Goal: Obtain resource: Obtain resource

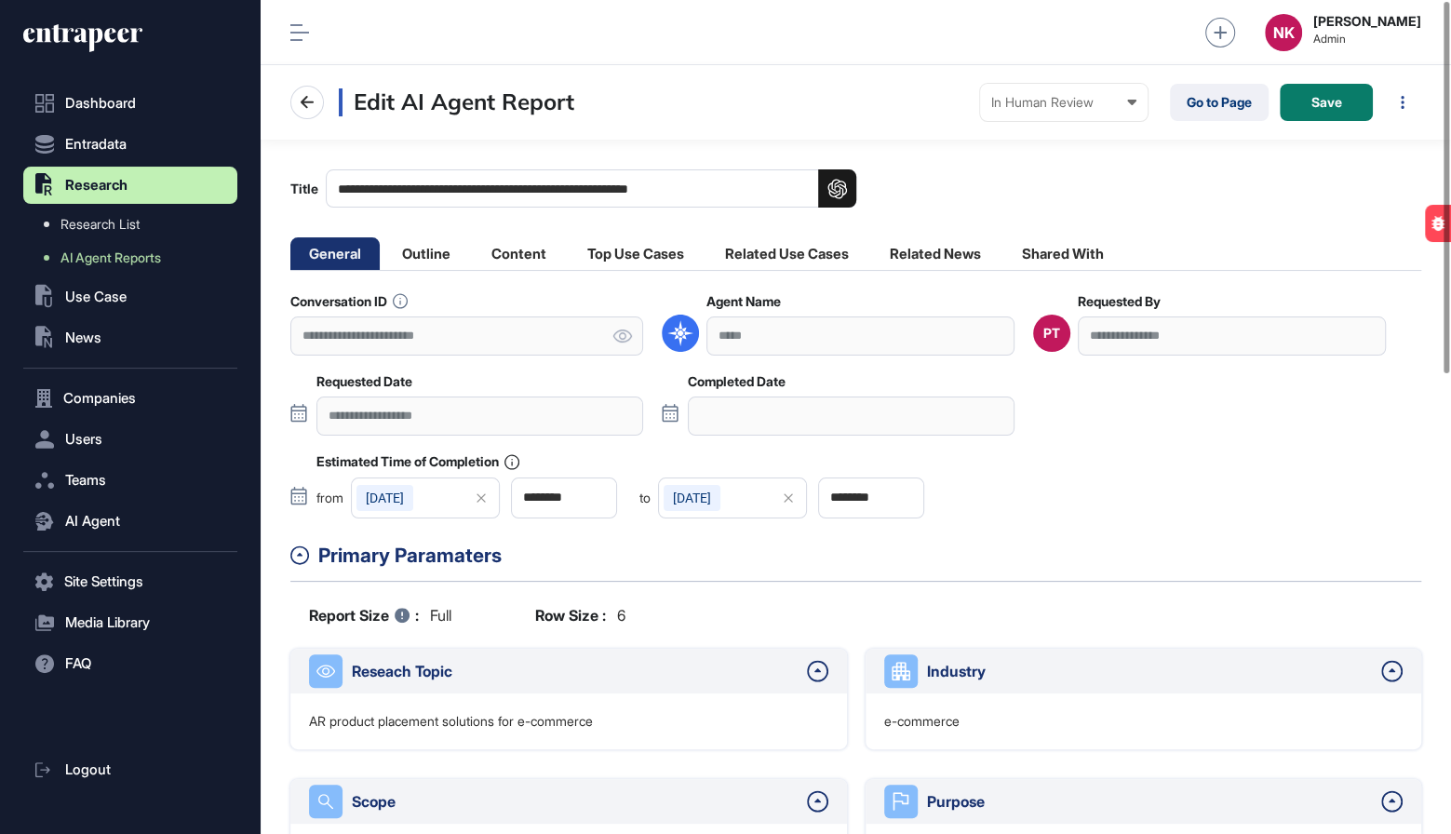
click at [615, 337] on icon at bounding box center [622, 335] width 19 height 13
click at [1192, 101] on link "Go to Page" at bounding box center [1219, 102] width 99 height 37
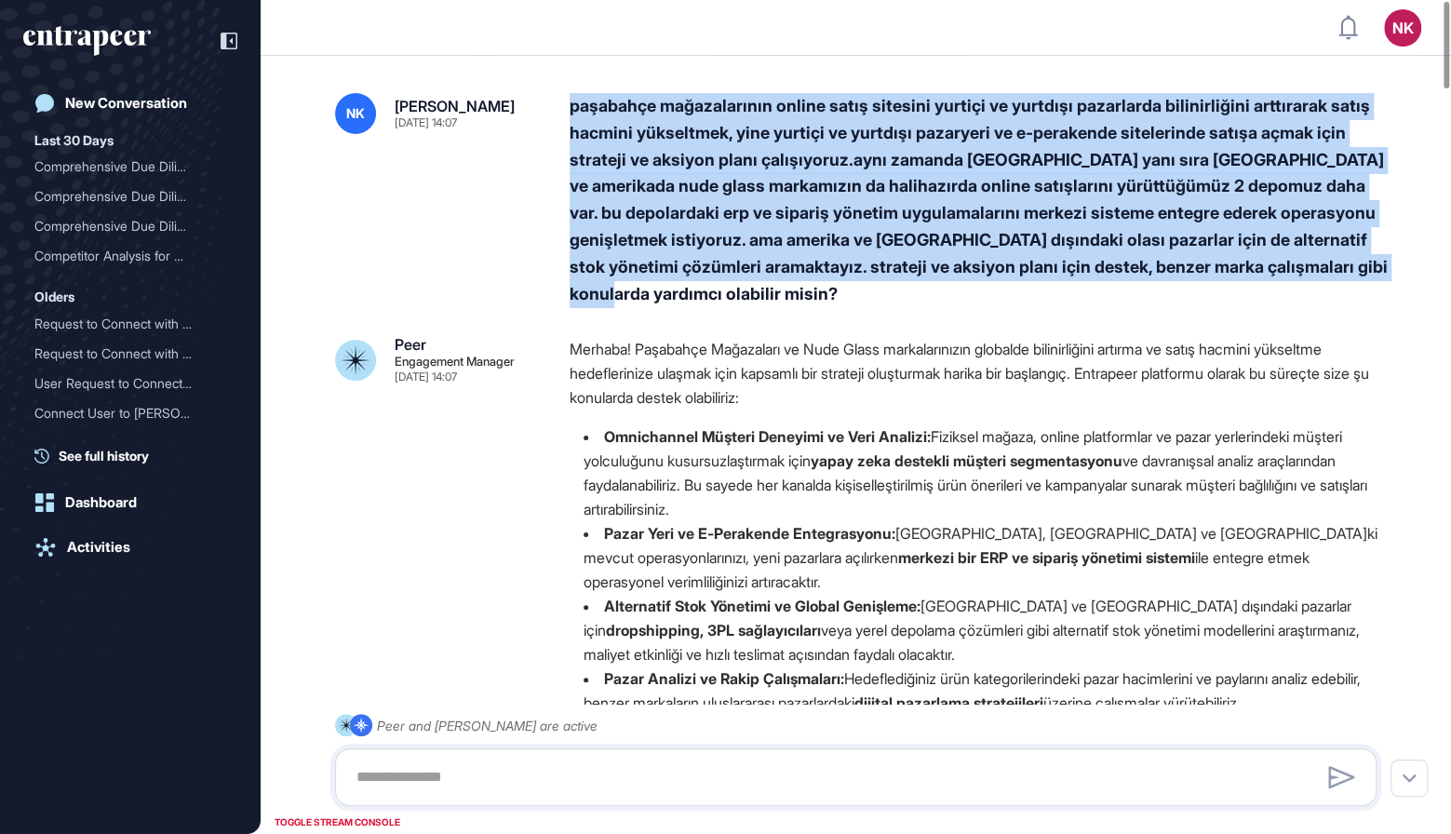
drag, startPoint x: 571, startPoint y: 109, endPoint x: 696, endPoint y: 290, distance: 220.7
click at [696, 290] on div "paşabahçe mağazalarının online satış sitesini yurtiçi ve yurtdışı pazarlarda bi…" at bounding box center [981, 200] width 822 height 214
copy div "paşabahçe mağazalarının online satış sitesini yurtiçi ve yurtdışı pazarlarda bi…"
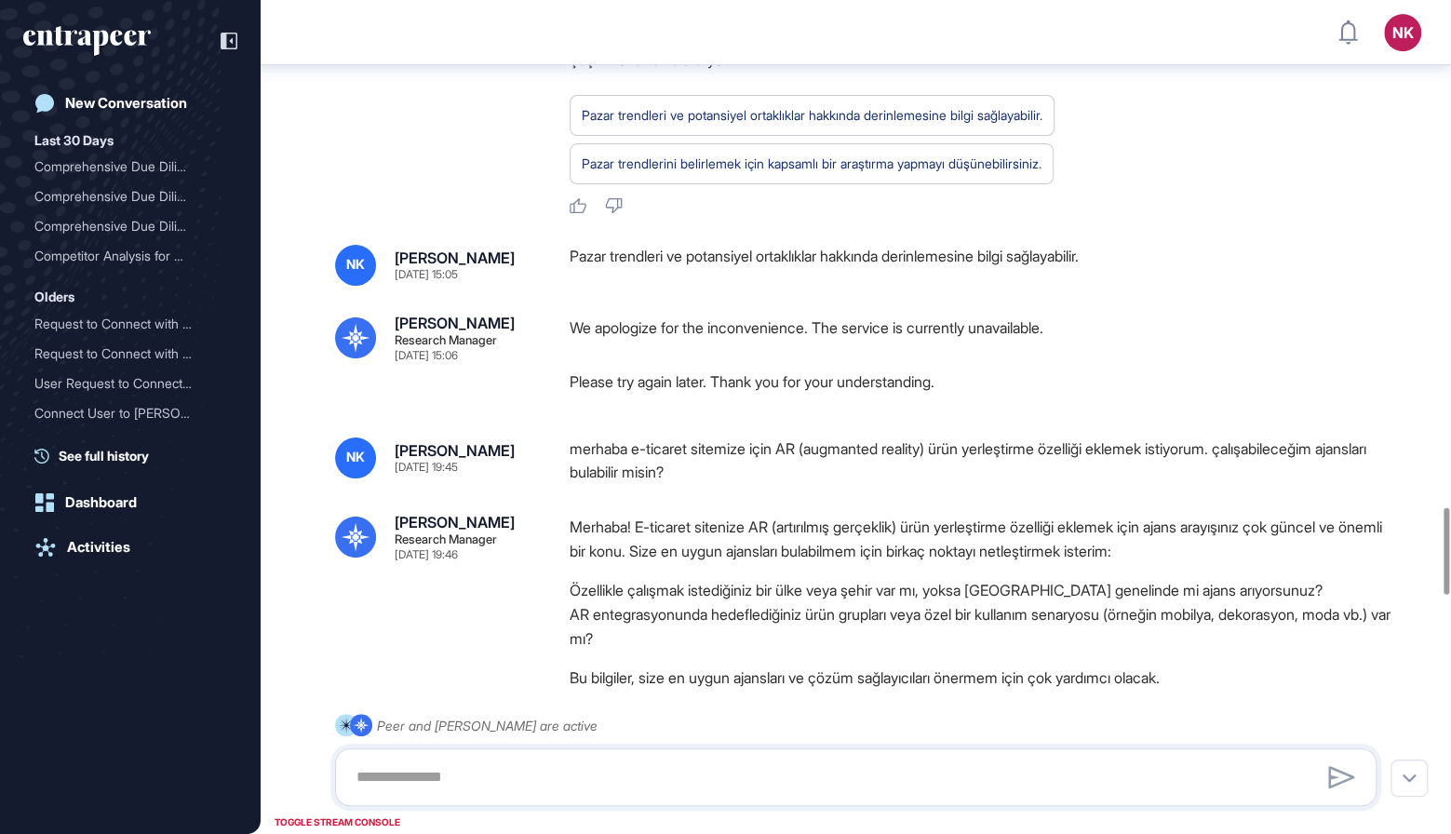
scroll to position [4881, 0]
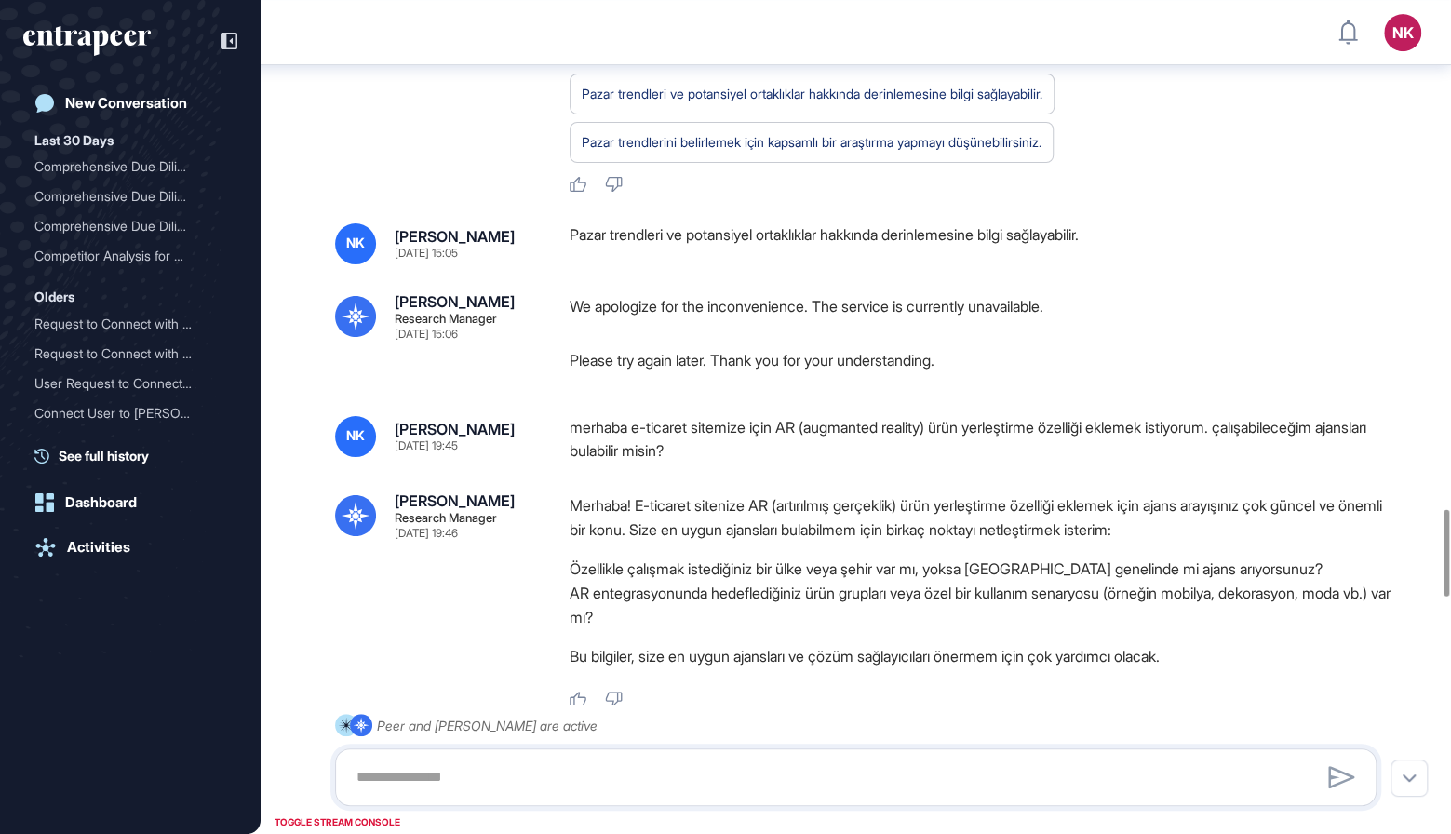
drag, startPoint x: 564, startPoint y: 436, endPoint x: 592, endPoint y: 397, distance: 47.3
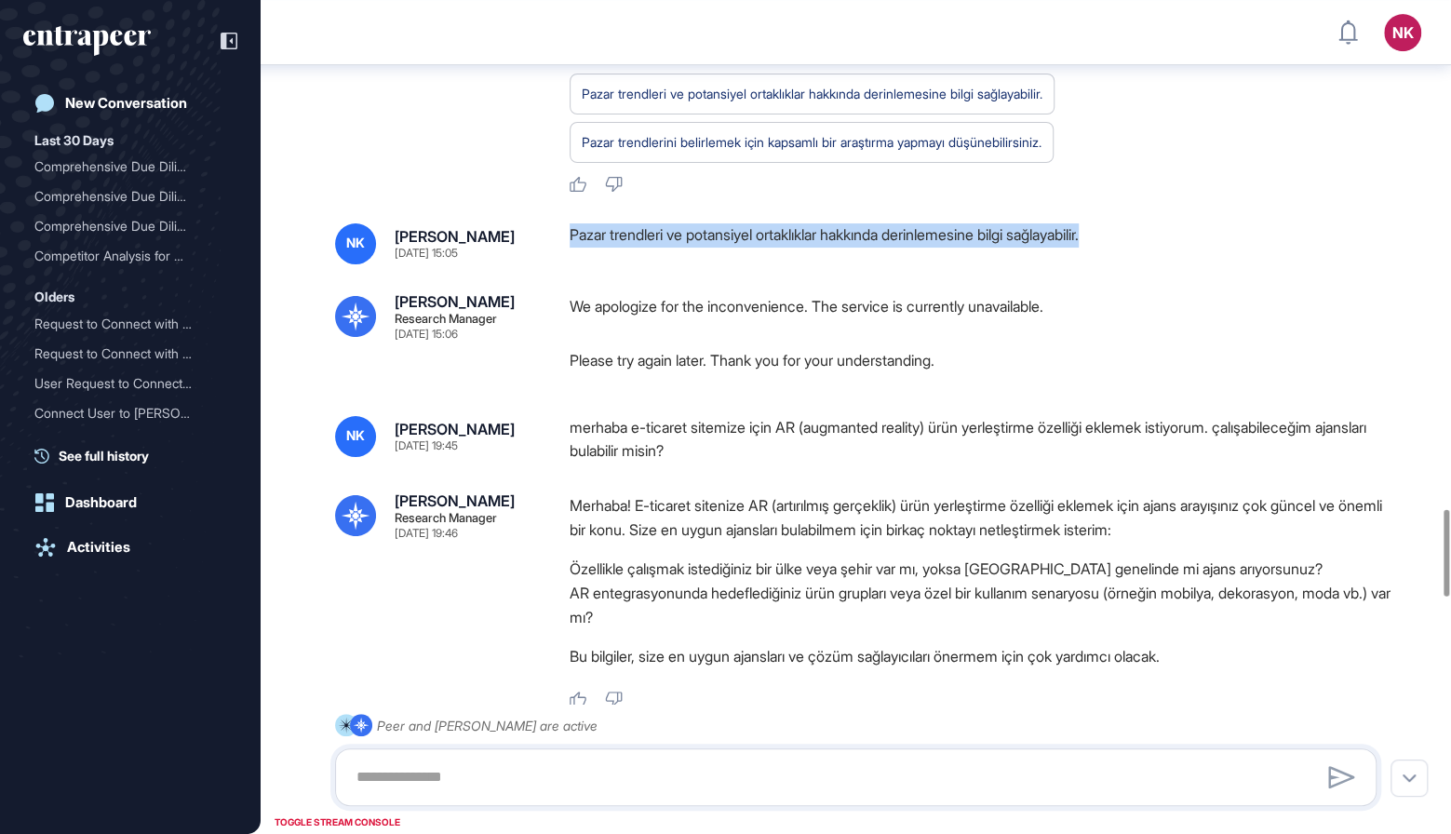
drag, startPoint x: 572, startPoint y: 234, endPoint x: 1147, endPoint y: 235, distance: 574.2
click at [1147, 235] on div "Pazar trendleri ve potansiyel ortaklıklar hakkında derinlemesine bilgi sağlayab…" at bounding box center [981, 243] width 822 height 41
copy div "Pazar trendleri ve potansiyel ortaklıklar hakkında derinlemesine bilgi sağlayab…"
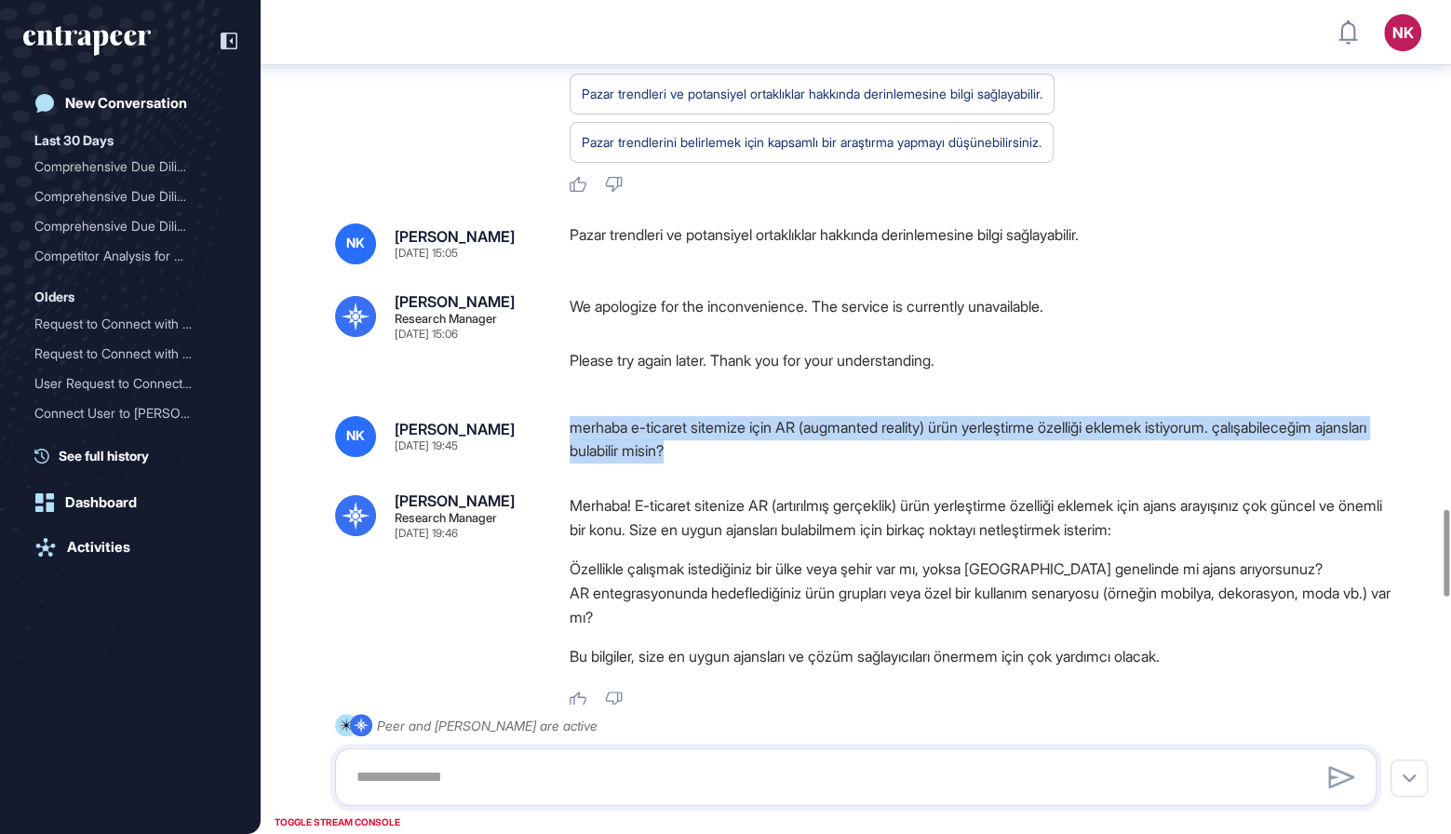
drag, startPoint x: 571, startPoint y: 425, endPoint x: 769, endPoint y: 459, distance: 201.0
click at [769, 459] on div "merhaba e-ticaret sitemize için AR (augmanted reality) ürün yerleştirme özelliğ…" at bounding box center [981, 439] width 822 height 47
copy div "merhaba e-ticaret sitemize için AR (augmanted reality) ürün yerleştirme özelliğ…"
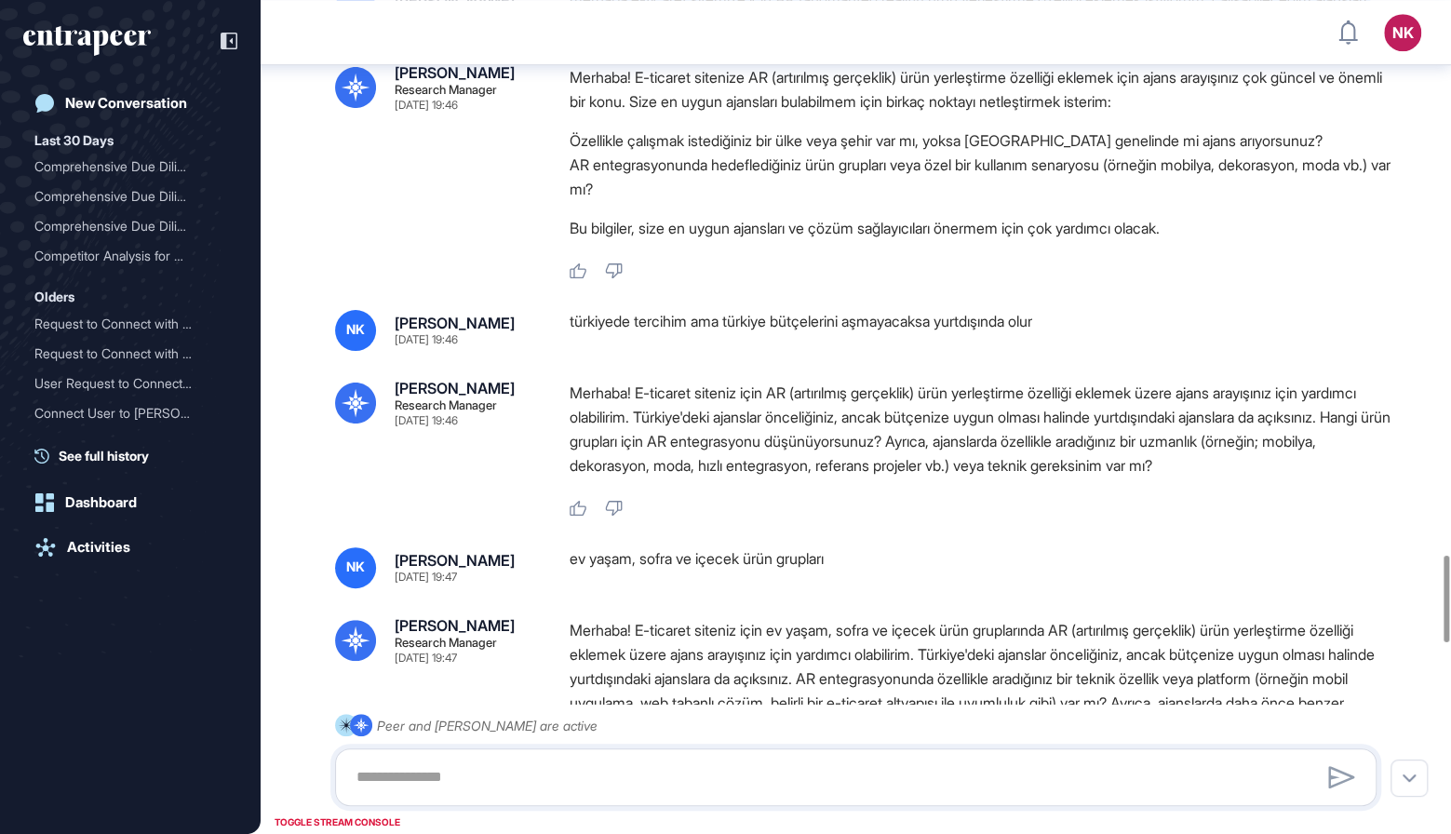
scroll to position [5332, 0]
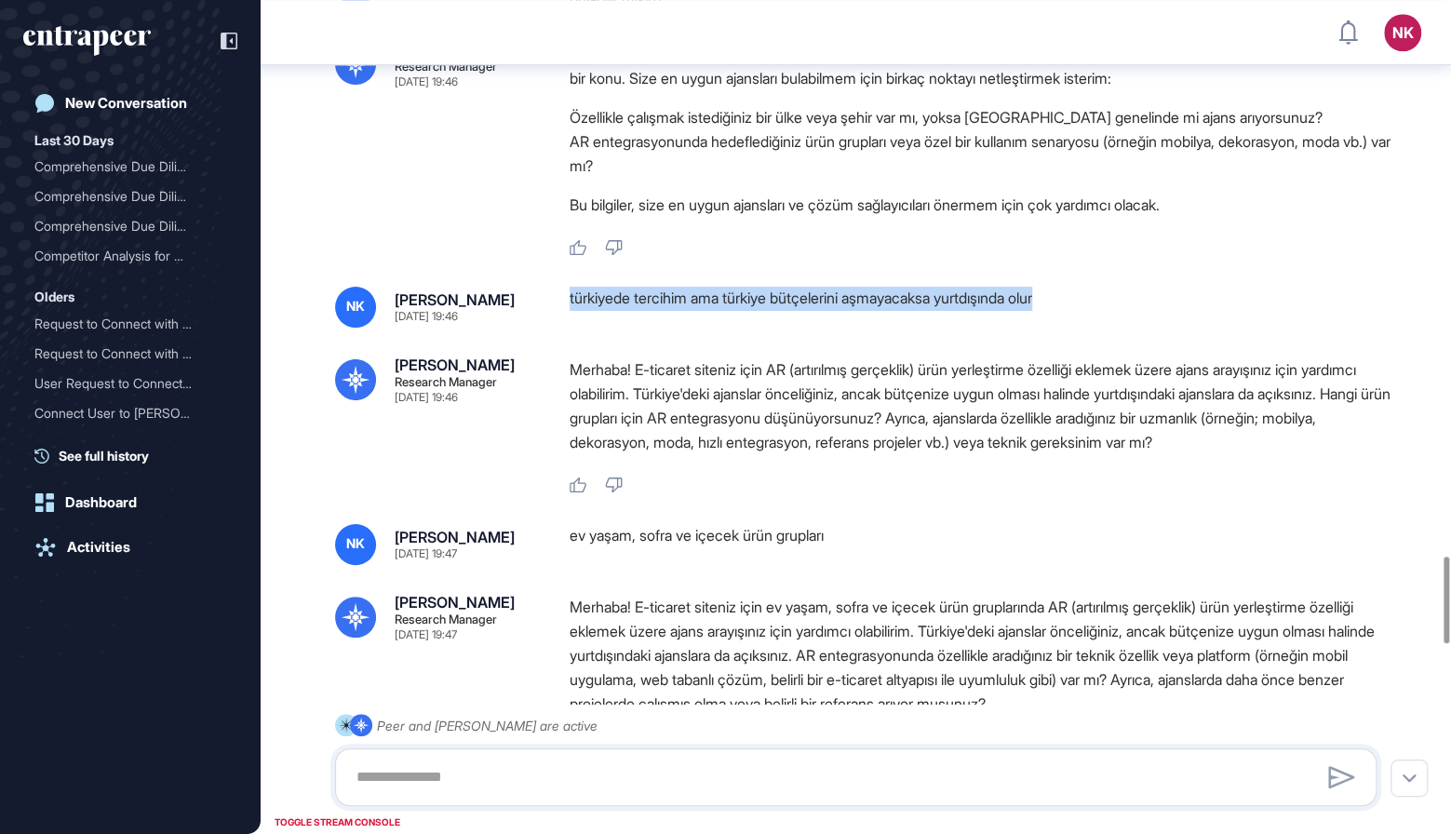
drag, startPoint x: 570, startPoint y: 295, endPoint x: 1092, endPoint y: 298, distance: 522.1
click at [1092, 298] on div "türkiyede tercihim ama türkiye bütçelerini aşmayacaksa yurtdışında olur" at bounding box center [981, 307] width 822 height 41
copy div "türkiyede tercihim ama türkiye bütçelerini aşmayacaksa yurtdışında olur"
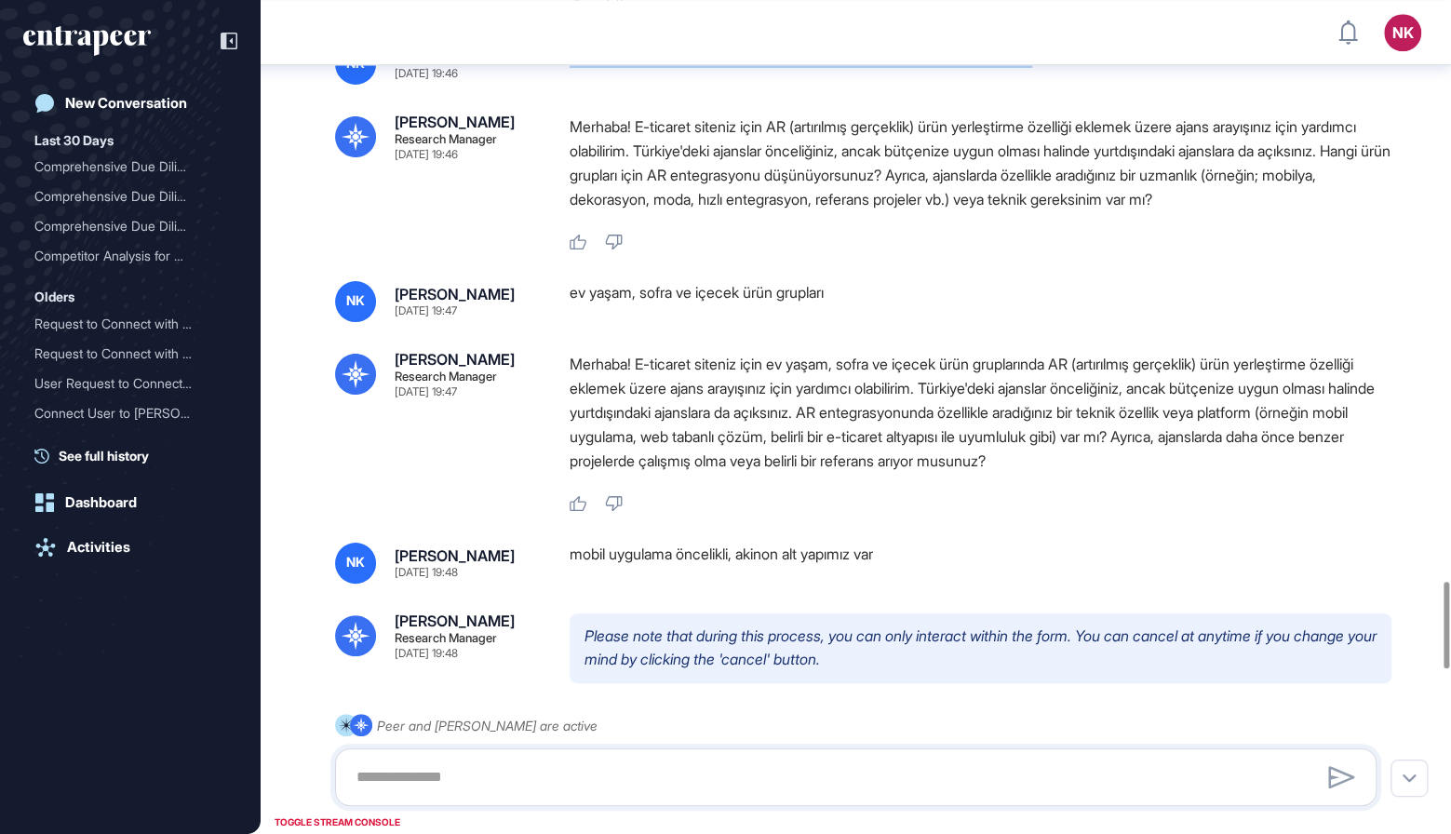
scroll to position [5595, 0]
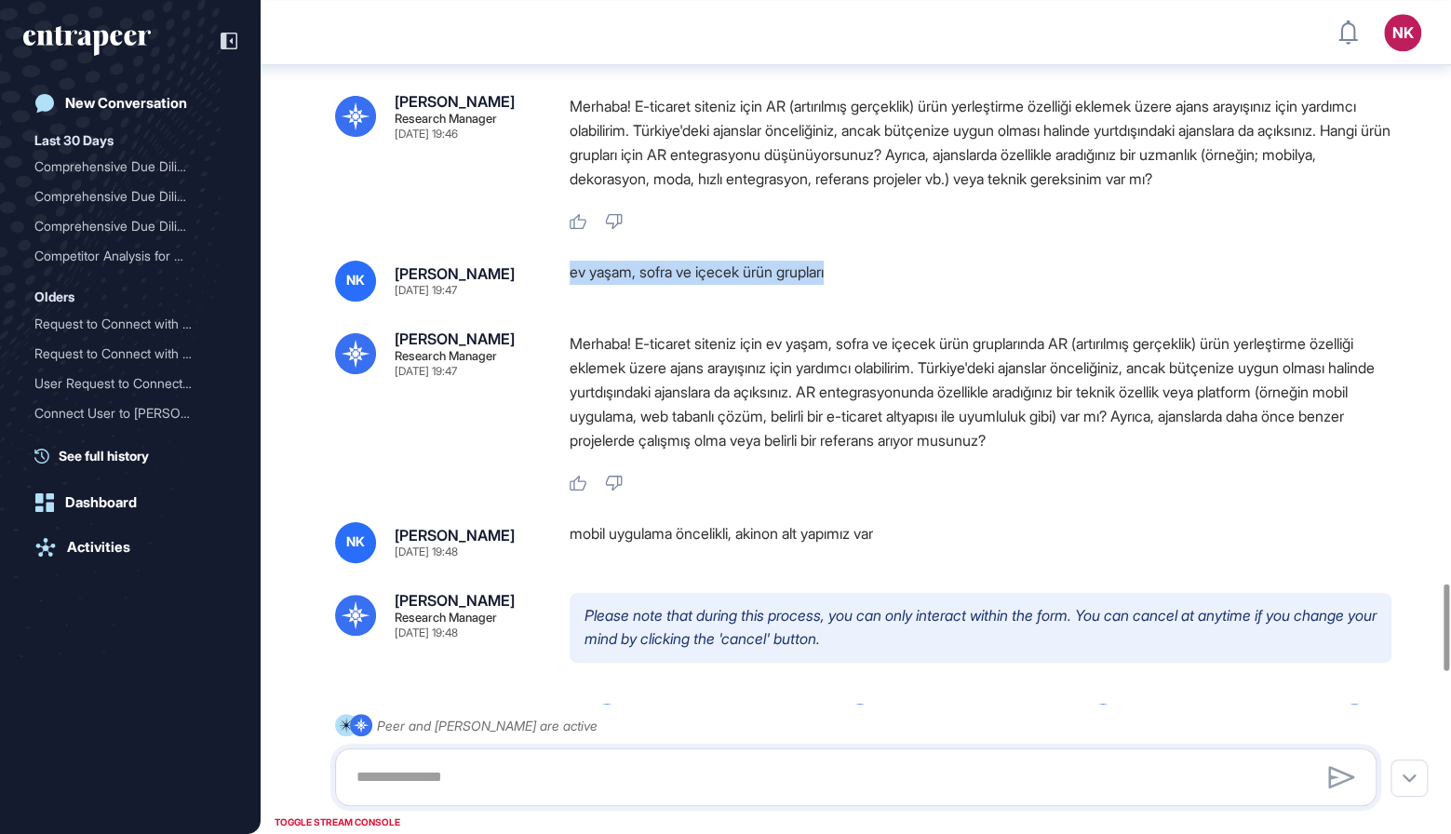
drag, startPoint x: 570, startPoint y: 296, endPoint x: 918, endPoint y: 295, distance: 348.1
click at [918, 295] on div "ev yaşam, sofra ve içecek ürün grupları" at bounding box center [981, 281] width 822 height 41
copy div "ev yaşam, sofra ve içecek ürün grupları"
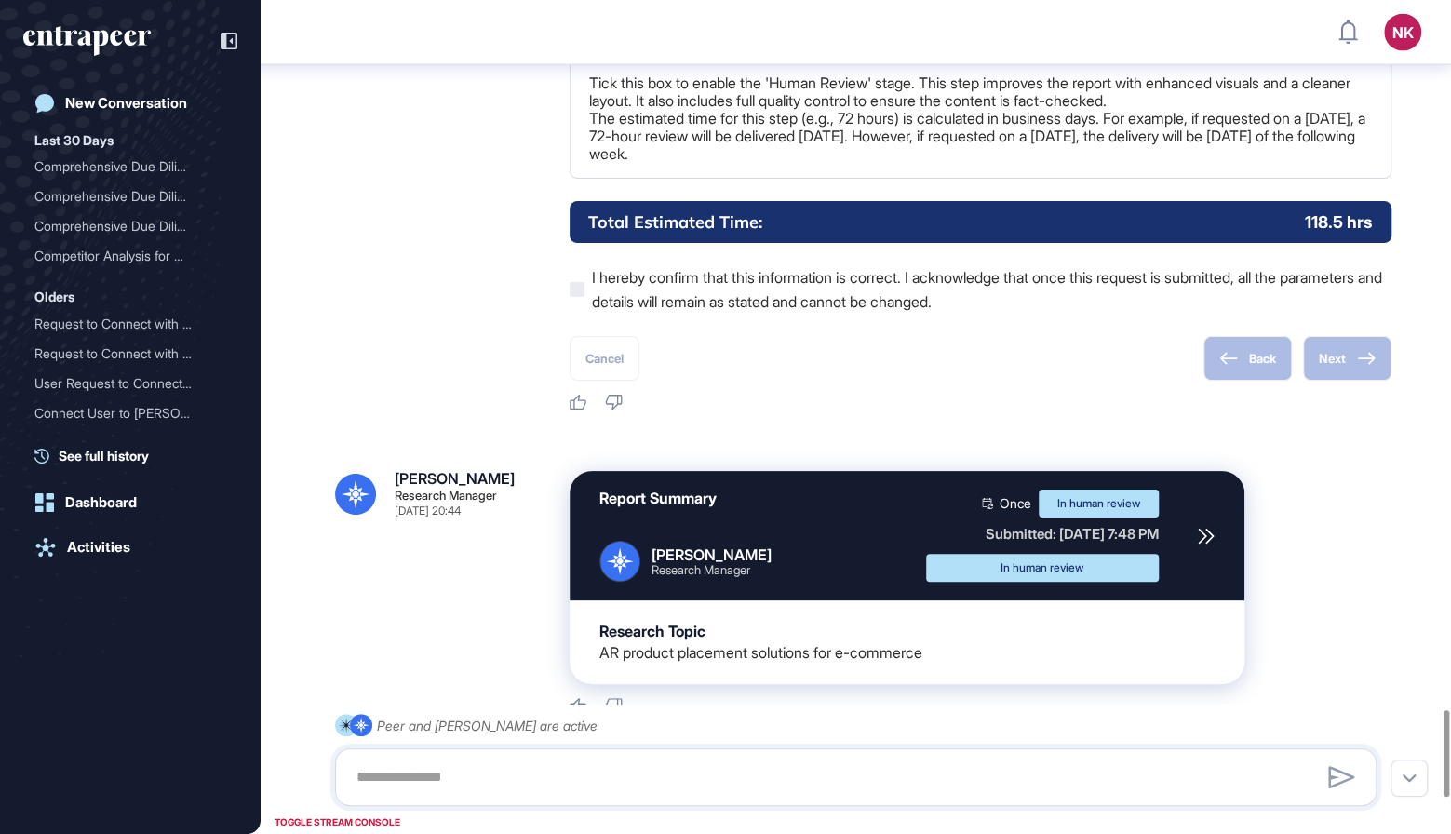
scroll to position [7146, 0]
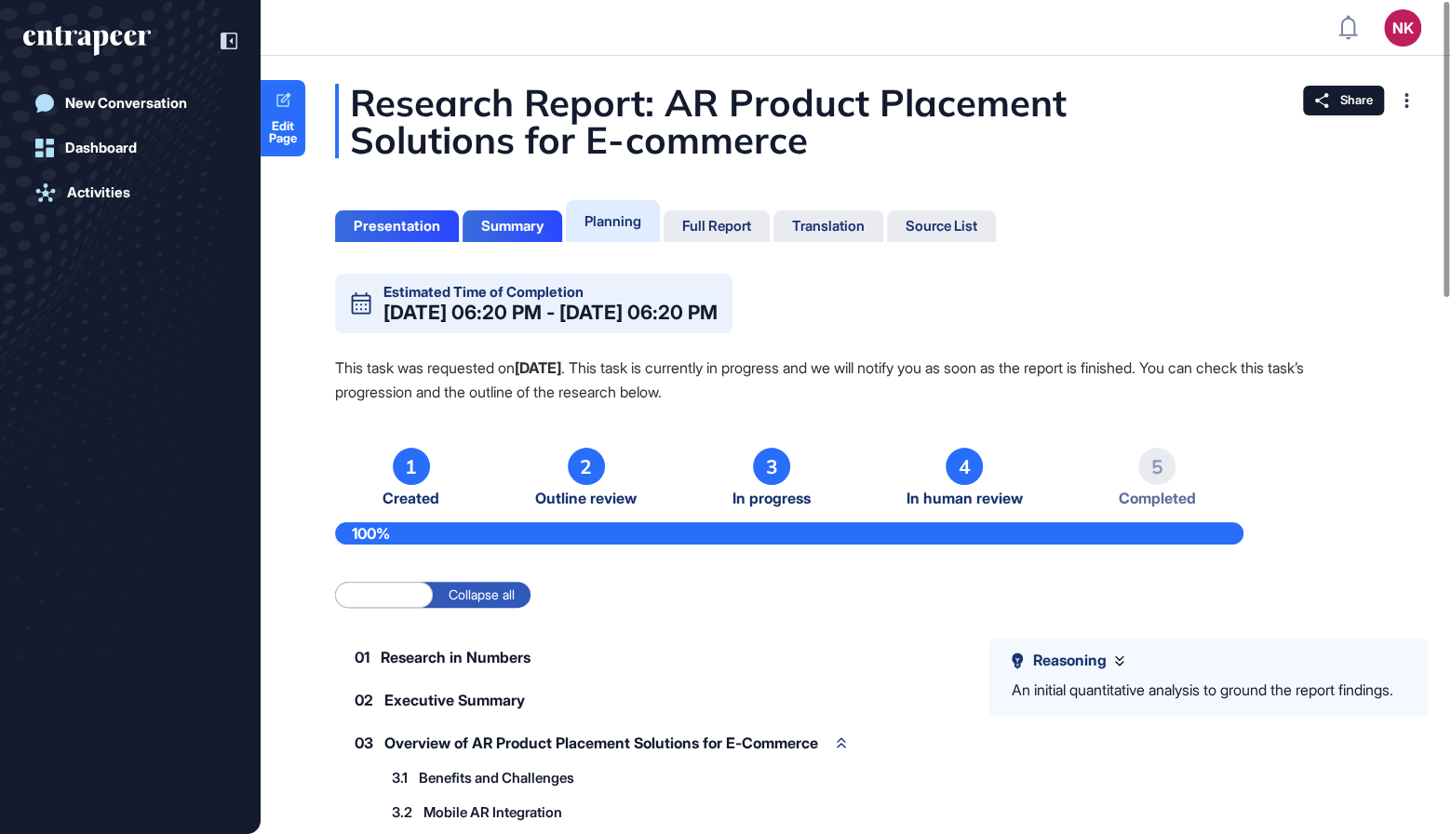
scroll to position [1, 1]
click at [740, 222] on div "Full Report" at bounding box center [716, 226] width 69 height 17
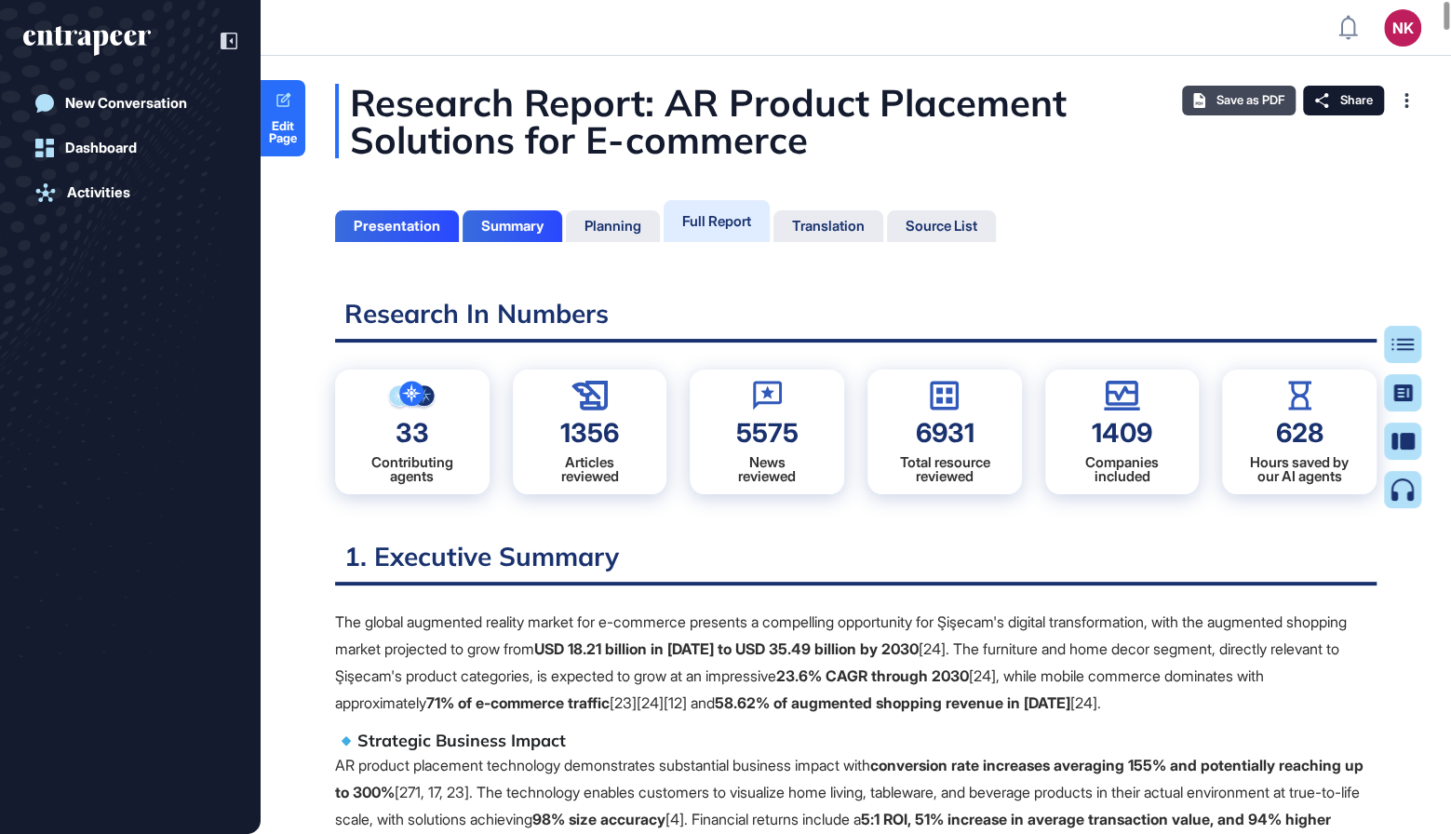
scroll to position [741, 4]
click at [1254, 102] on span "Save as PDF" at bounding box center [1250, 100] width 68 height 15
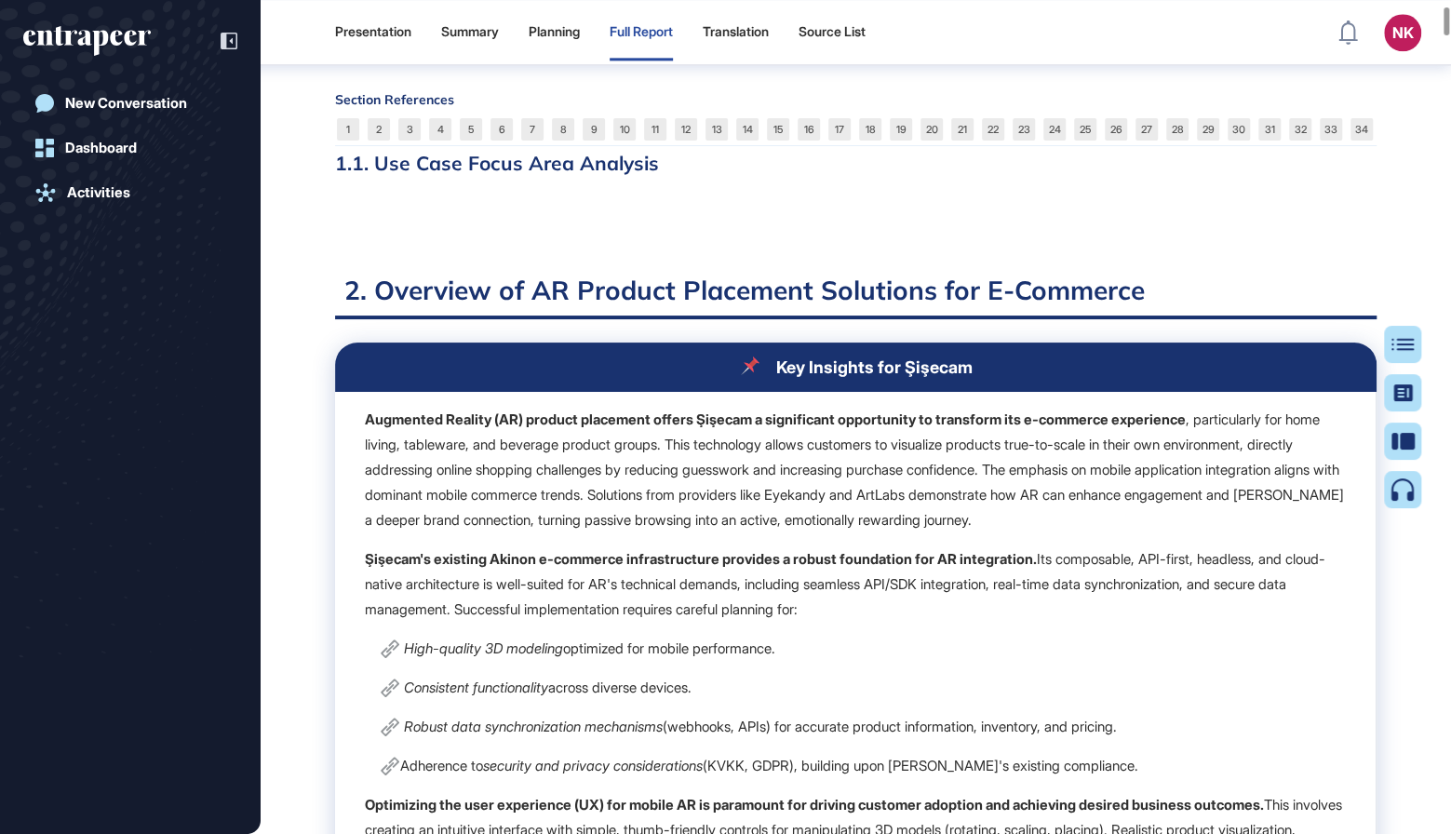
scroll to position [1483, 0]
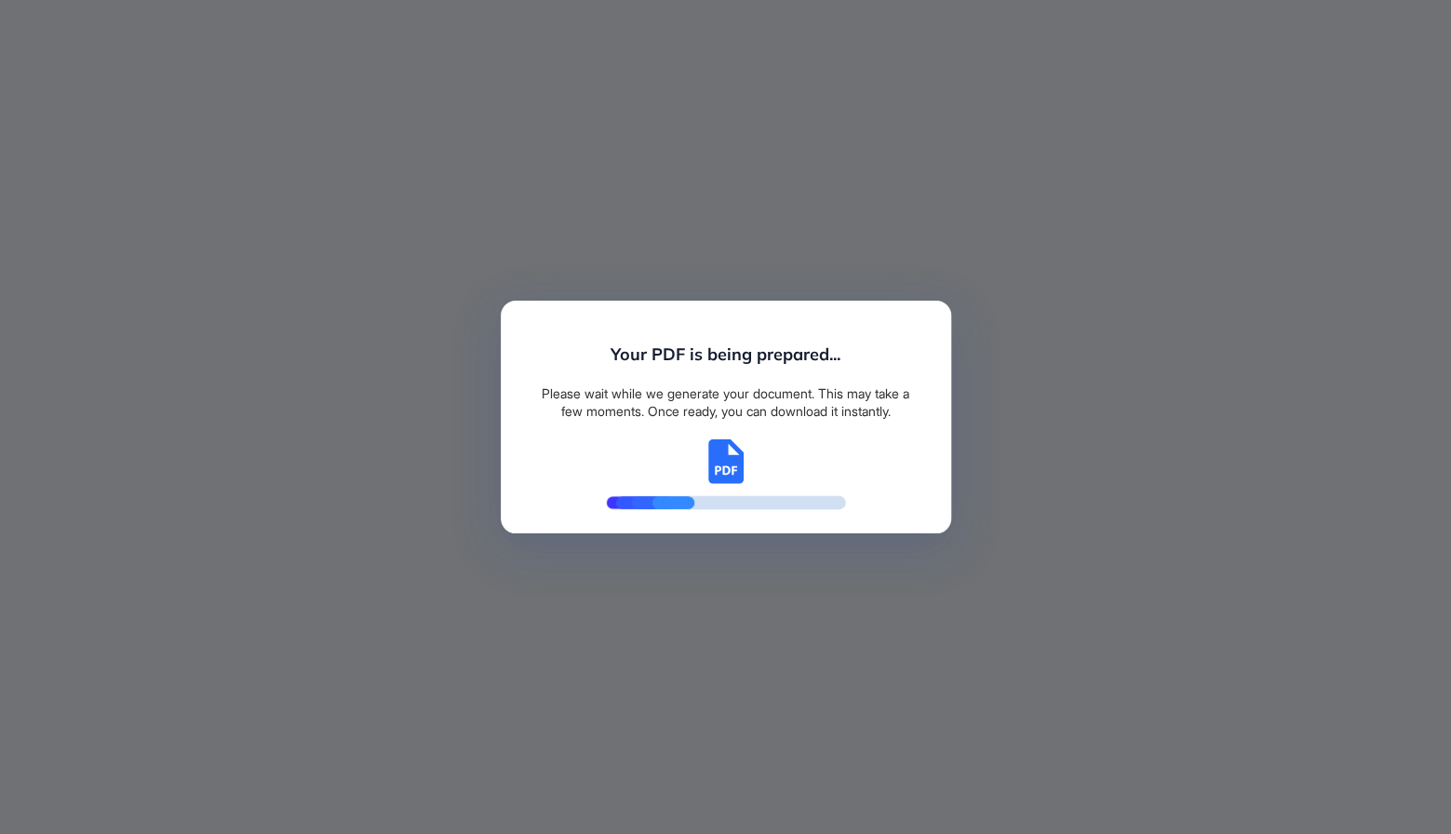
scroll to position [7, 1]
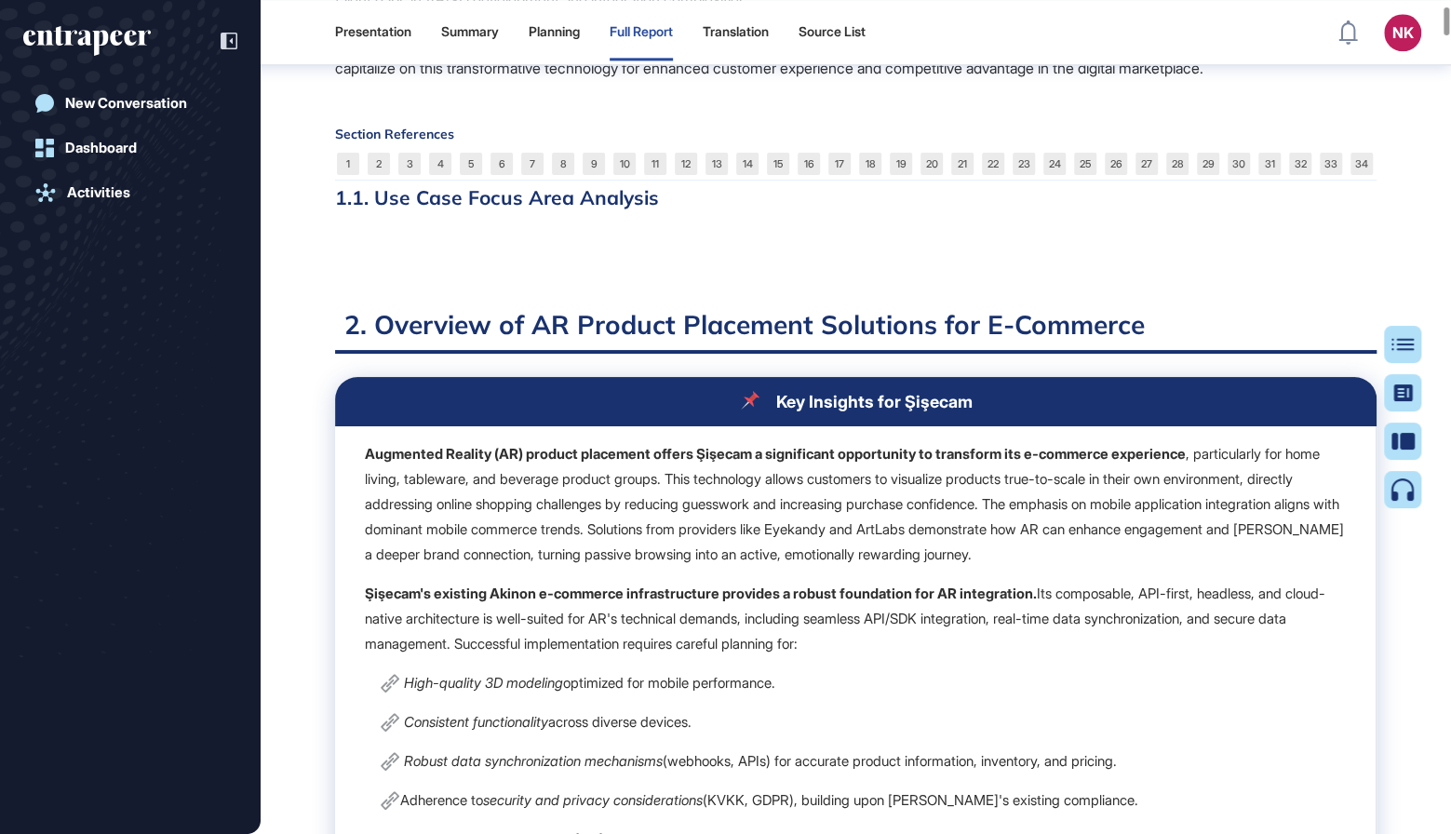
click at [585, 262] on div at bounding box center [855, 249] width 1041 height 23
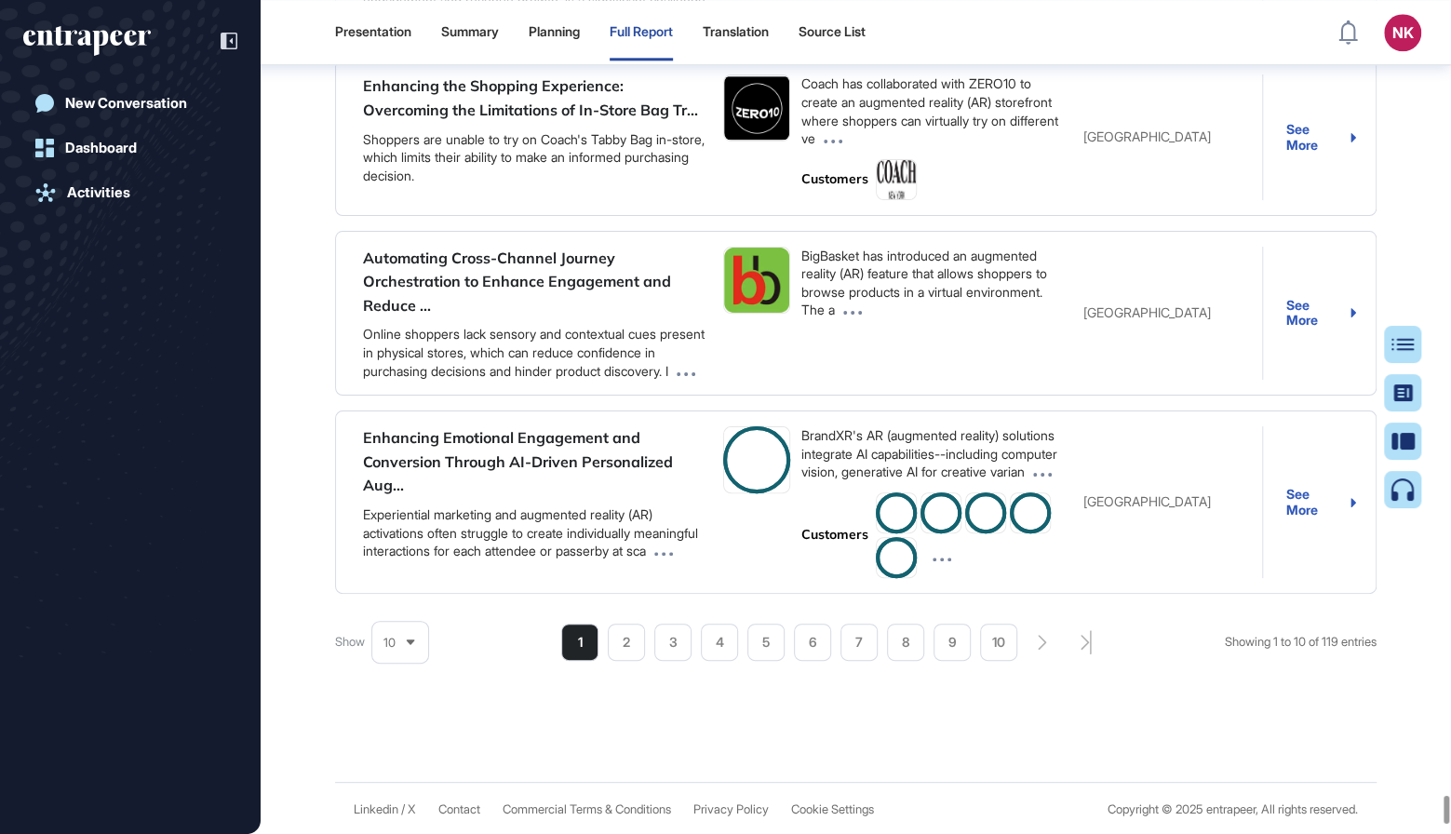
scroll to position [209580, 0]
click at [486, 27] on div "Summary" at bounding box center [470, 32] width 58 height 16
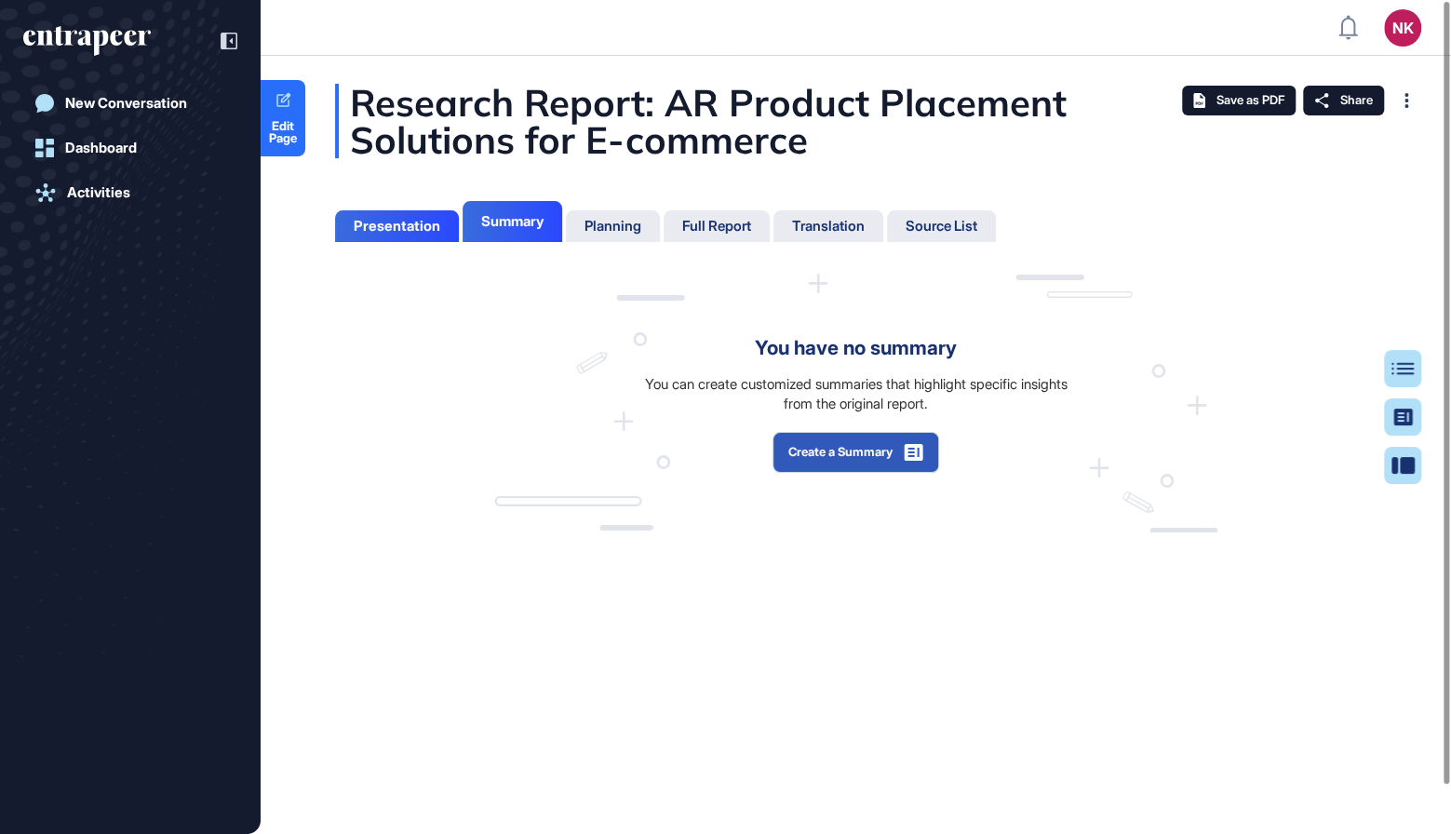
scroll to position [7, 1]
click at [717, 225] on div "Full Report" at bounding box center [716, 226] width 69 height 17
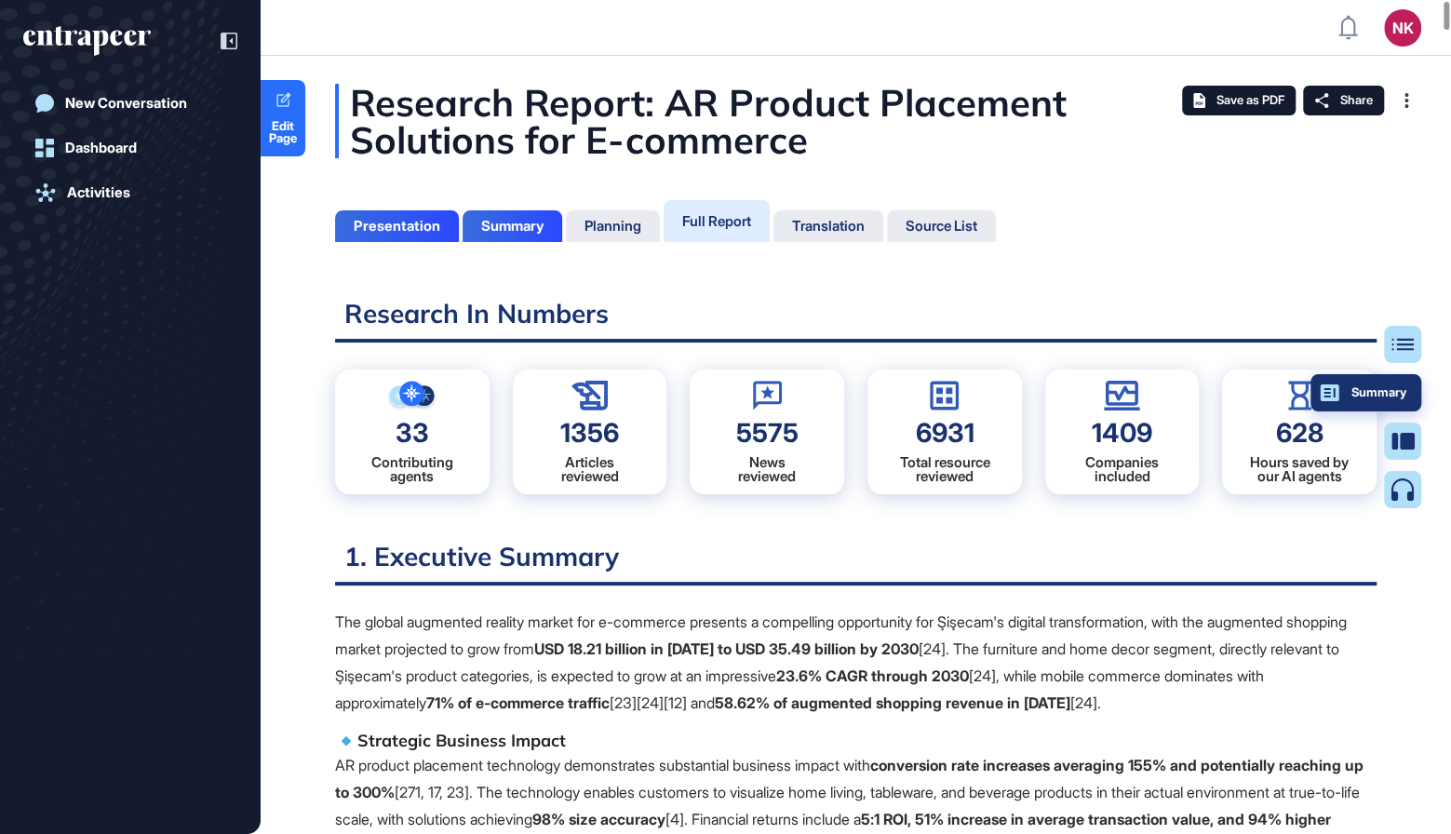
scroll to position [741, 4]
click at [1390, 397] on div "Summary" at bounding box center [1365, 392] width 81 height 15
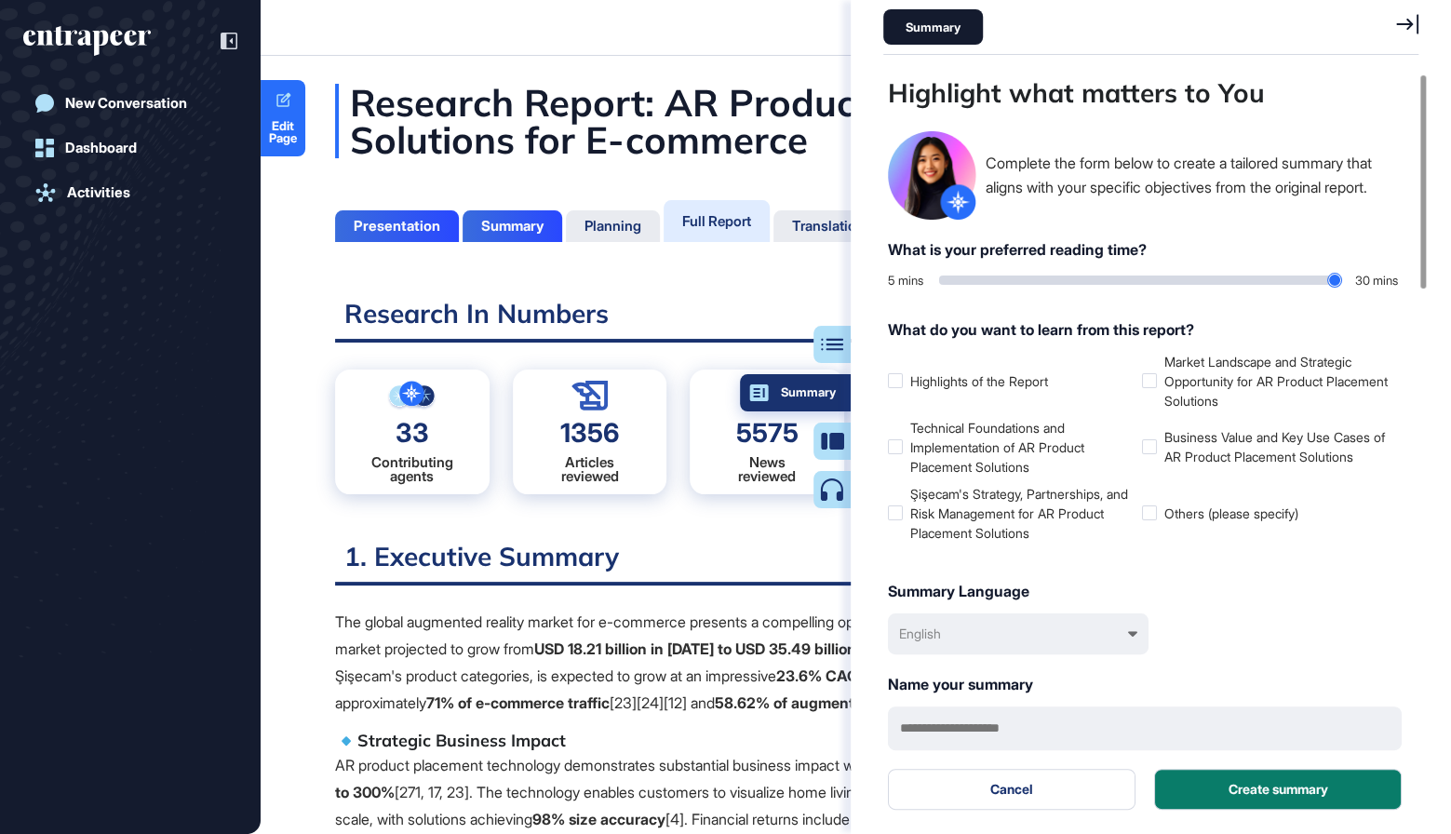
scroll to position [741, 540]
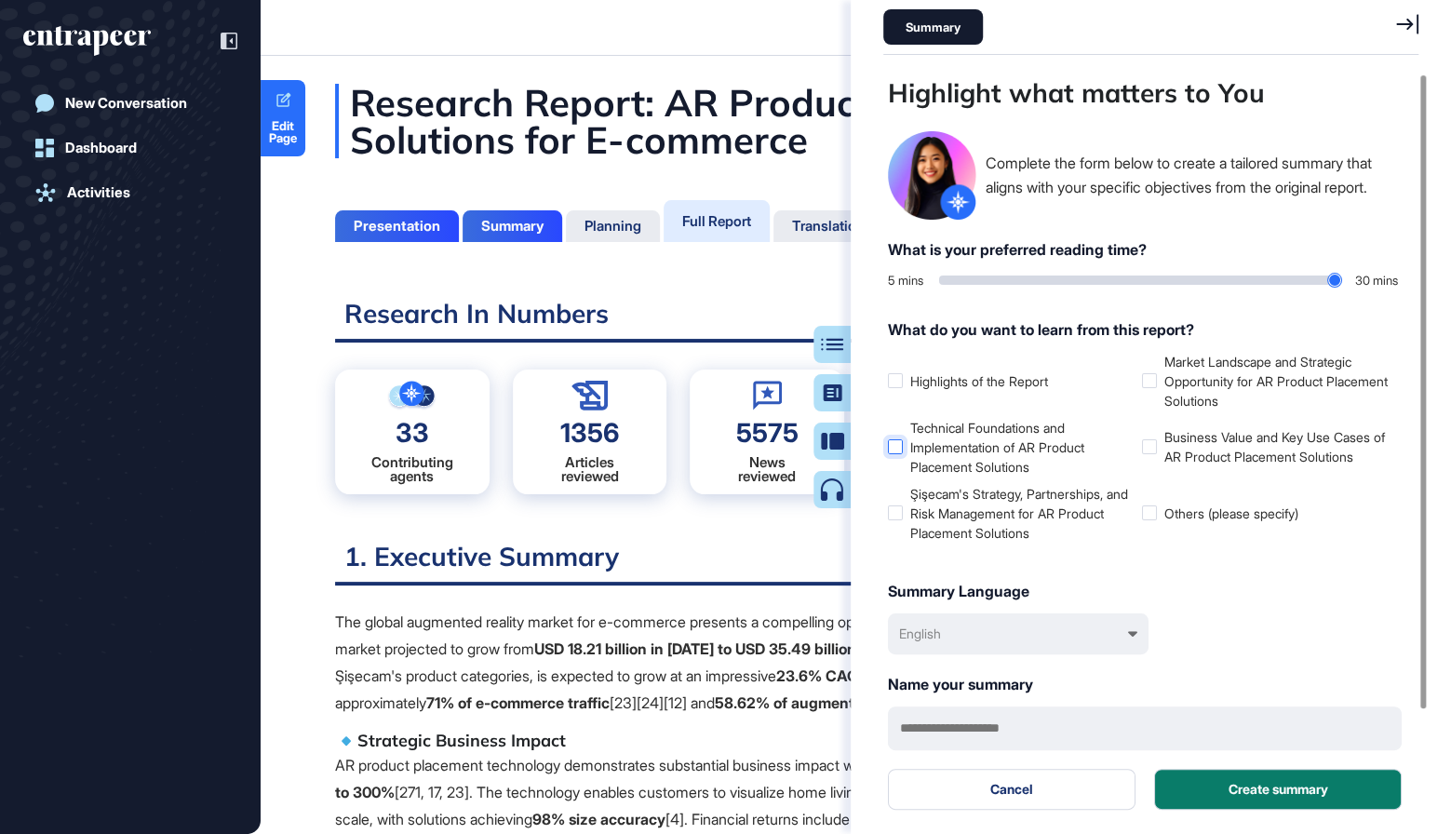
click at [950, 435] on label "Technical Foundations and Implementation of AR Product Placement Solutions" at bounding box center [1011, 447] width 247 height 59
click at [950, 505] on label "Şişecam's Strategy, Partnerships, and Risk Management for AR Product Placement …" at bounding box center [1011, 513] width 247 height 59
click at [1195, 388] on label "Market Landscape and Strategic Opportunity for AR Product Placement Solutions" at bounding box center [1265, 381] width 247 height 59
click at [1175, 442] on label "Business Value and Key Use Cases of AR Product Placement Solutions" at bounding box center [1265, 446] width 247 height 39
type input "**"
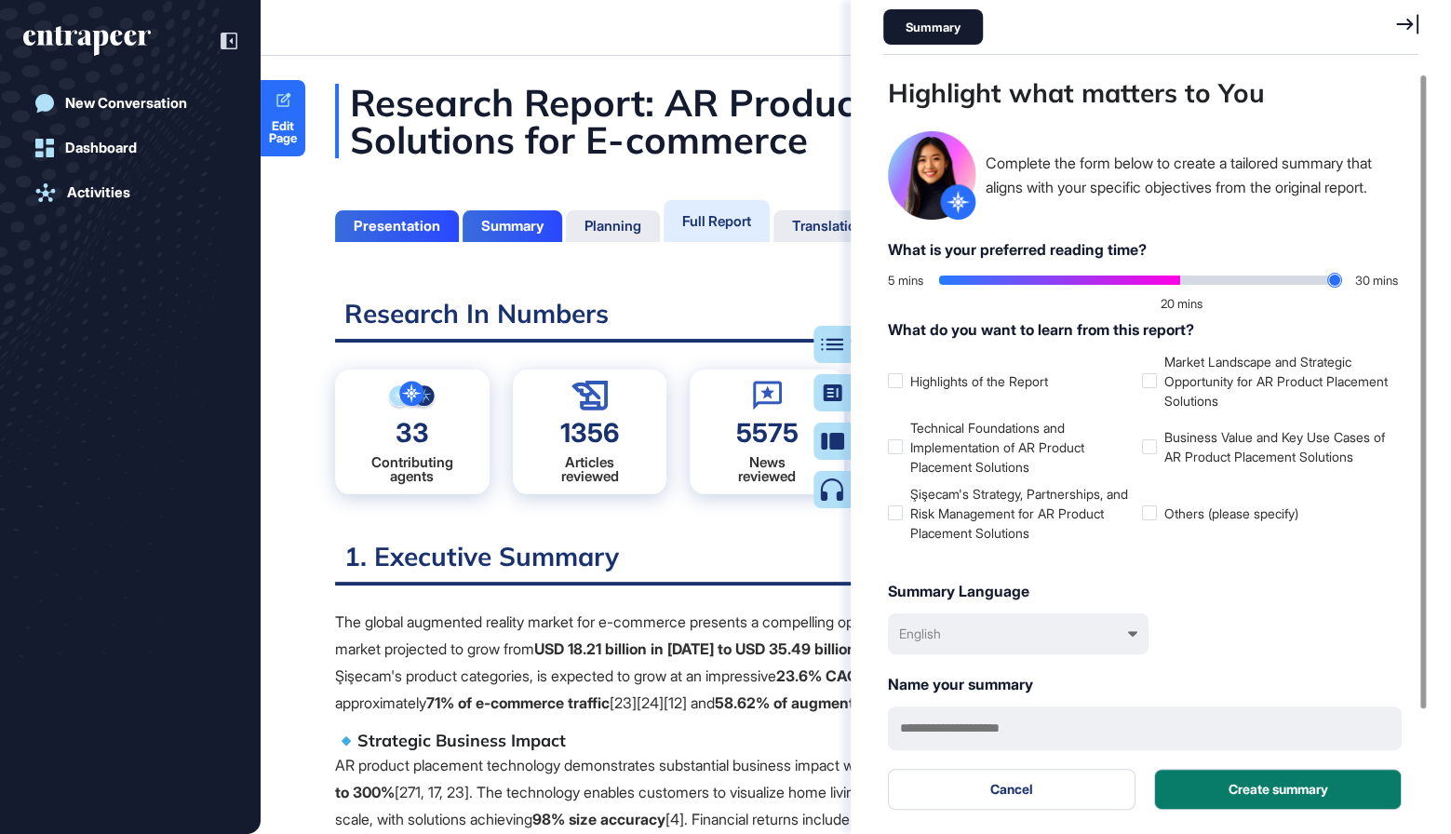
click at [1178, 280] on input "range" at bounding box center [1140, 279] width 402 height 9
click at [1222, 779] on button "Create summary" at bounding box center [1278, 789] width 248 height 41
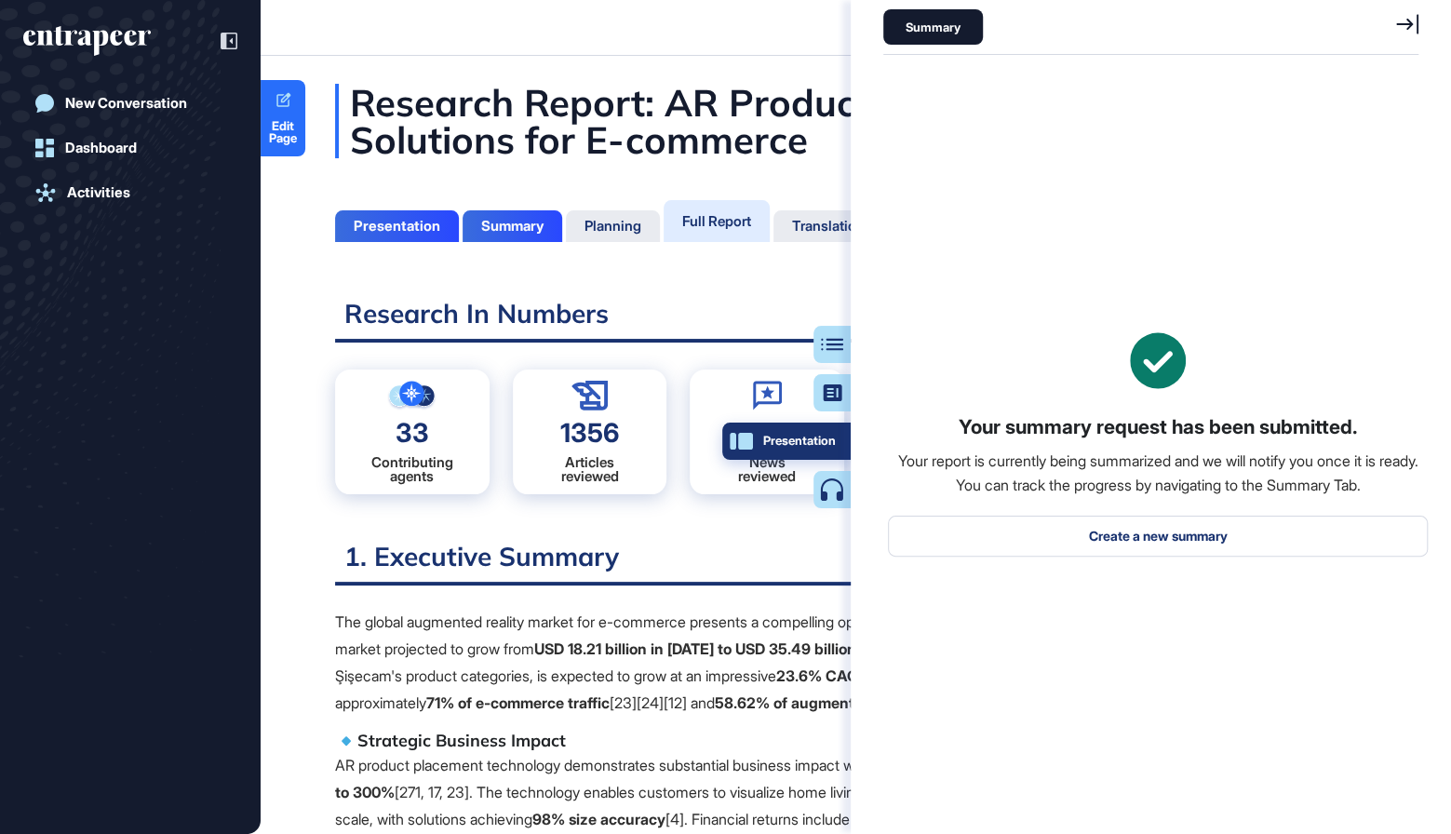
click at [832, 441] on div "Presentation" at bounding box center [786, 441] width 99 height 15
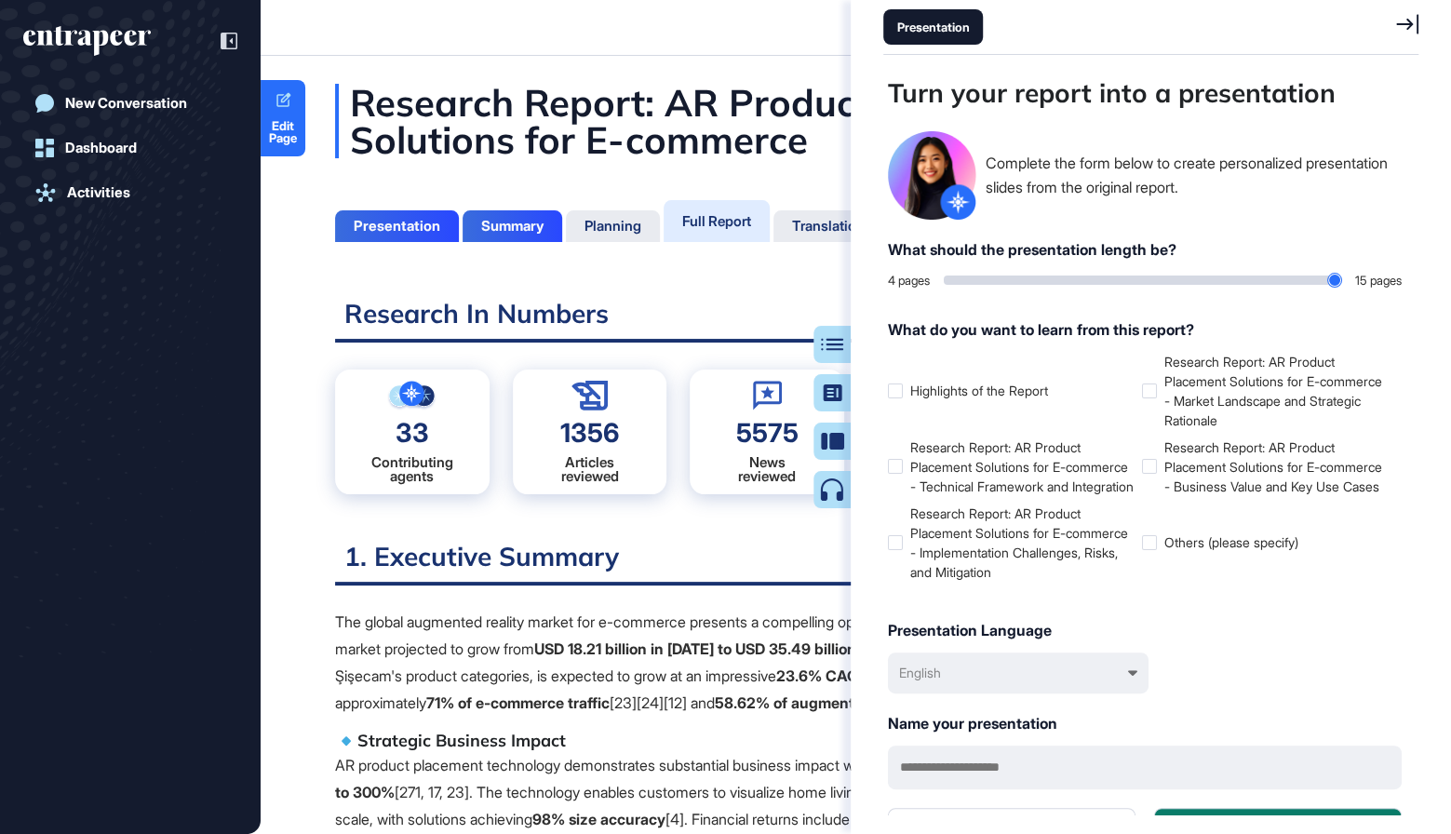
scroll to position [741, 4]
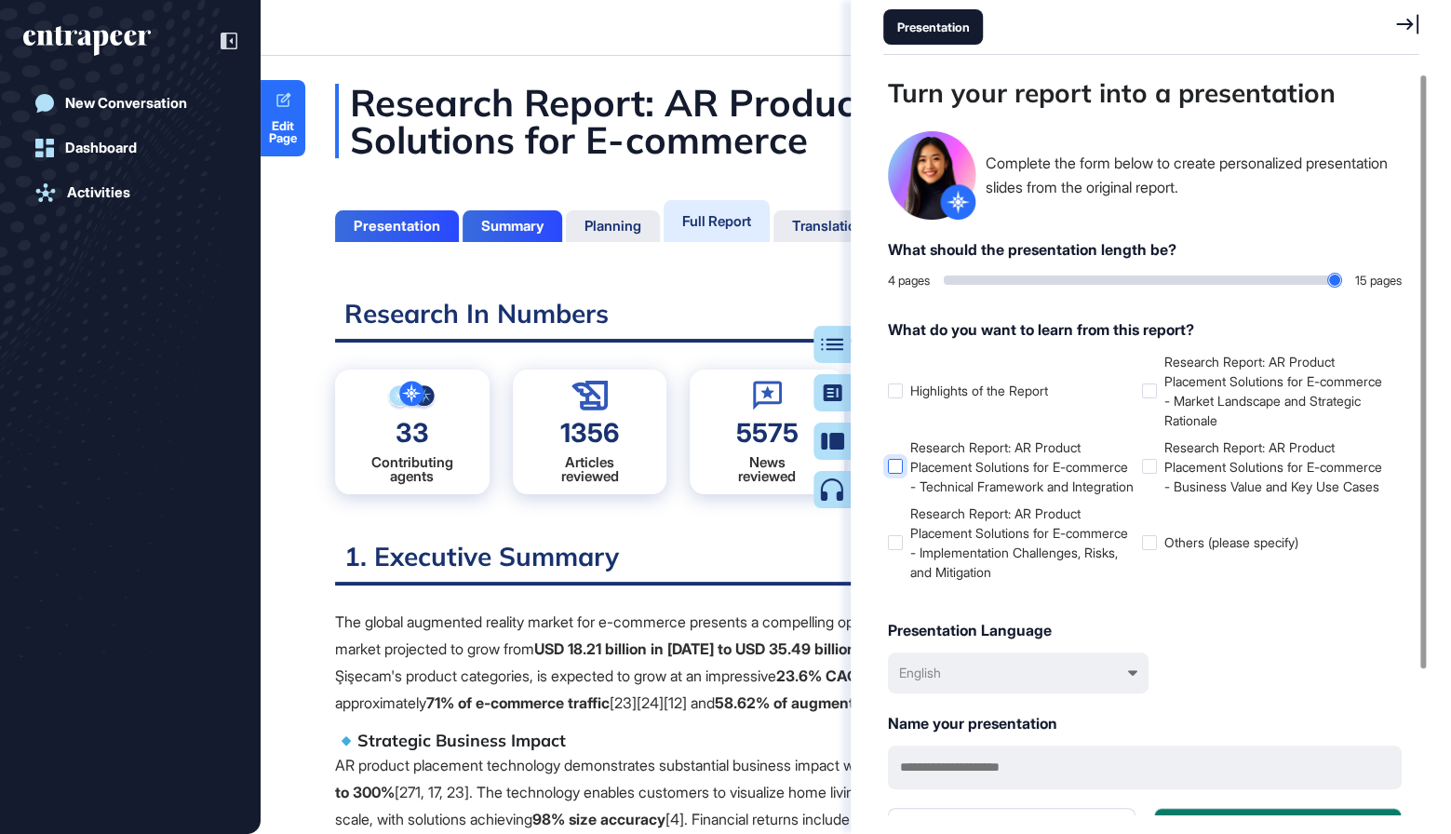
click at [921, 472] on label "Research Report: AR Product Placement Solutions for E-commerce - Technical Fram…" at bounding box center [1011, 466] width 247 height 59
click at [927, 546] on label "Research Report: AR Product Placement Solutions for E-commerce - Implementation…" at bounding box center [1011, 543] width 247 height 78
click at [1207, 384] on label "Research Report: AR Product Placement Solutions for E-commerce - Market Landsca…" at bounding box center [1265, 391] width 247 height 78
click at [1178, 470] on label "Research Report: AR Product Placement Solutions for E-commerce - Business Value…" at bounding box center [1265, 466] width 247 height 59
type input "*"
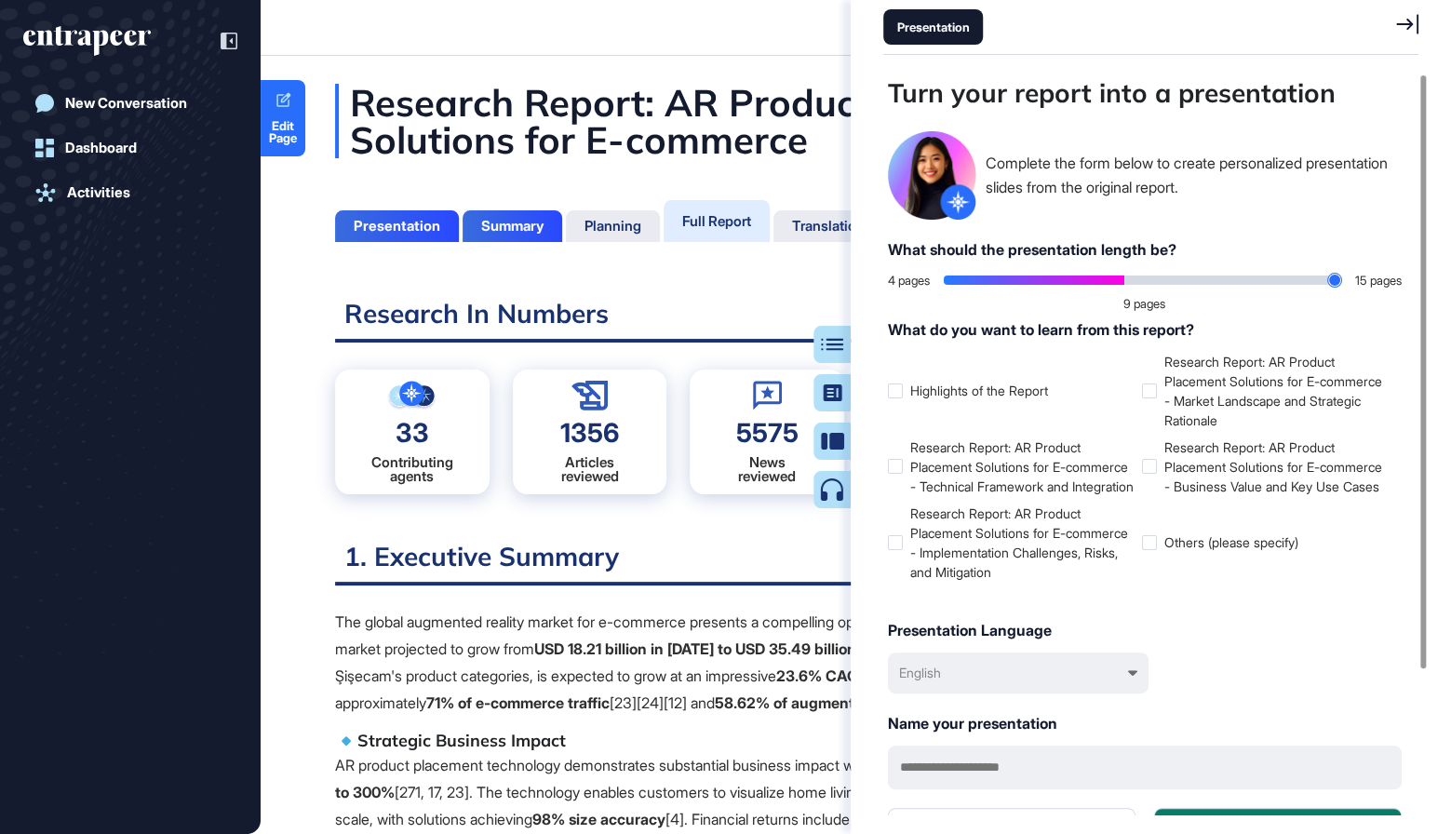
click at [1136, 275] on input "range" at bounding box center [1142, 279] width 397 height 9
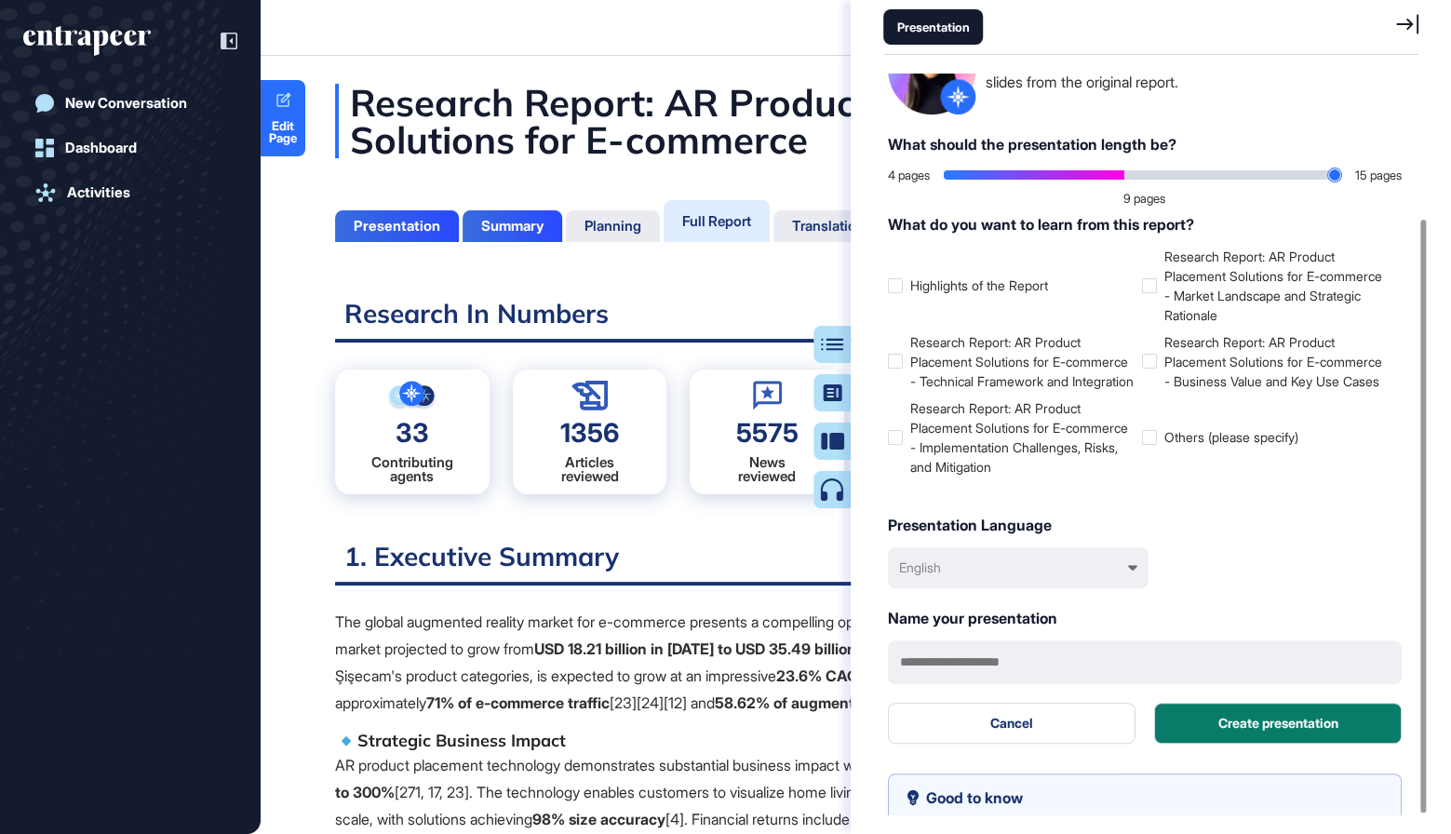
scroll to position [181, 0]
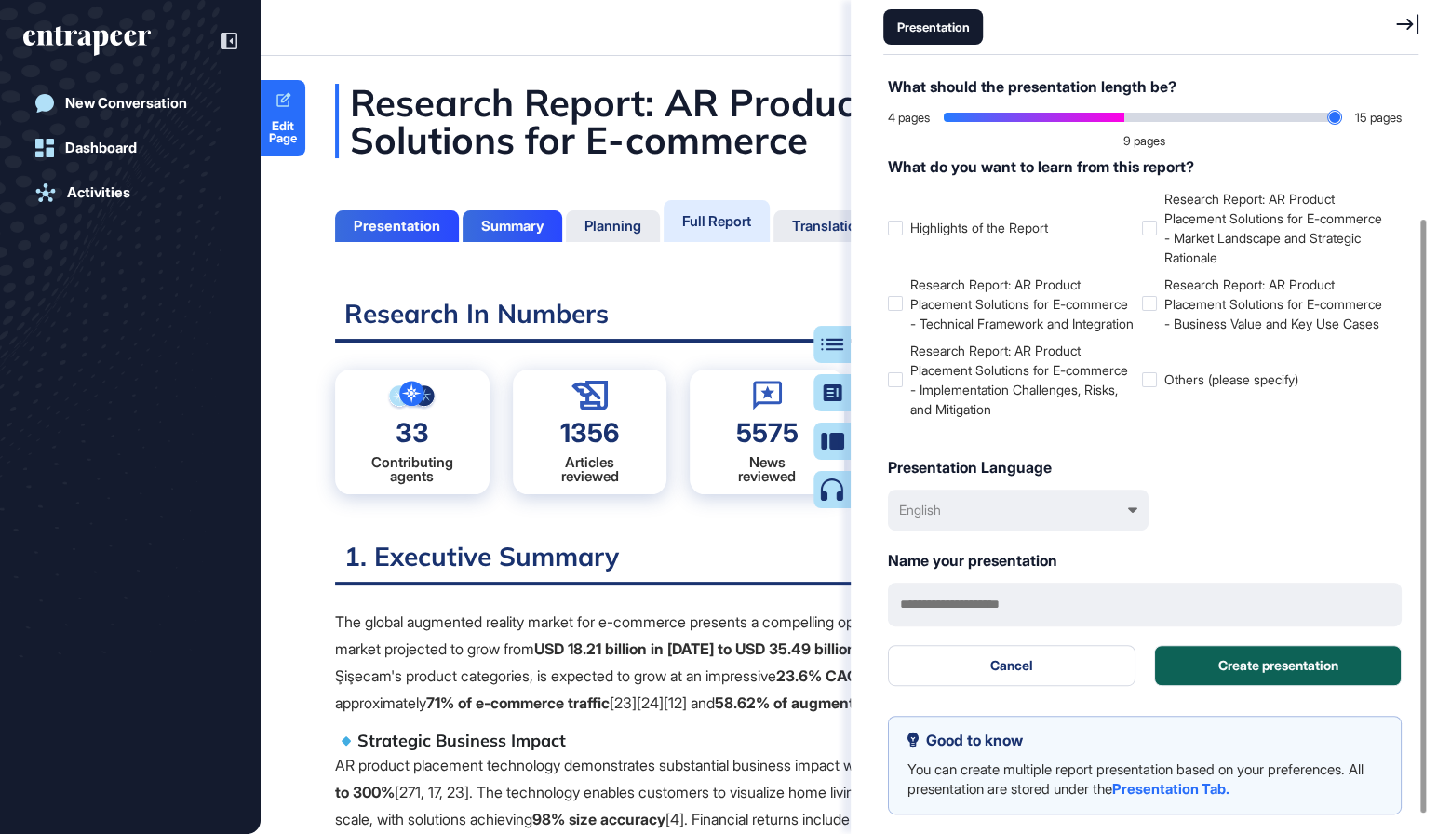
click at [1226, 678] on button "Create presentation" at bounding box center [1278, 665] width 248 height 41
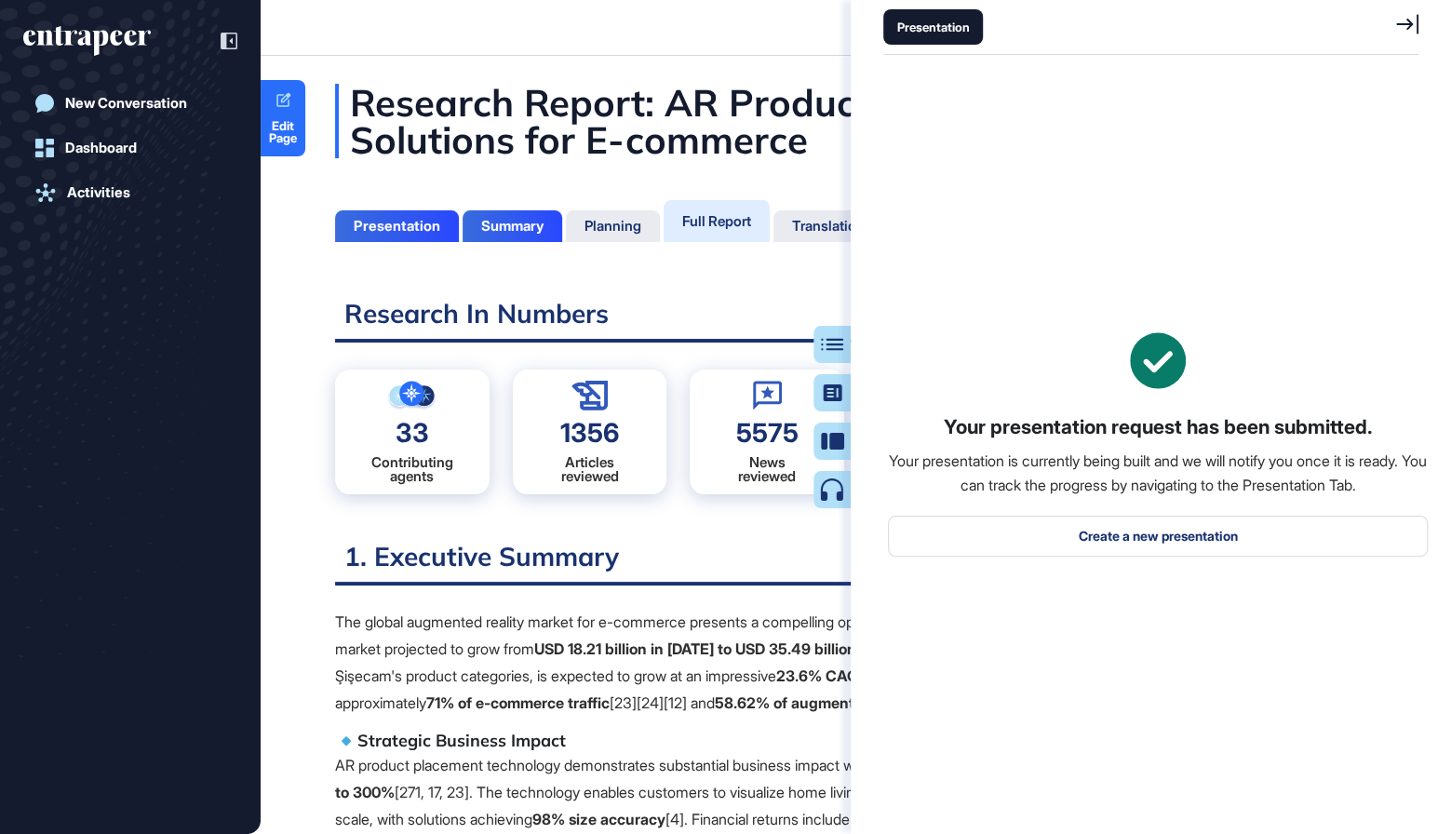
scroll to position [0, 0]
click at [839, 505] on button "Create Podcast" at bounding box center [779, 489] width 142 height 37
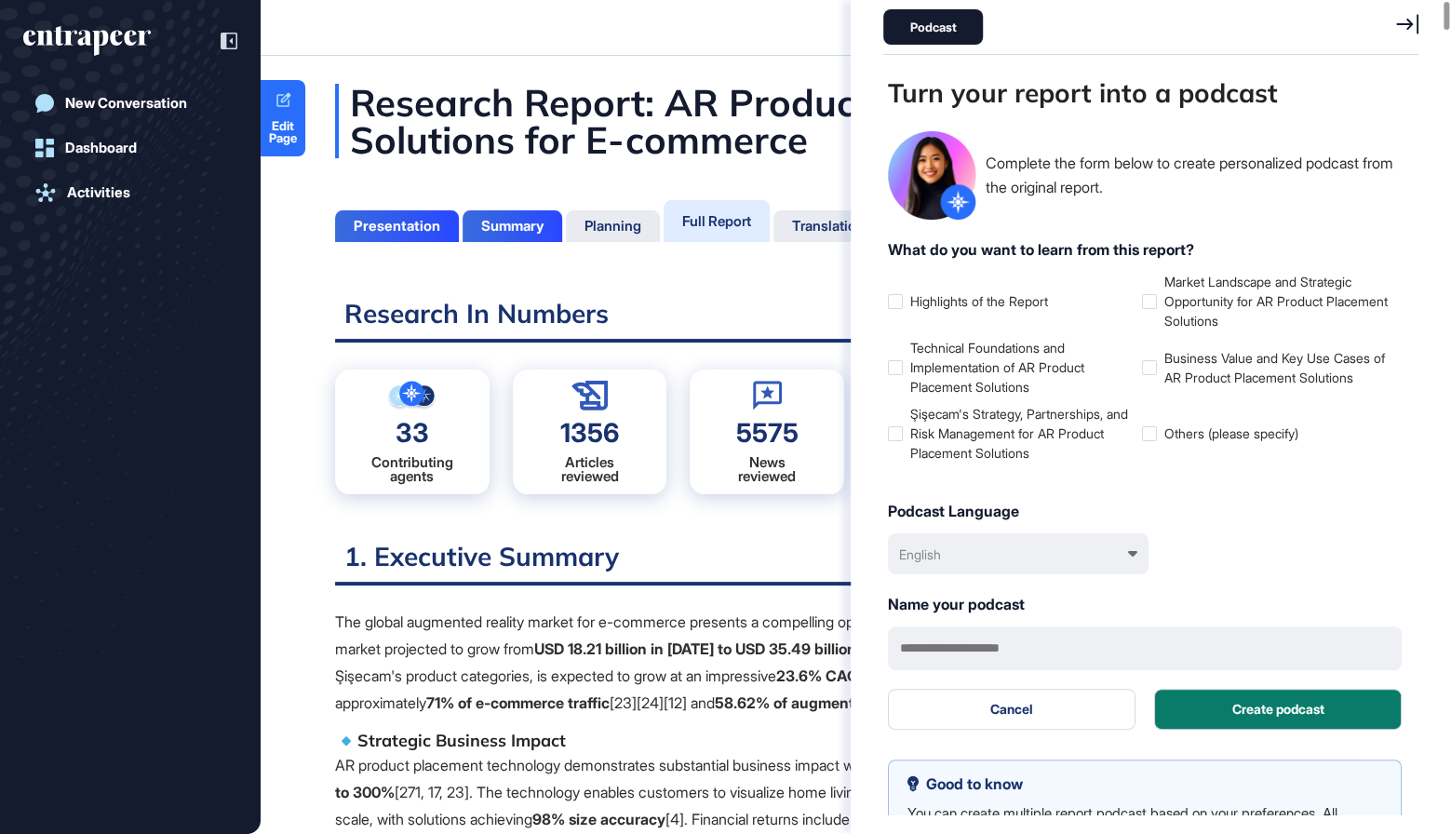
scroll to position [741, 4]
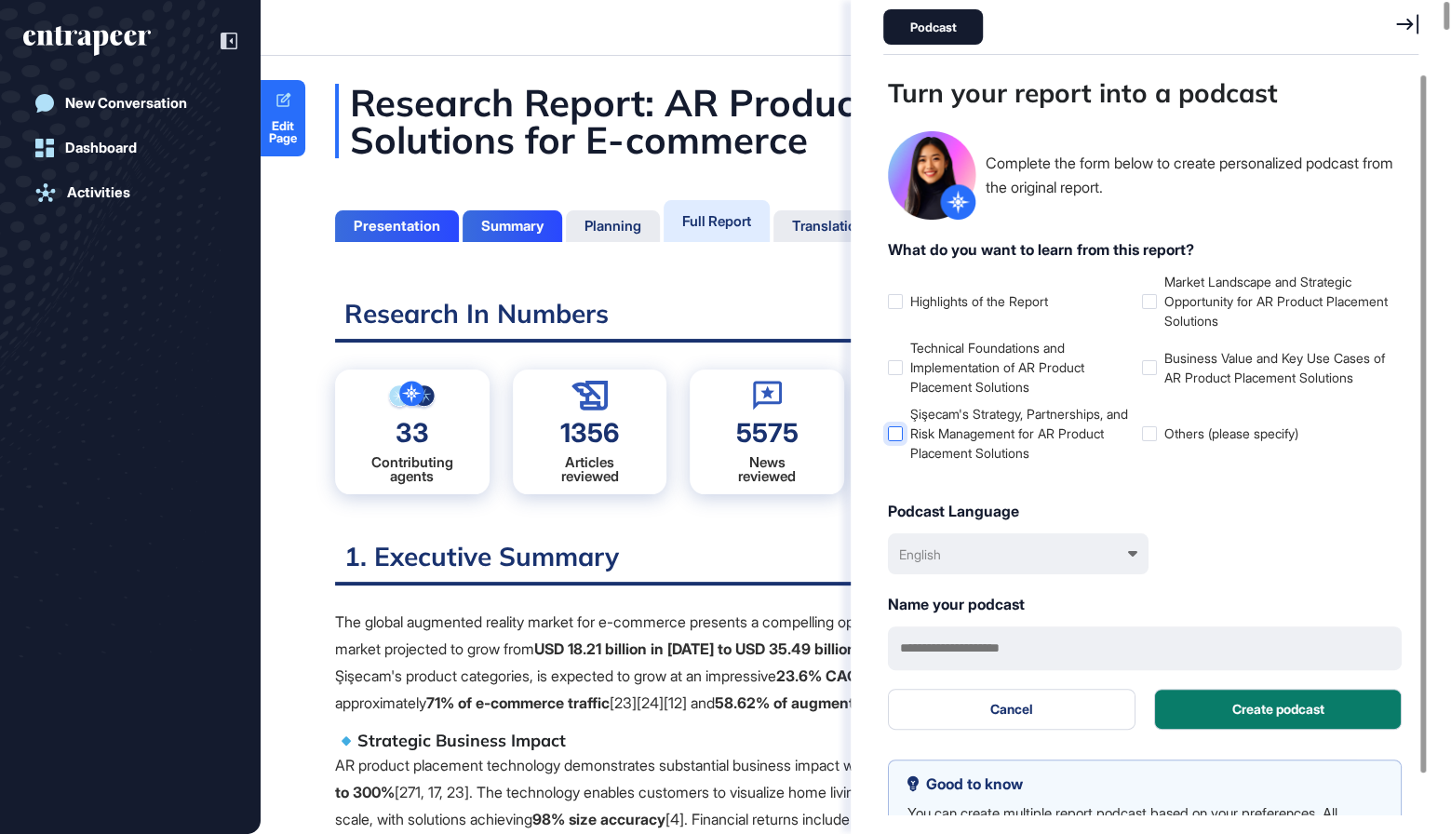
click at [946, 420] on label "Şişecam's Strategy, Partnerships, and Risk Management for AR Product Placement …" at bounding box center [1011, 433] width 247 height 59
click at [946, 369] on label "Technical Foundations and Implementation of AR Product Placement Solutions" at bounding box center [1011, 367] width 247 height 59
click at [1178, 304] on label "Market Landscape and Strategic Opportunity for AR Product Placement Solutions" at bounding box center [1265, 301] width 247 height 59
click at [1178, 359] on label "Business Value and Key Use Cases of AR Product Placement Solutions" at bounding box center [1265, 367] width 247 height 39
click at [1246, 722] on button "Create podcast" at bounding box center [1278, 709] width 248 height 41
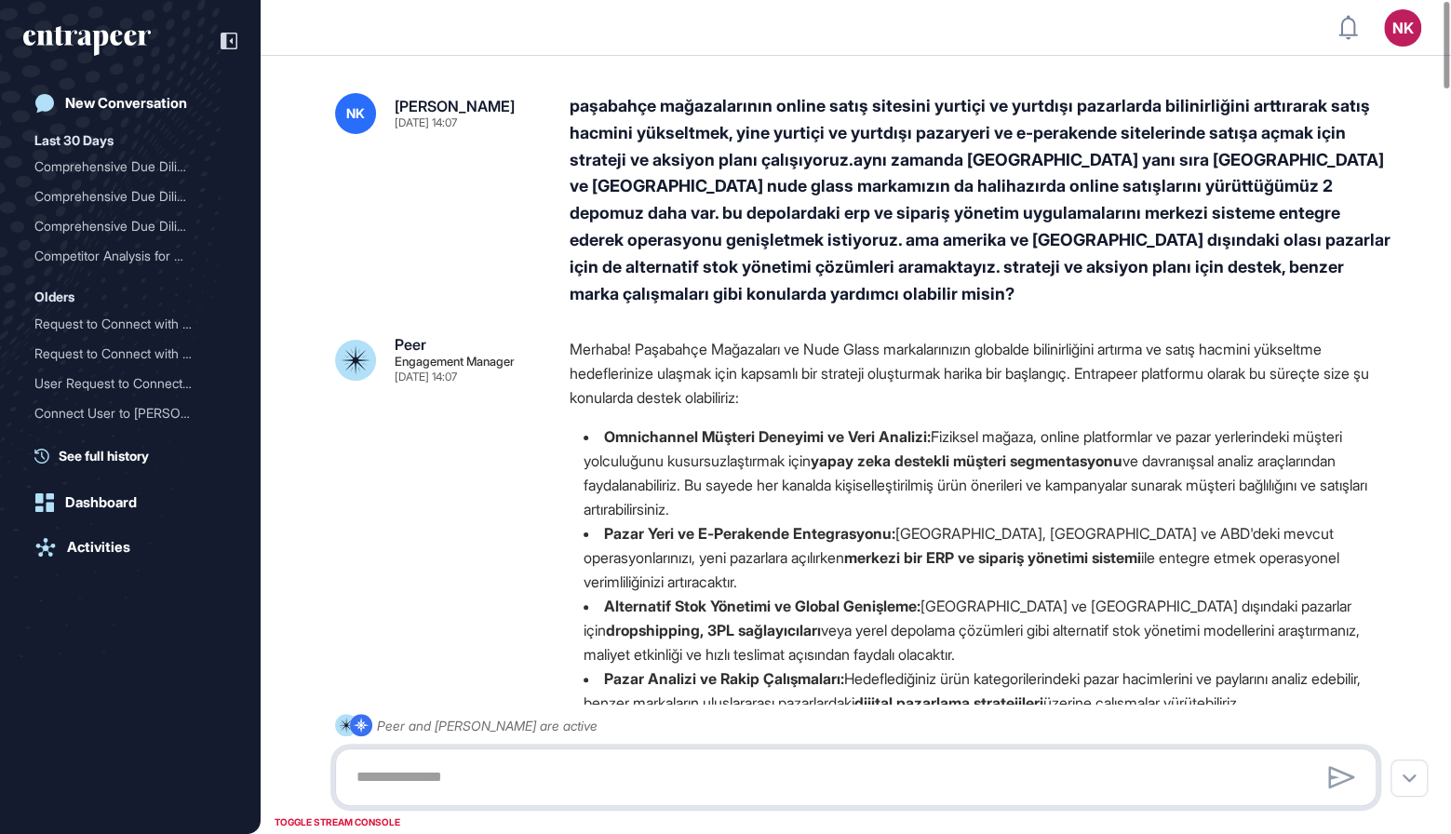
scroll to position [1, 1]
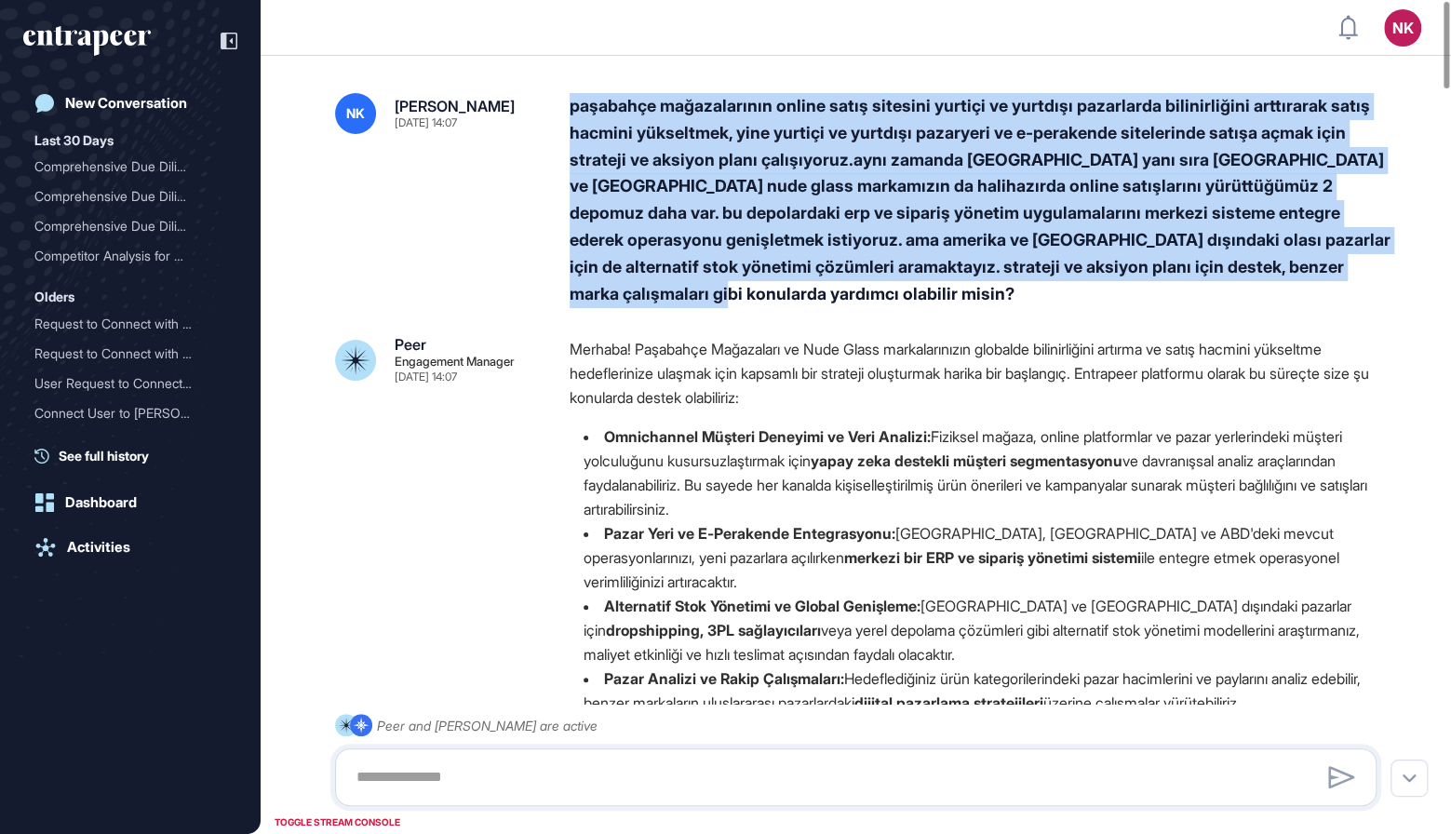
drag, startPoint x: 564, startPoint y: 105, endPoint x: 723, endPoint y: 288, distance: 242.1
click at [723, 288] on div "NK Nur Kilic [DATE] 14:07 paşabahçe mağazalarının online satış sitesini yurtiçi…" at bounding box center [855, 200] width 1041 height 214
copy div "paşabahçe mağazalarının online satış sitesini yurtiçi ve yurtdışı pazarlarda bi…"
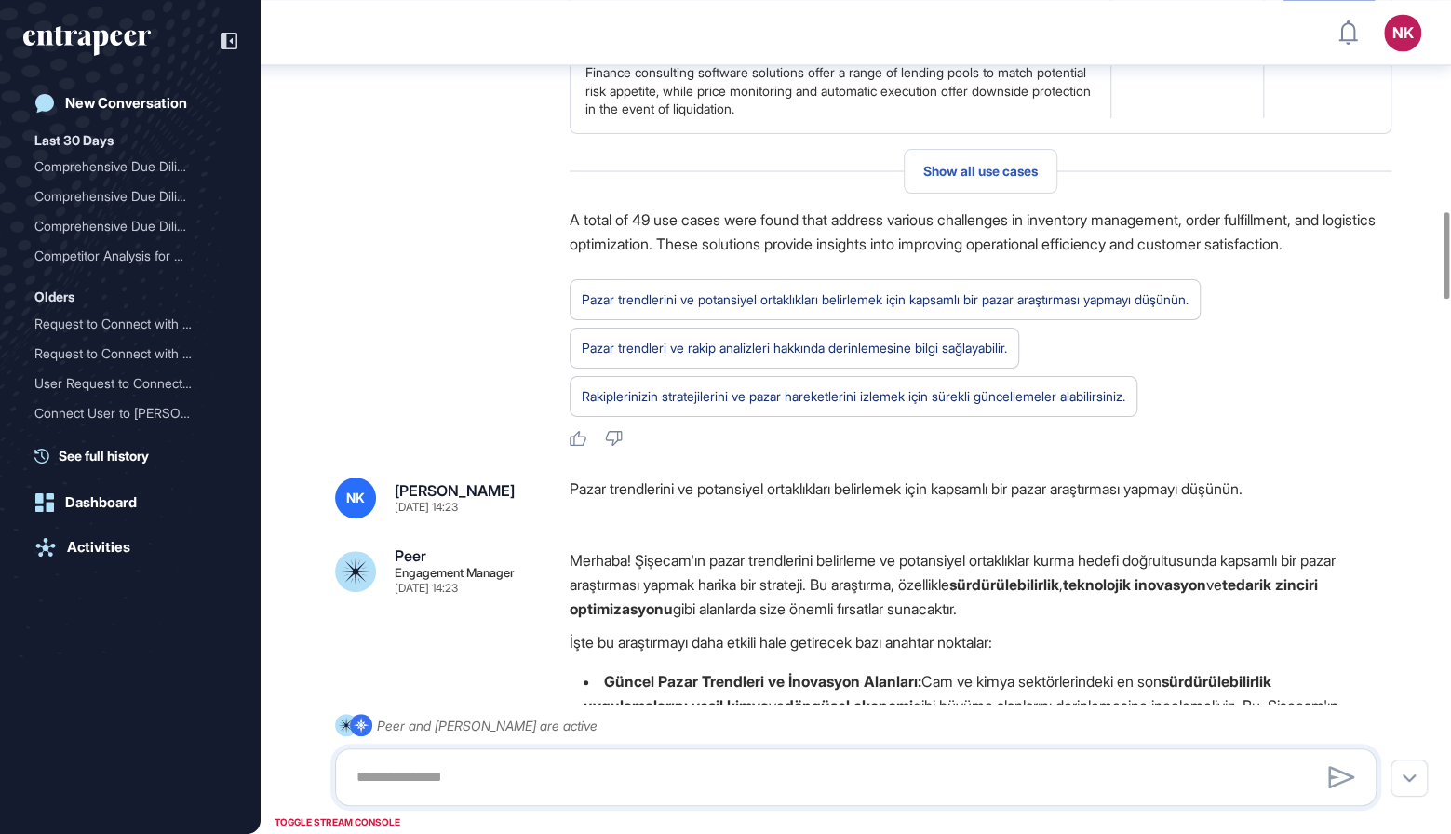
scroll to position [2088, 0]
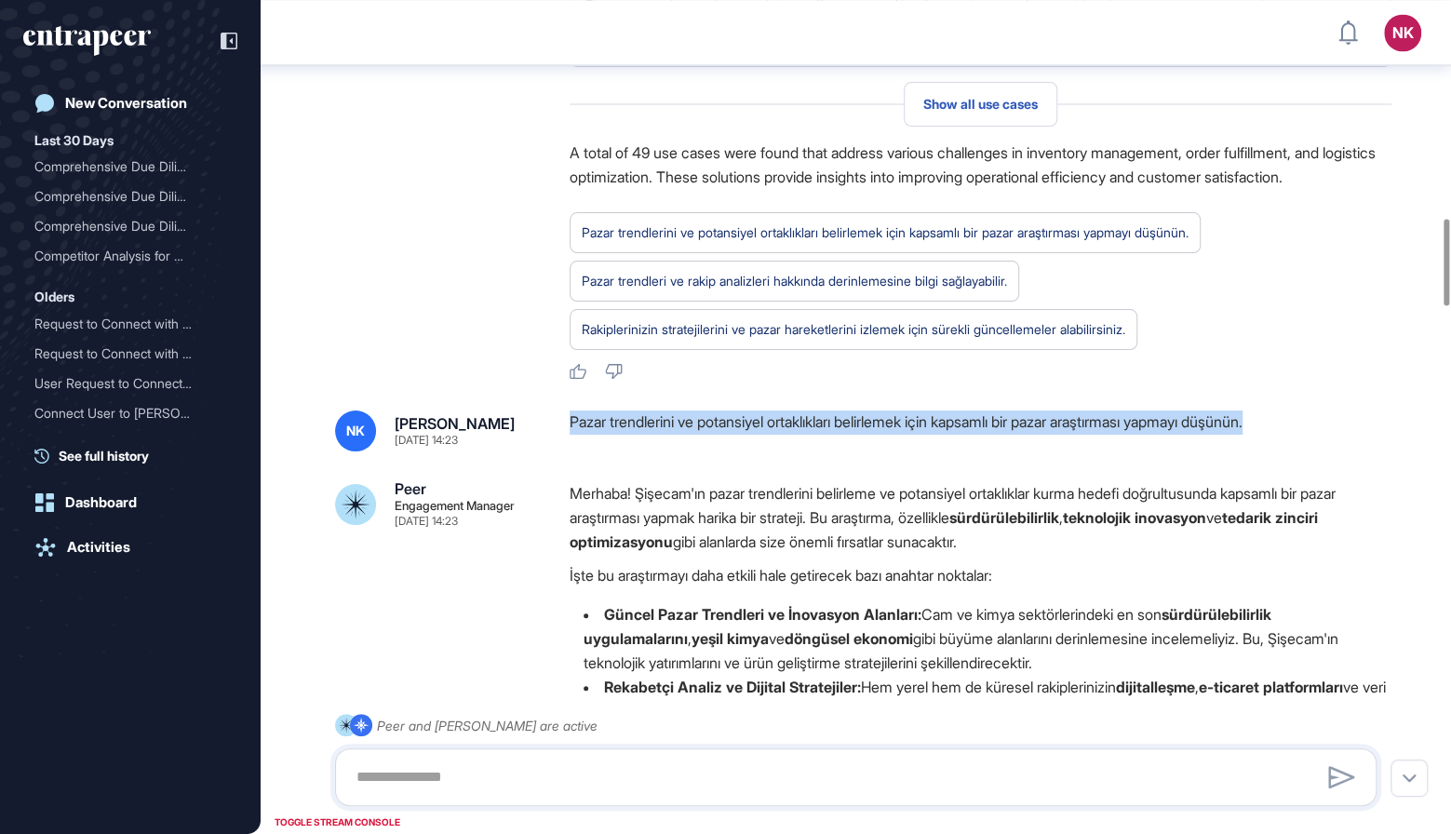
drag, startPoint x: 571, startPoint y: 419, endPoint x: 1320, endPoint y: 419, distance: 748.3
click at [1320, 419] on div "Pazar trendlerini ve potansiyel ortaklıkları belirlemek için kapsamlı bir pazar…" at bounding box center [981, 430] width 822 height 41
copy div "Pazar trendlerini ve potansiyel ortaklıkları belirlemek için kapsamlı bir pazar…"
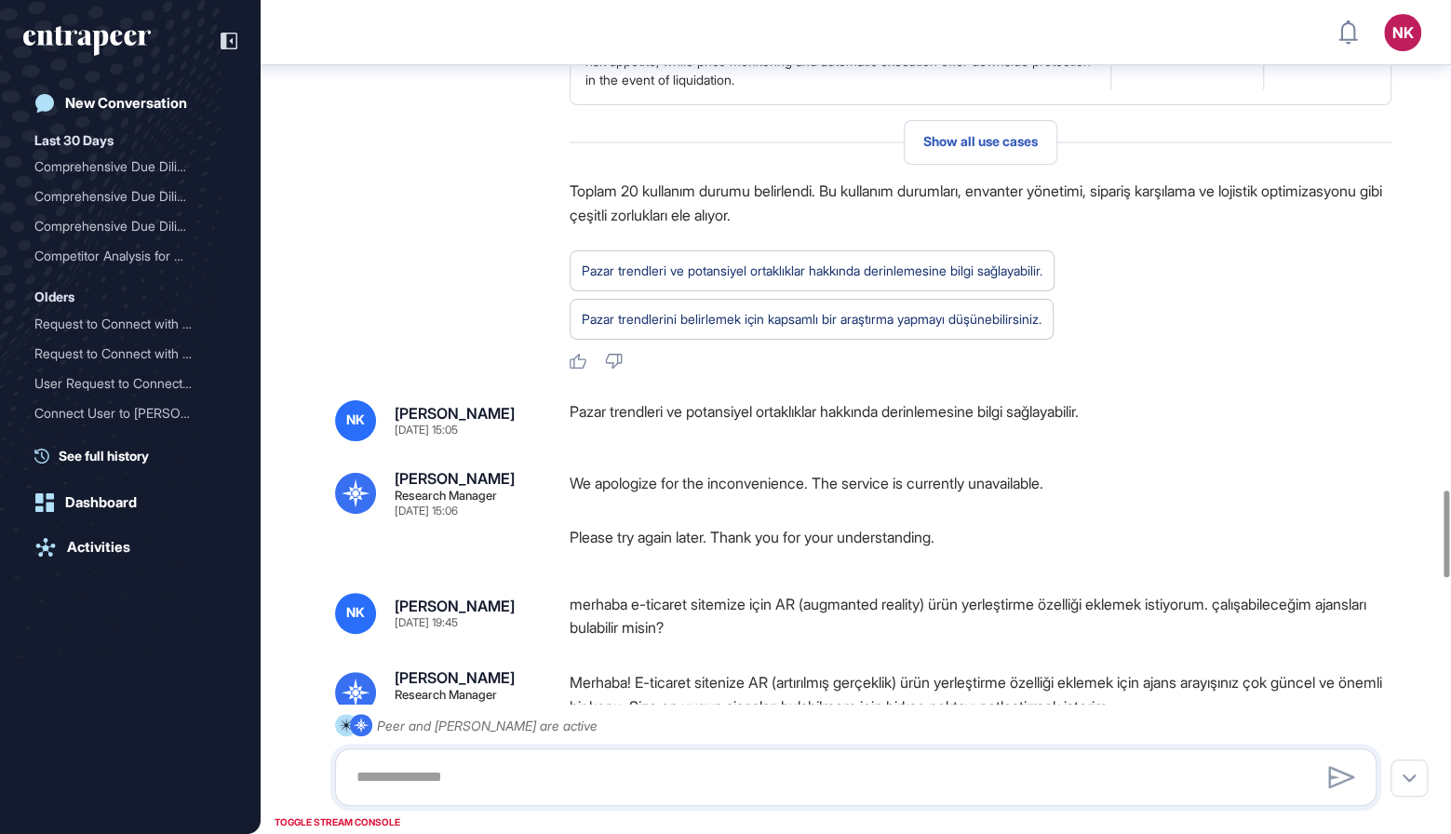
scroll to position [4752, 0]
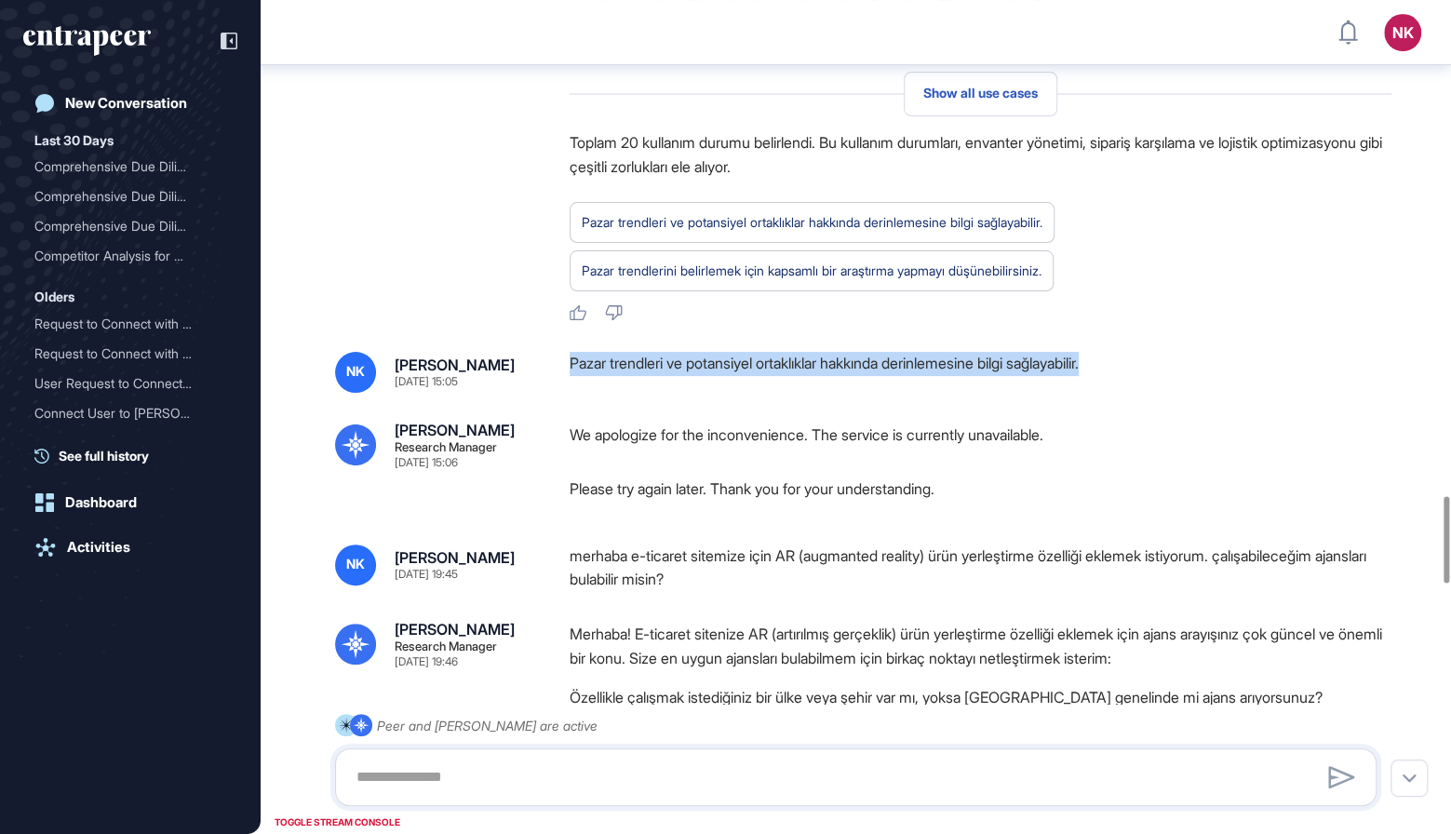
drag, startPoint x: 569, startPoint y: 363, endPoint x: 1130, endPoint y: 369, distance: 561.2
click at [1130, 369] on div "NK Nur Kilic [DATE] 15:05 Pazar trendleri ve potansiyel ortaklıklar hakkında de…" at bounding box center [855, 372] width 1041 height 41
copy div "Pazar trendleri ve potansiyel ortaklıklar hakkında derinlemesine bilgi sağlayab…"
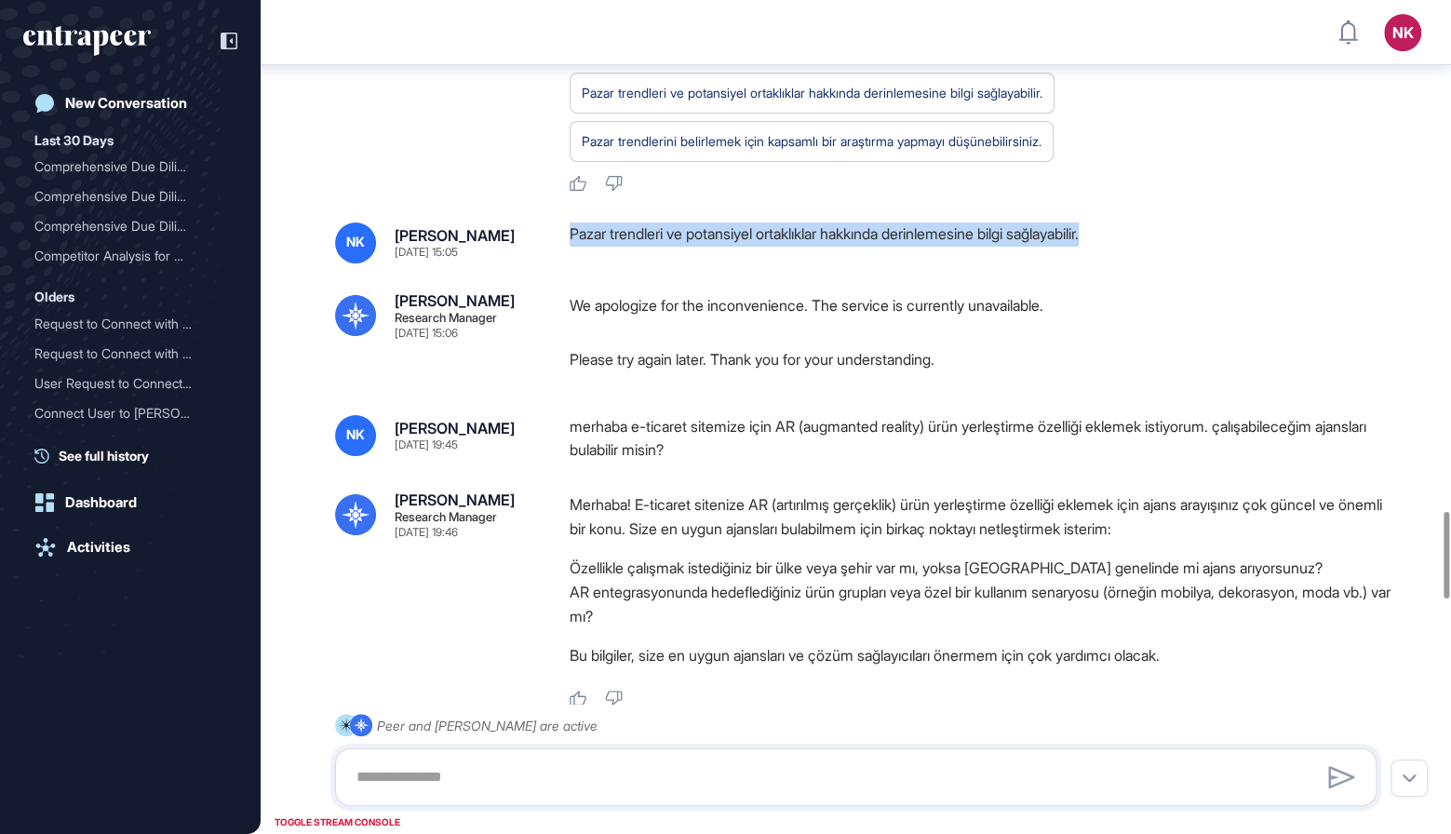
scroll to position [4900, 0]
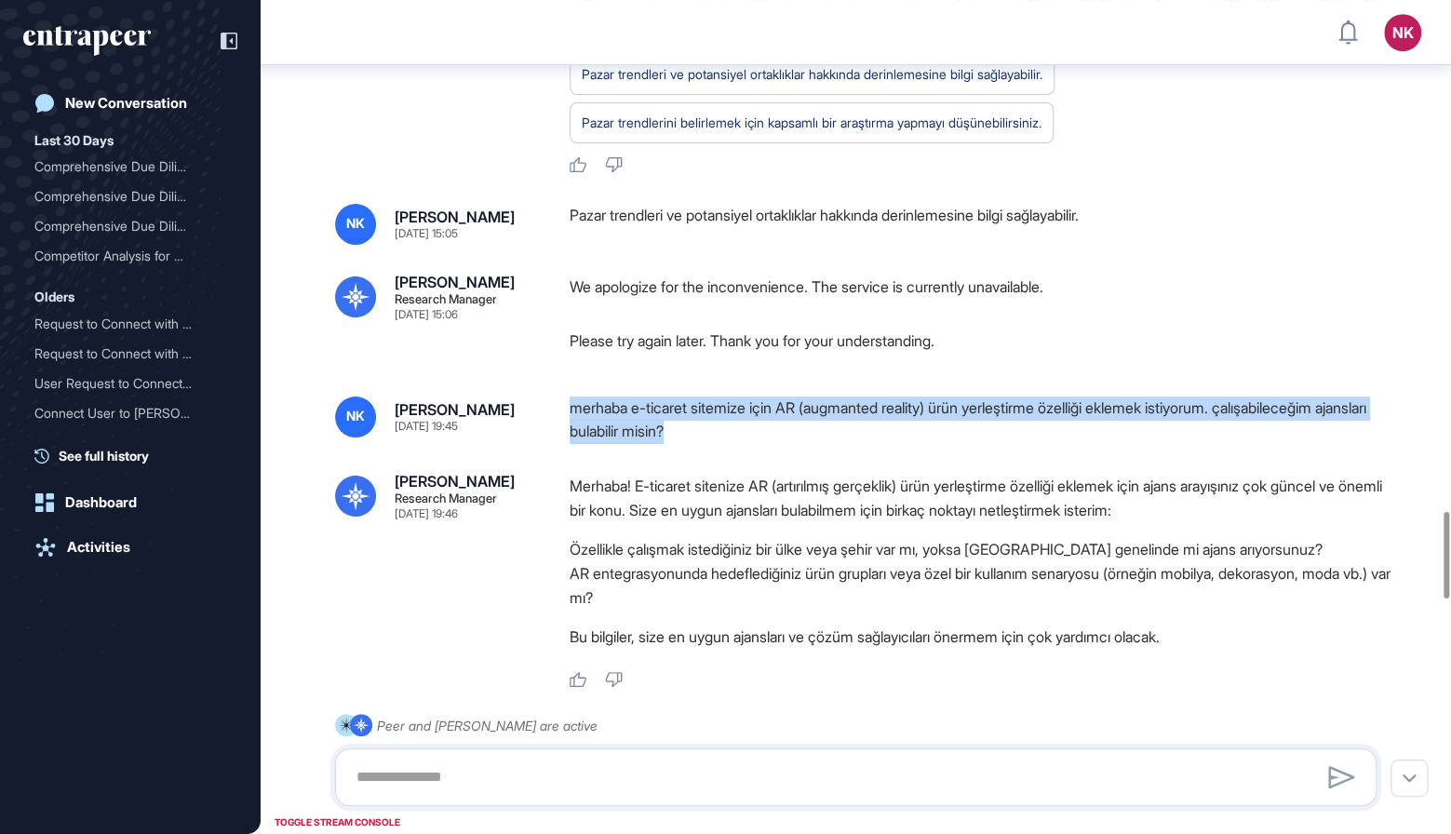
drag, startPoint x: 570, startPoint y: 405, endPoint x: 759, endPoint y: 423, distance: 189.8
click at [759, 423] on div "merhaba e-ticaret sitemize için AR (augmanted reality) ürün yerleştirme özelliğ…" at bounding box center [981, 419] width 822 height 47
copy div "merhaba e-ticaret sitemize için AR (augmanted reality) ürün yerleştirme özelliğ…"
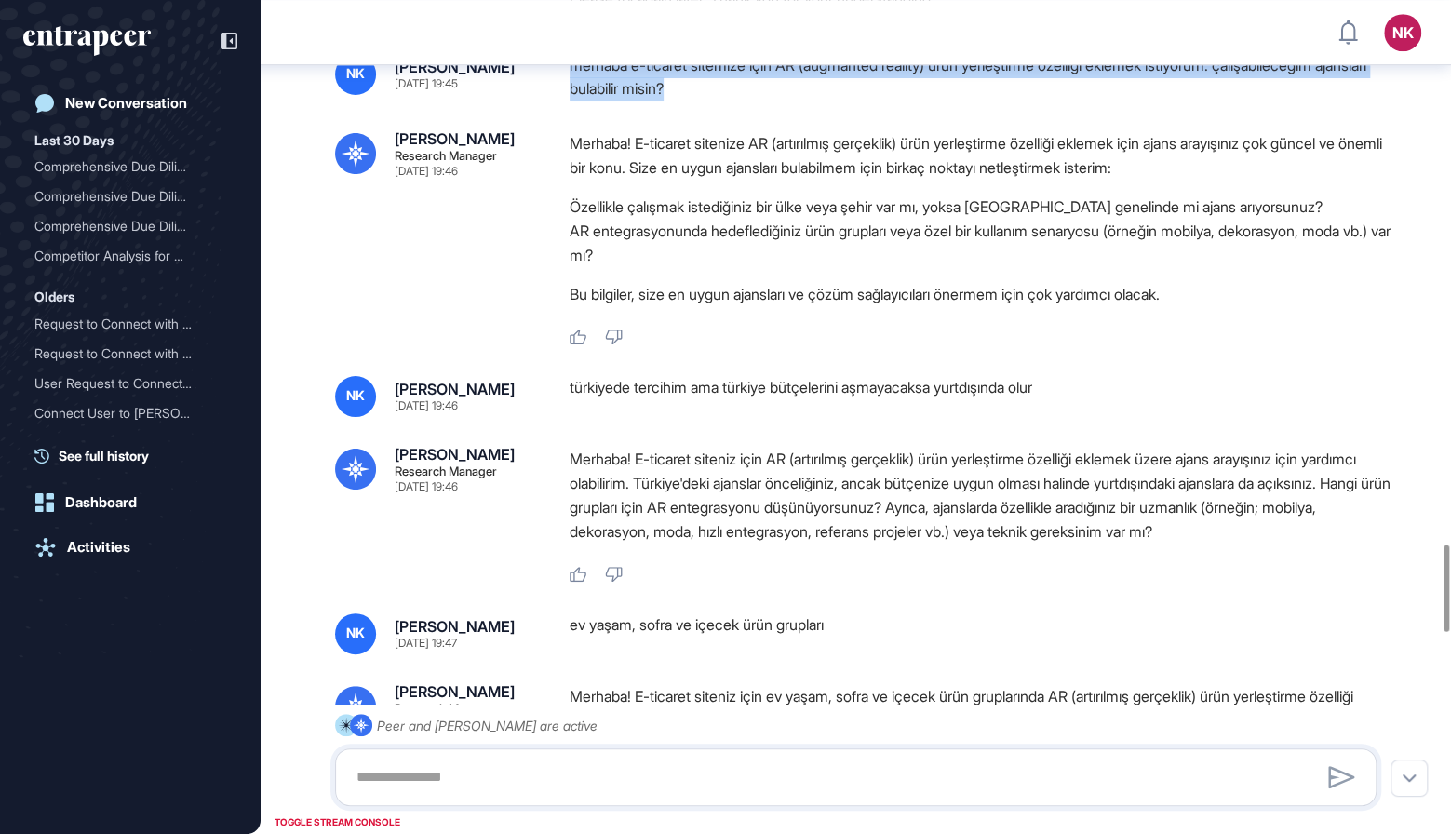
scroll to position [5264, 0]
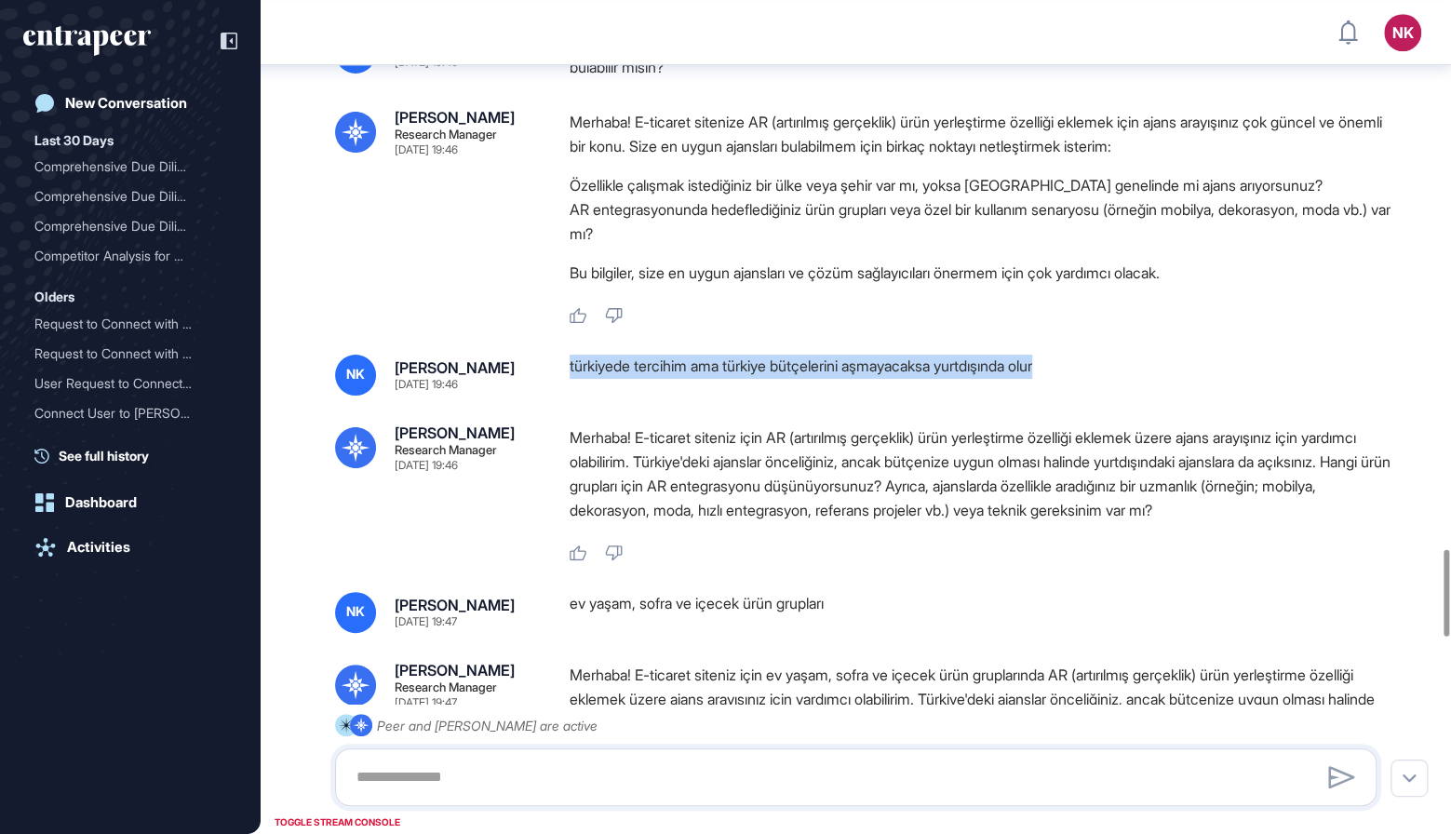
drag, startPoint x: 569, startPoint y: 363, endPoint x: 1133, endPoint y: 375, distance: 564.1
click at [1133, 375] on div "NK Nur Kilic Sep 22, 2025 19:46 türkiyede tercihim ama türkiye bütçelerini aşma…" at bounding box center [855, 375] width 1041 height 41
copy div "türkiyede tercihim ama türkiye bütçelerini aşmayacaksa yurtdışında olur"
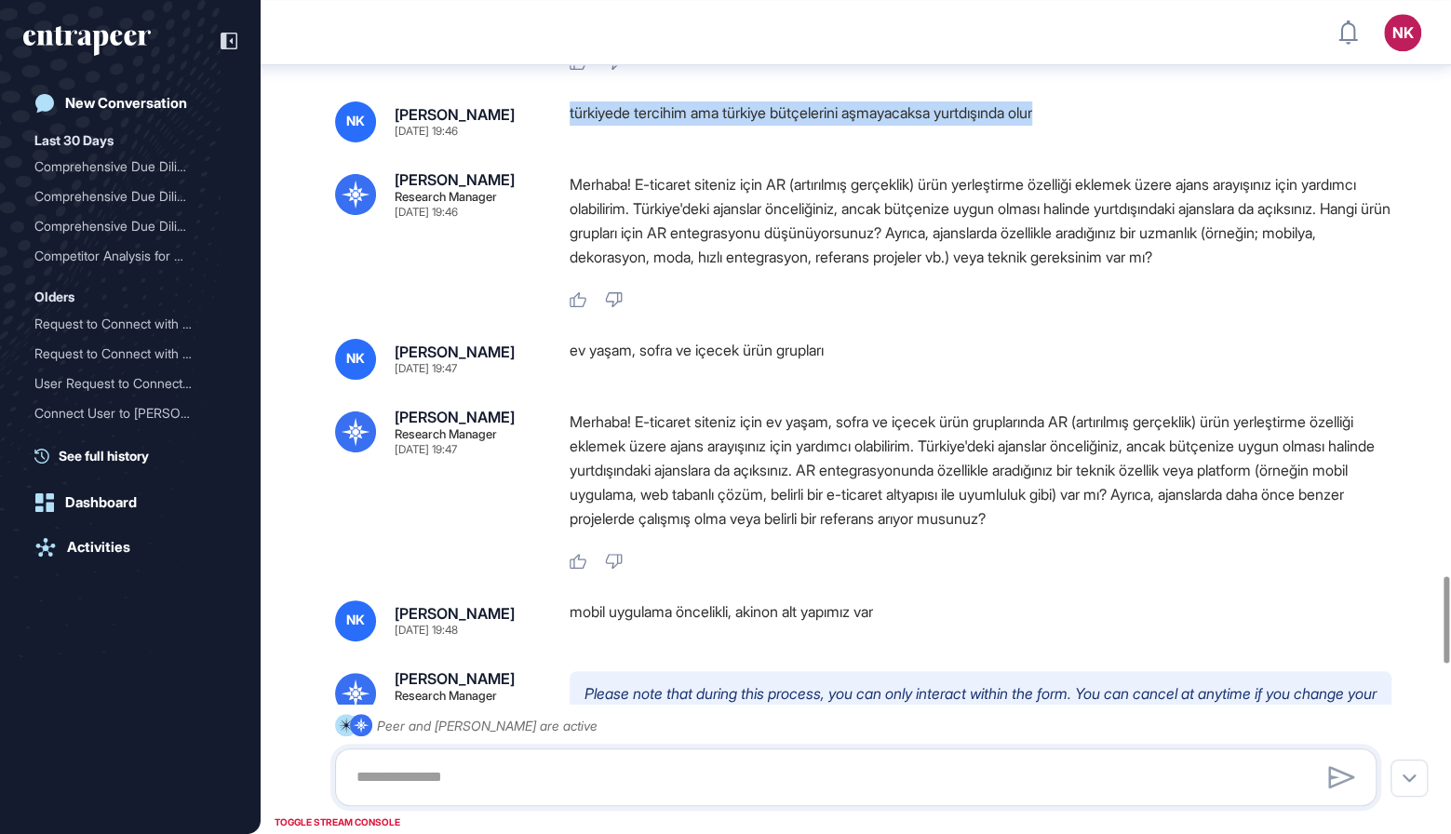
scroll to position [5521, 0]
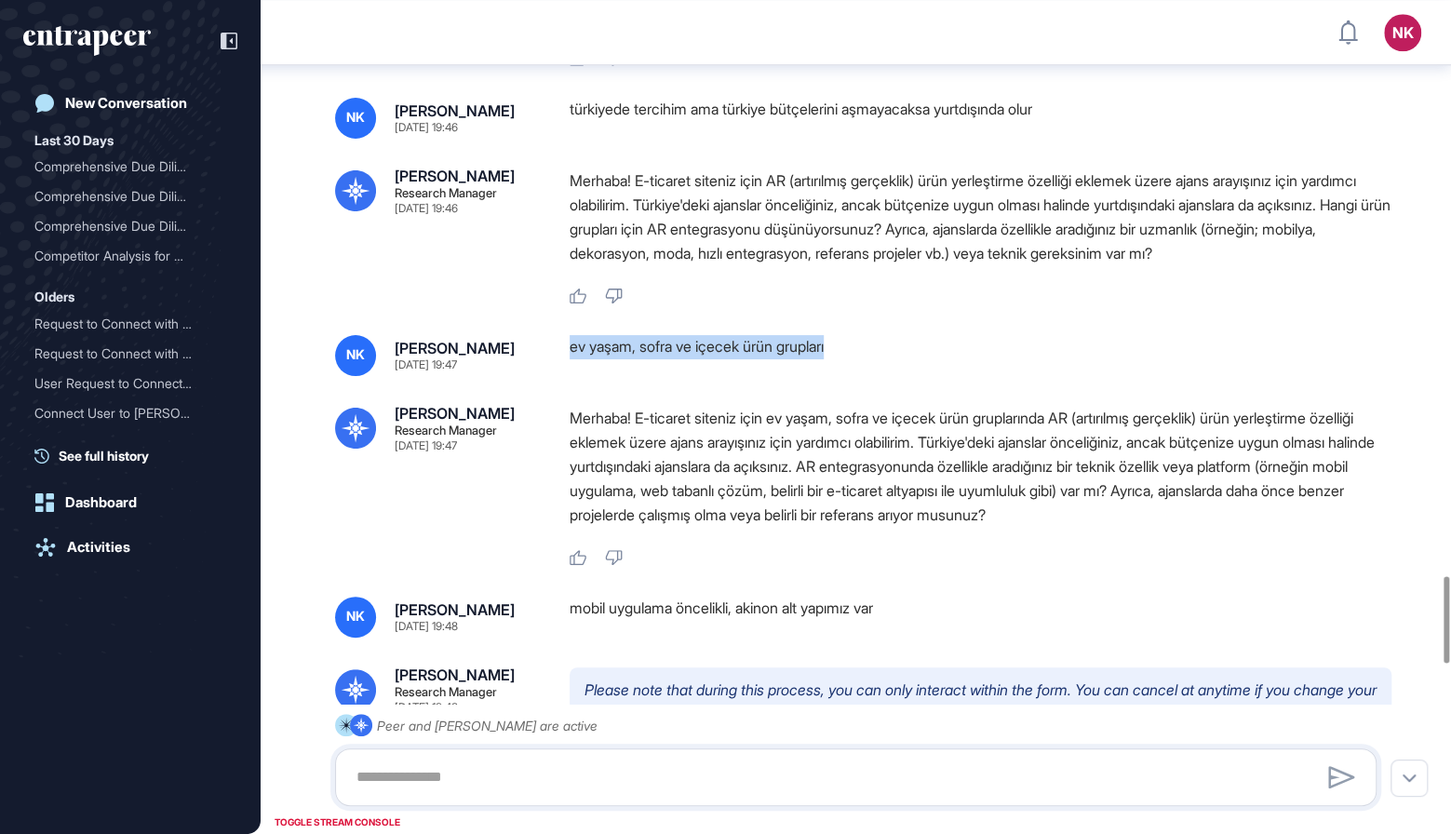
drag, startPoint x: 570, startPoint y: 373, endPoint x: 868, endPoint y: 368, distance: 298.8
click at [869, 368] on div "ev yaşam, sofra ve içecek ürün grupları" at bounding box center [981, 355] width 822 height 41
copy div "ev yaşam, sofra ve içecek ürün grupları"
drag, startPoint x: 571, startPoint y: 631, endPoint x: 905, endPoint y: 638, distance: 333.3
click at [905, 638] on div "mobil uygulama öncelikli, akinon alt yapımız var" at bounding box center [981, 617] width 822 height 41
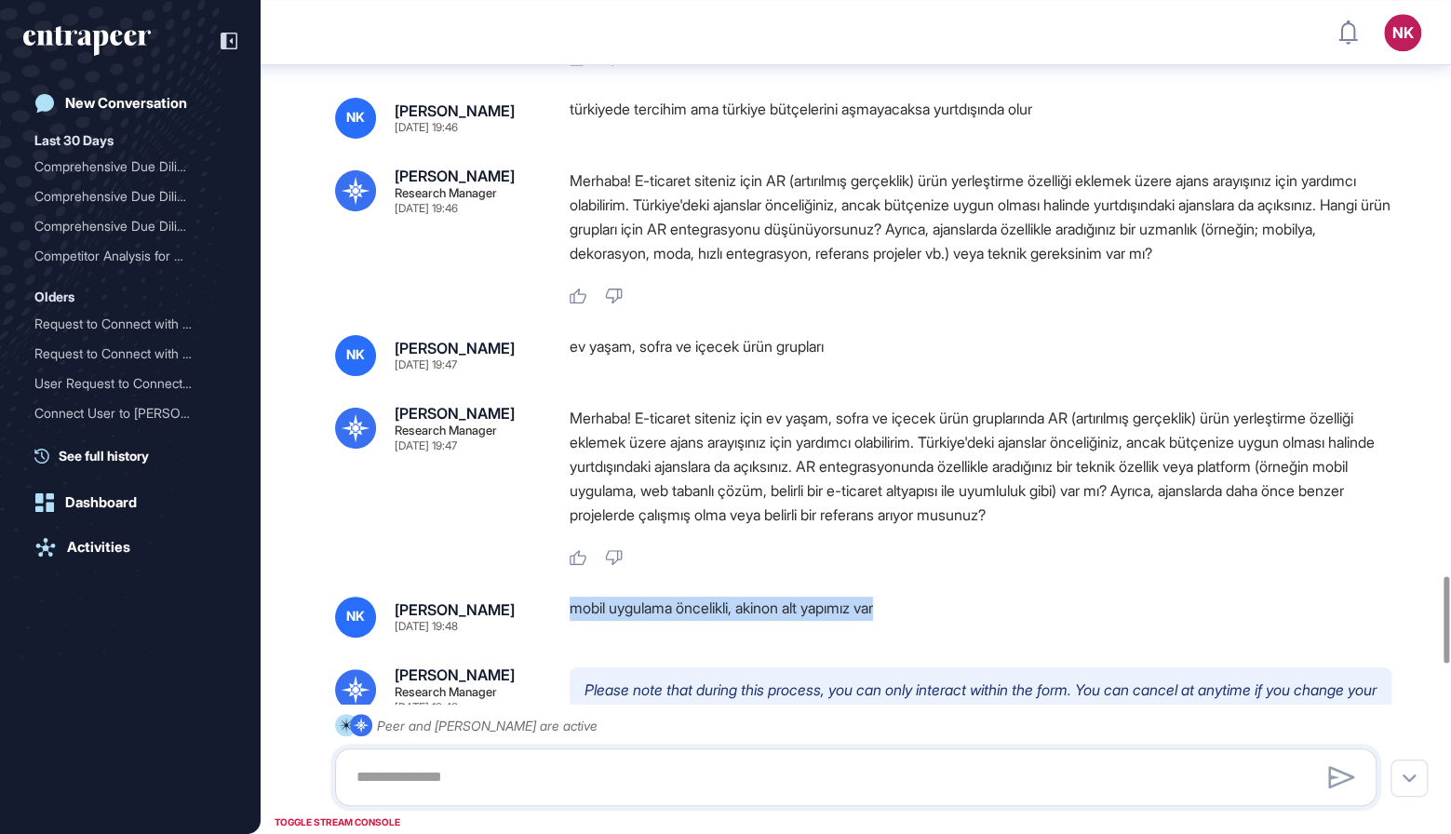
copy div "mobil uygulama öncelikli, akinon alt yapımız var"
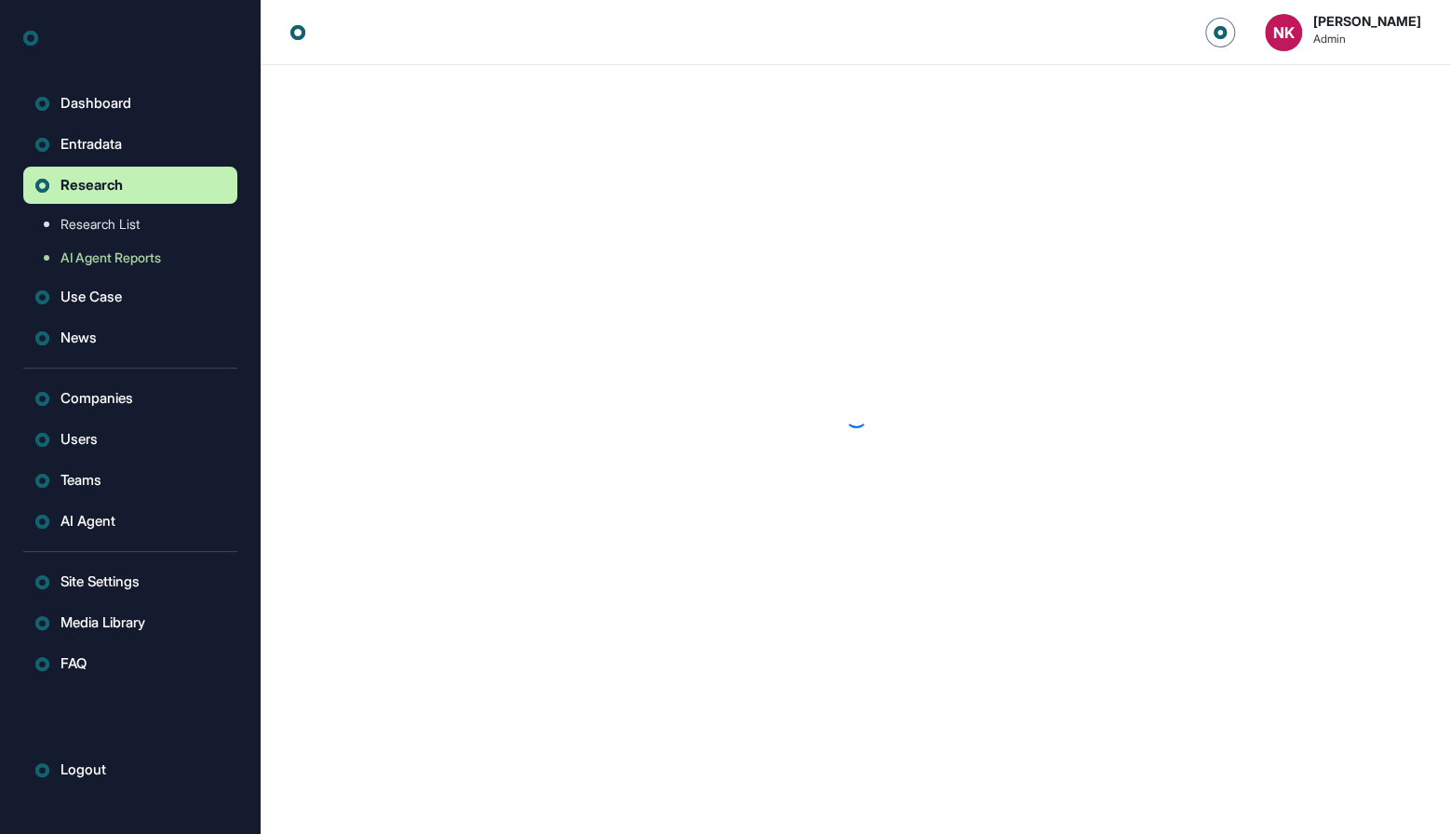
scroll to position [1, 1]
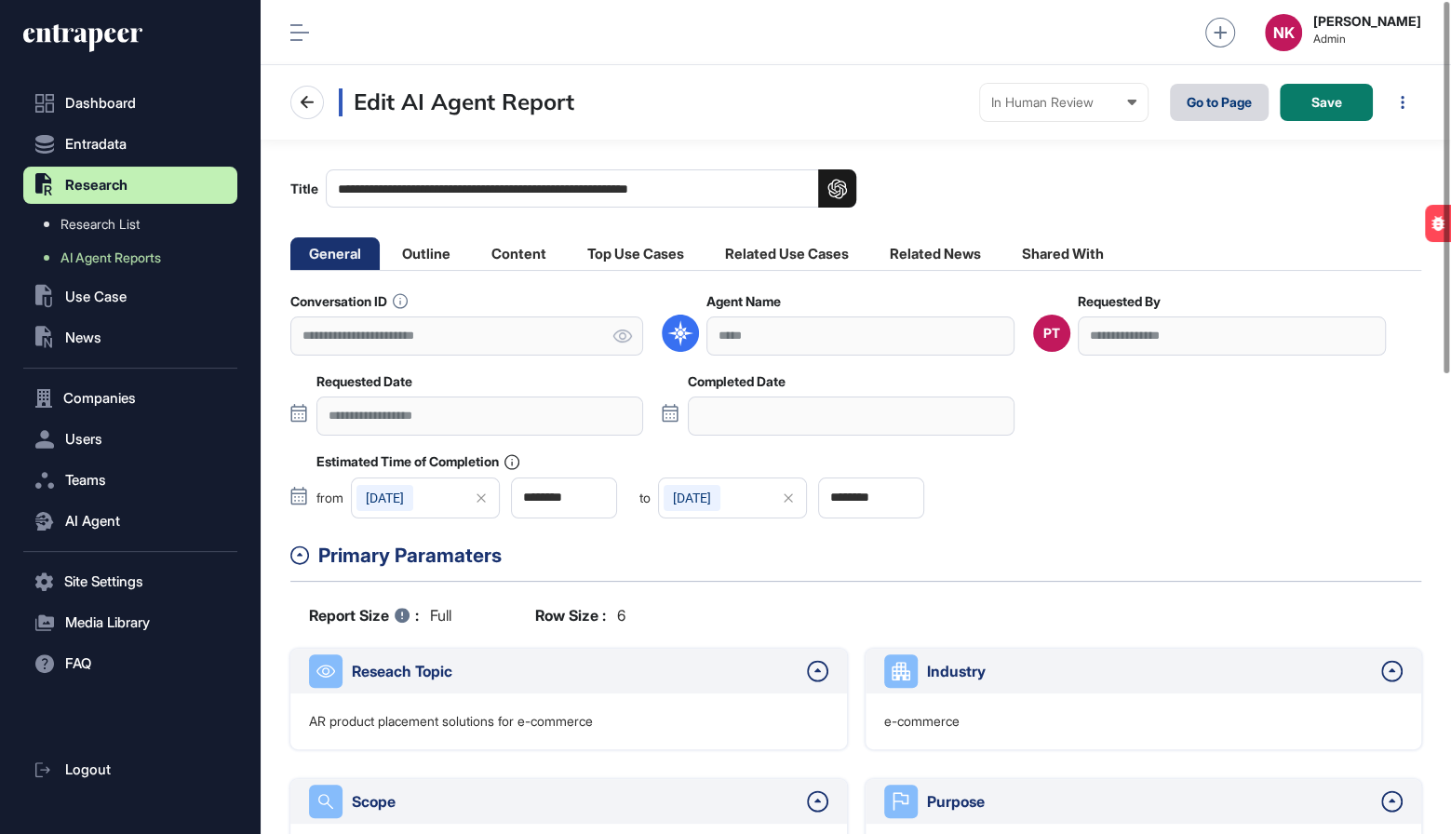
click at [1195, 101] on link "Go to Page" at bounding box center [1219, 102] width 99 height 37
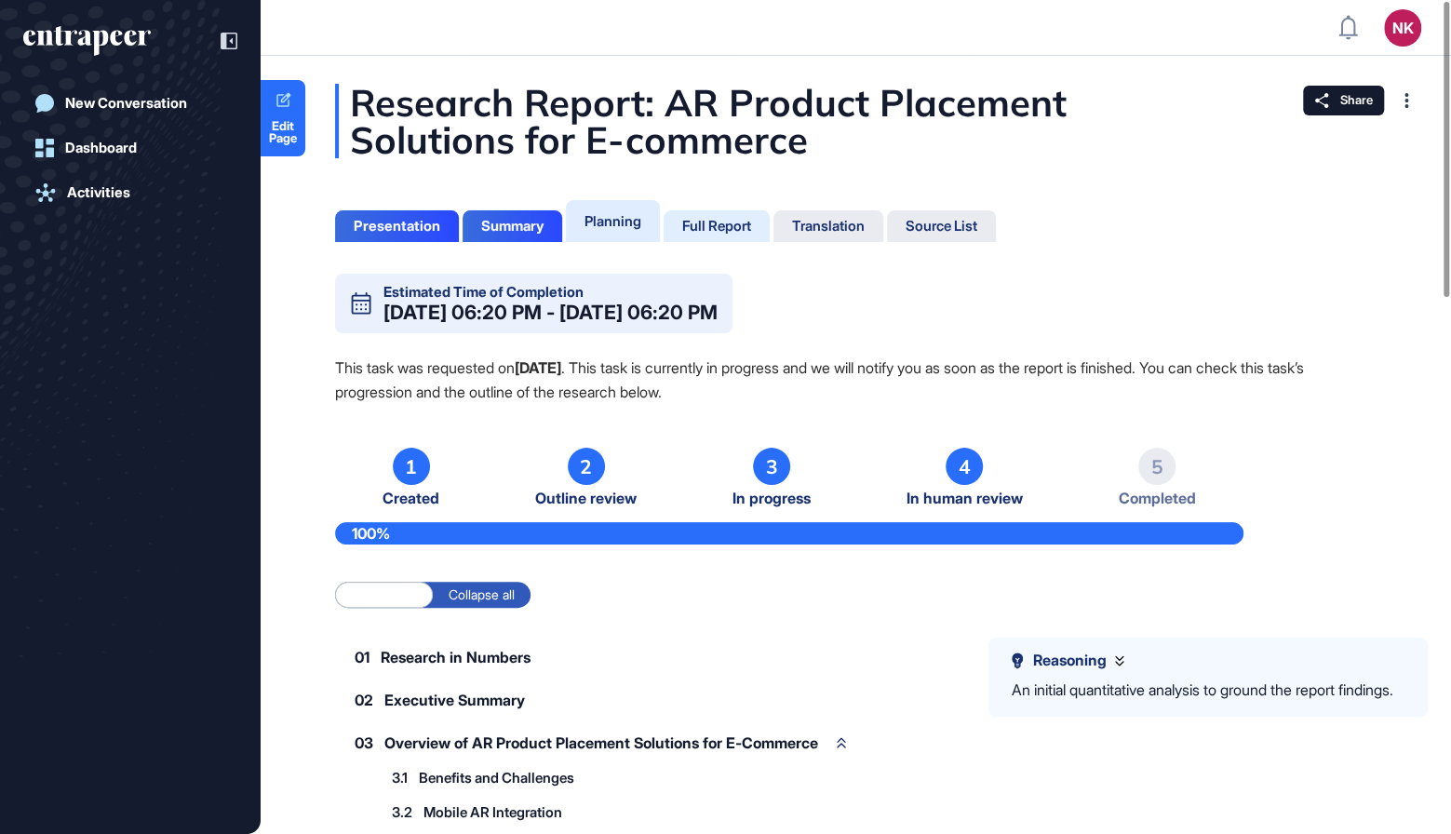
click at [715, 218] on div "Full Report" at bounding box center [716, 226] width 69 height 17
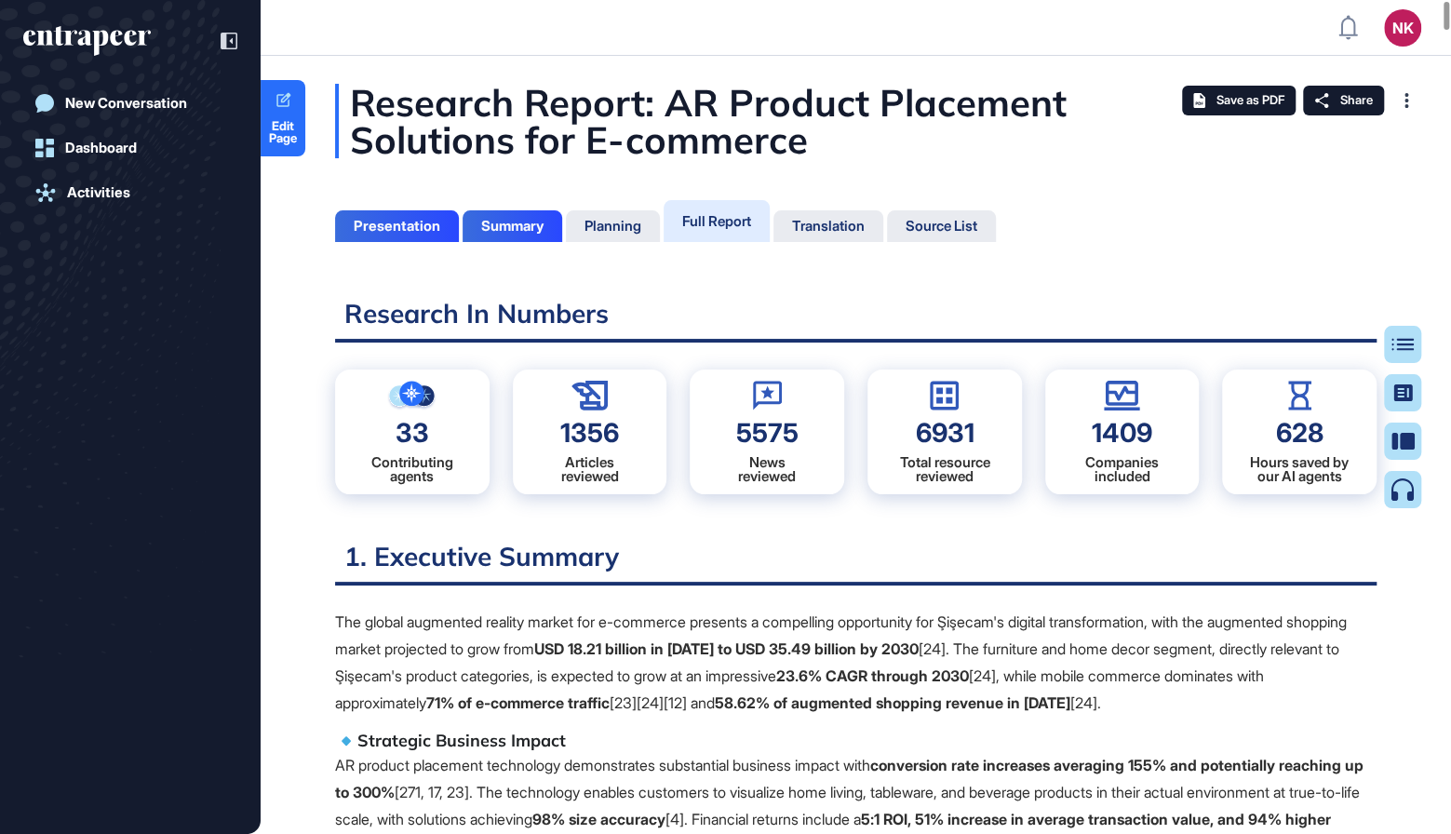
scroll to position [7, 1]
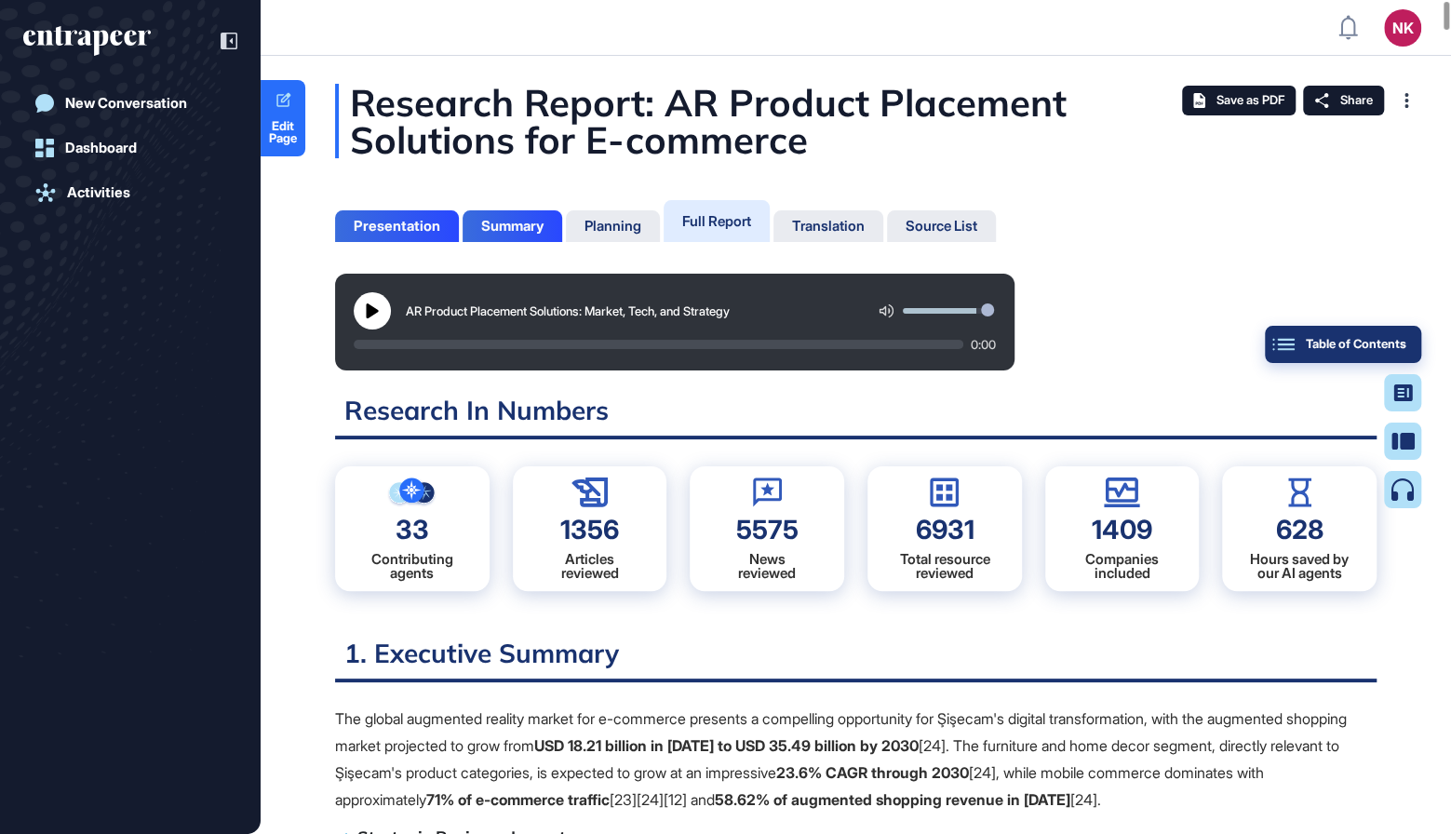
click at [1400, 330] on button "Table of Contents" at bounding box center [1343, 344] width 156 height 37
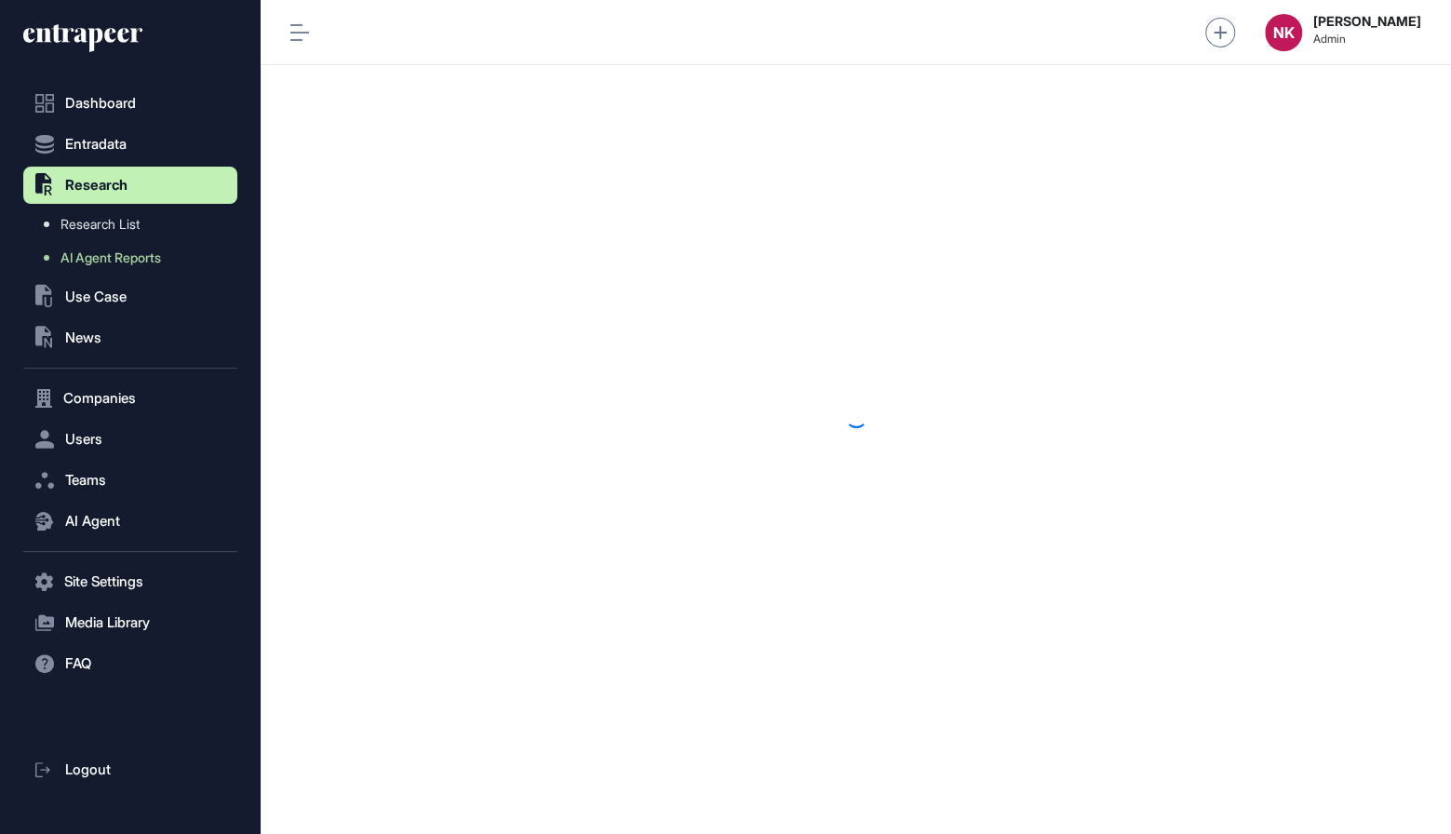
scroll to position [1, 1]
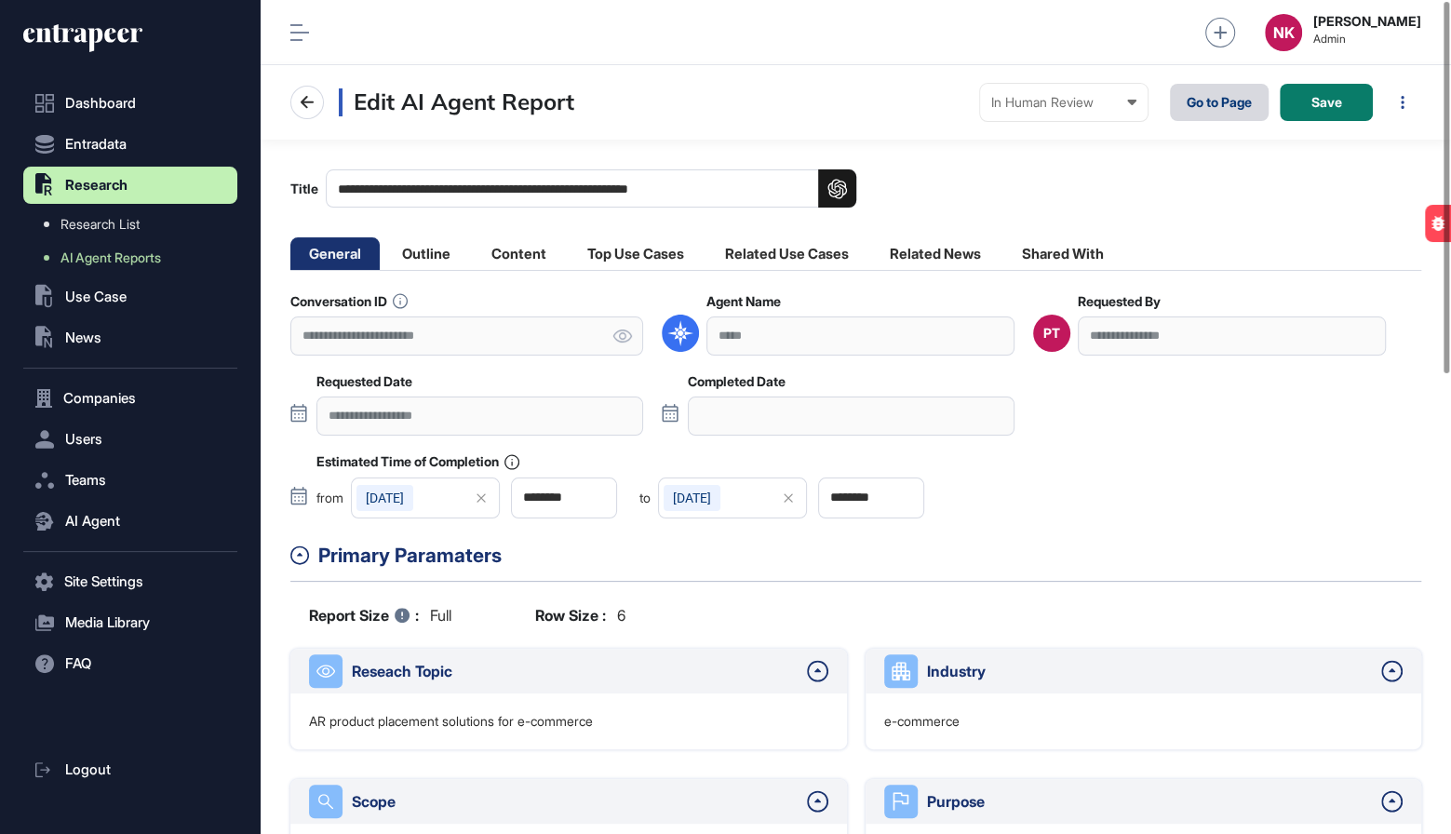
click at [1201, 94] on link "Go to Page" at bounding box center [1219, 102] width 99 height 37
click at [664, 252] on li "Top Use Cases" at bounding box center [636, 253] width 134 height 33
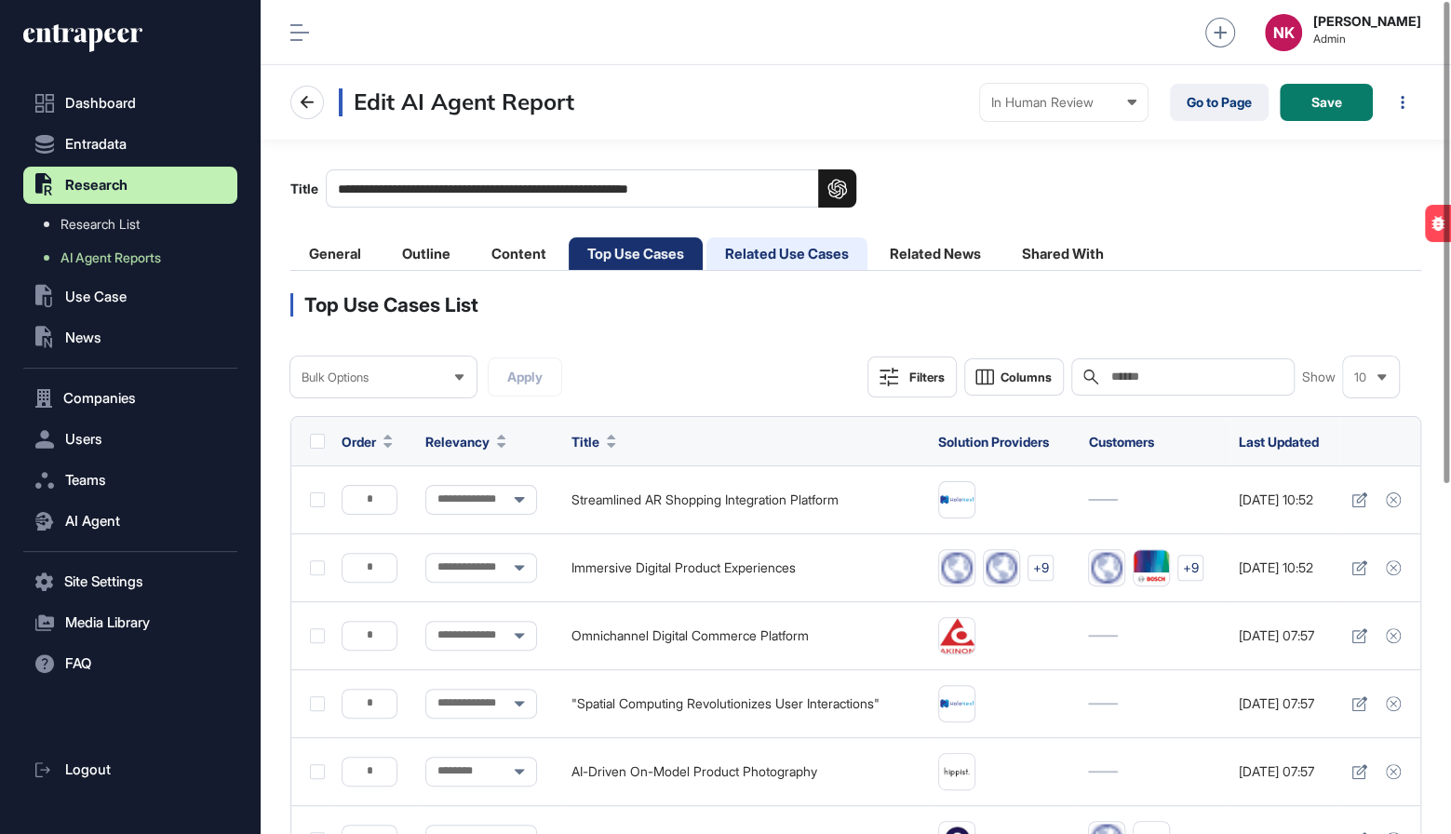
click at [777, 257] on li "Related Use Cases" at bounding box center [786, 253] width 161 height 33
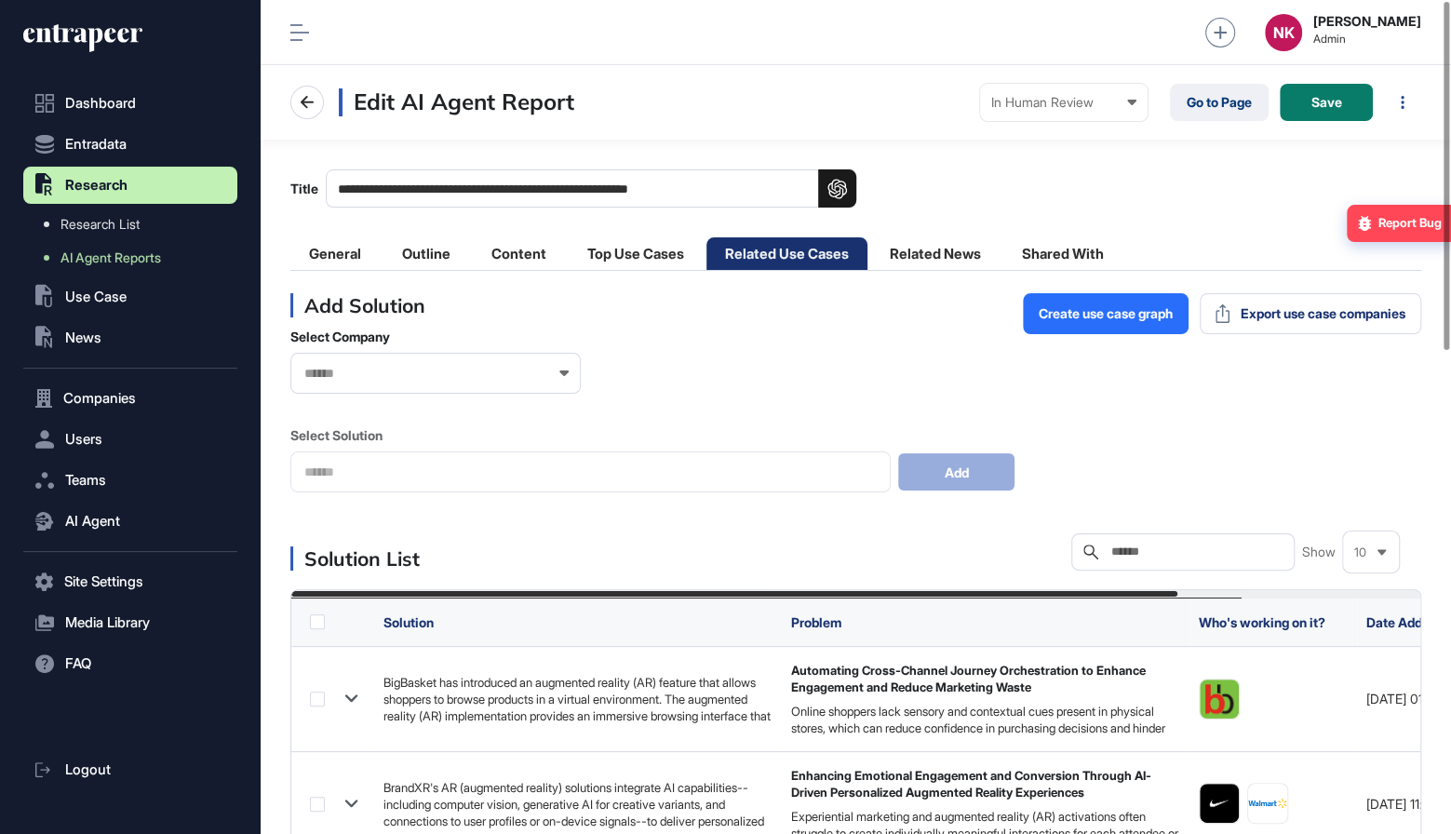
click at [1410, 220] on div "Report Bug" at bounding box center [1409, 223] width 63 height 14
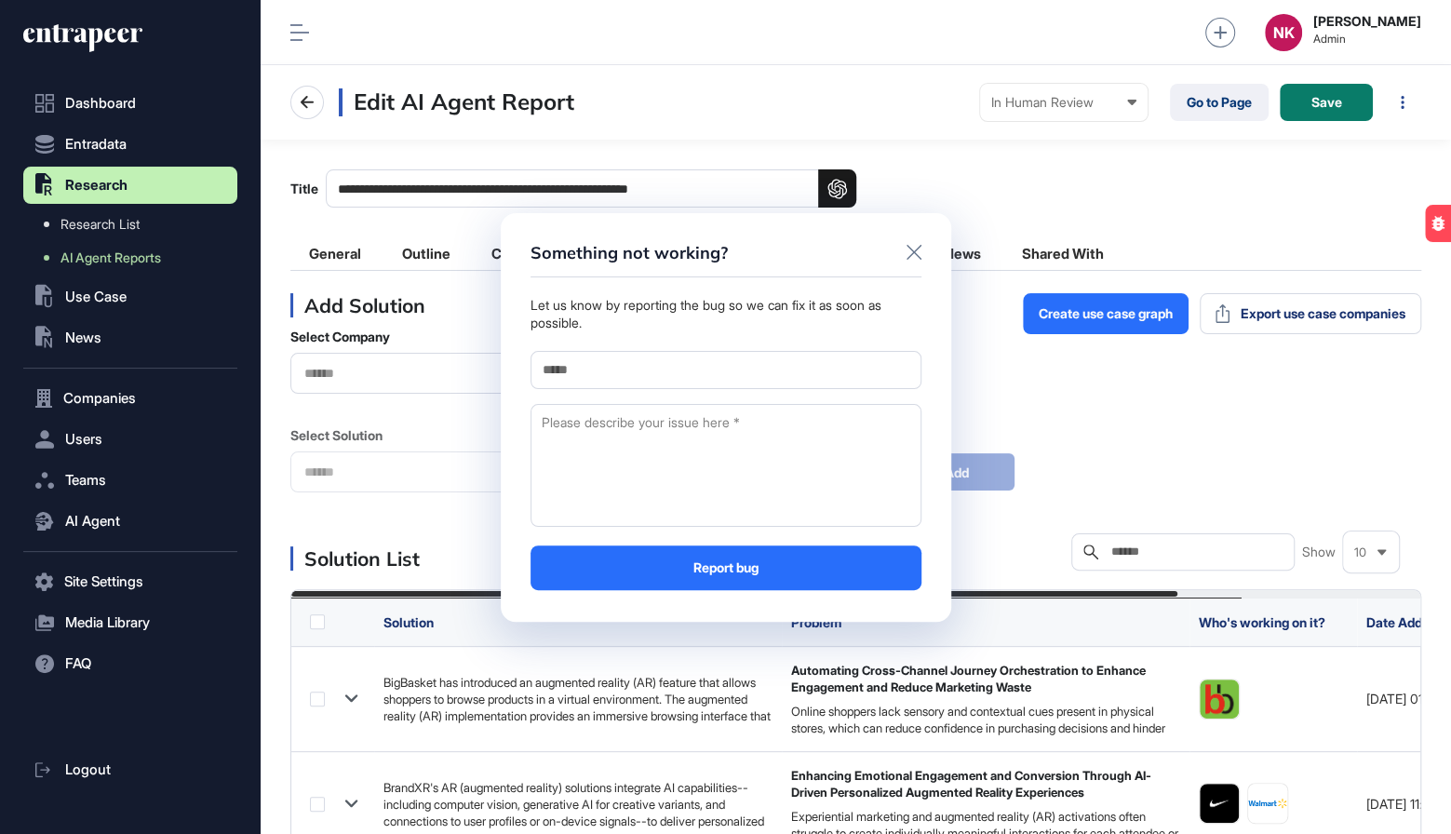
click at [800, 368] on input "text" at bounding box center [725, 370] width 391 height 38
type input "**********"
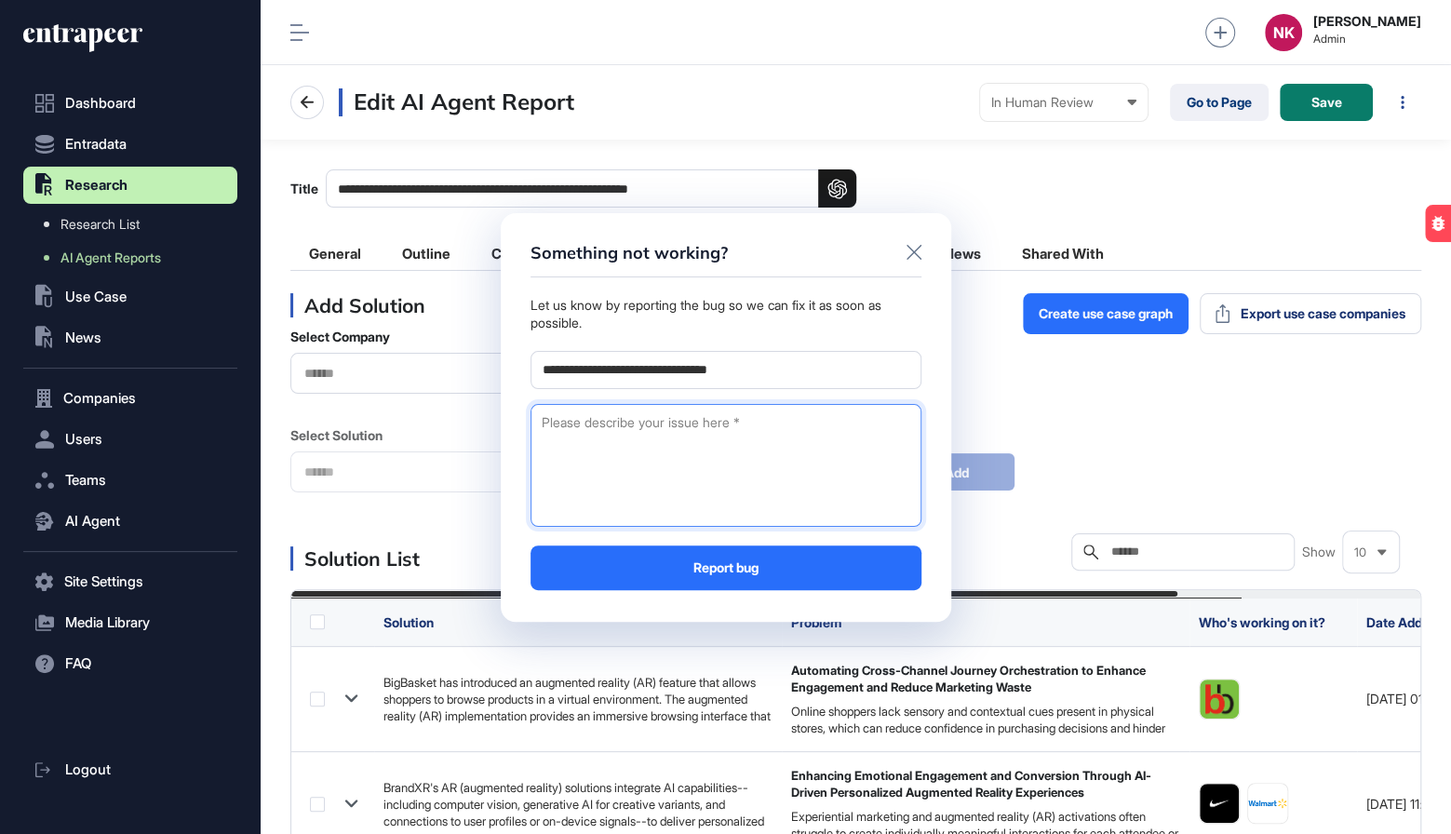
click at [729, 434] on div at bounding box center [725, 465] width 391 height 123
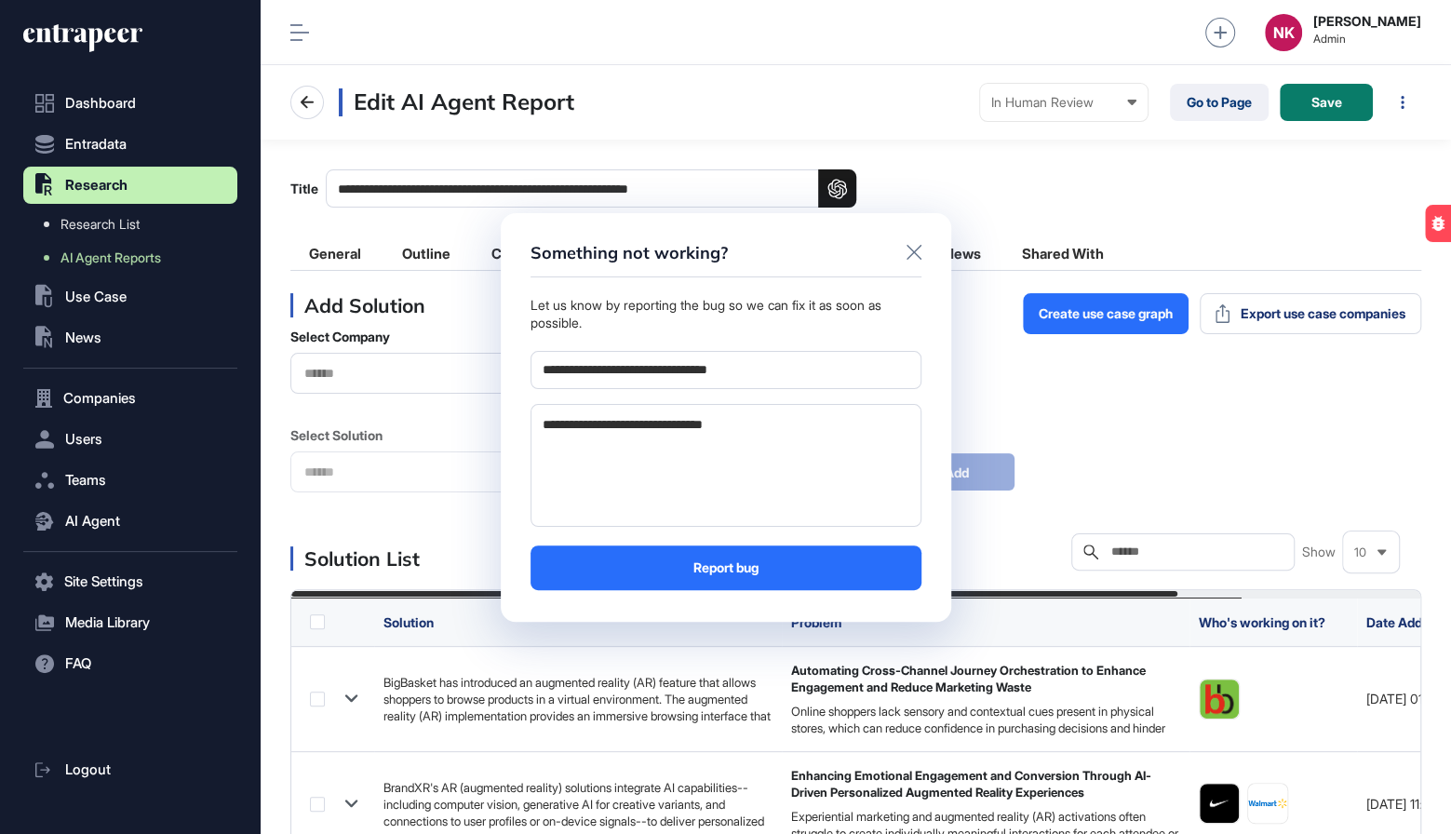
click at [723, 577] on button "Report bug" at bounding box center [725, 567] width 391 height 45
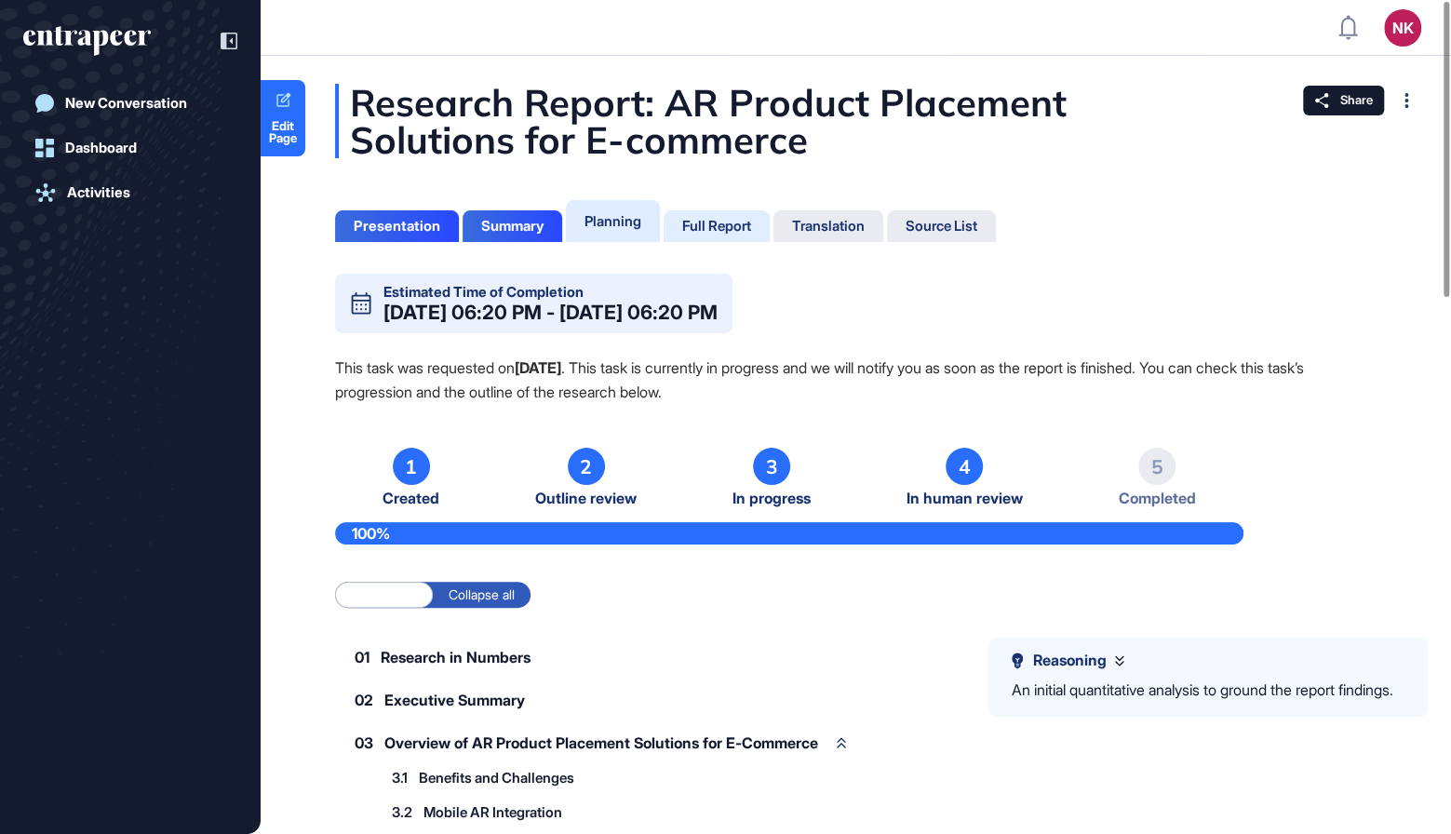
click at [712, 234] on div "Full Report" at bounding box center [716, 226] width 69 height 17
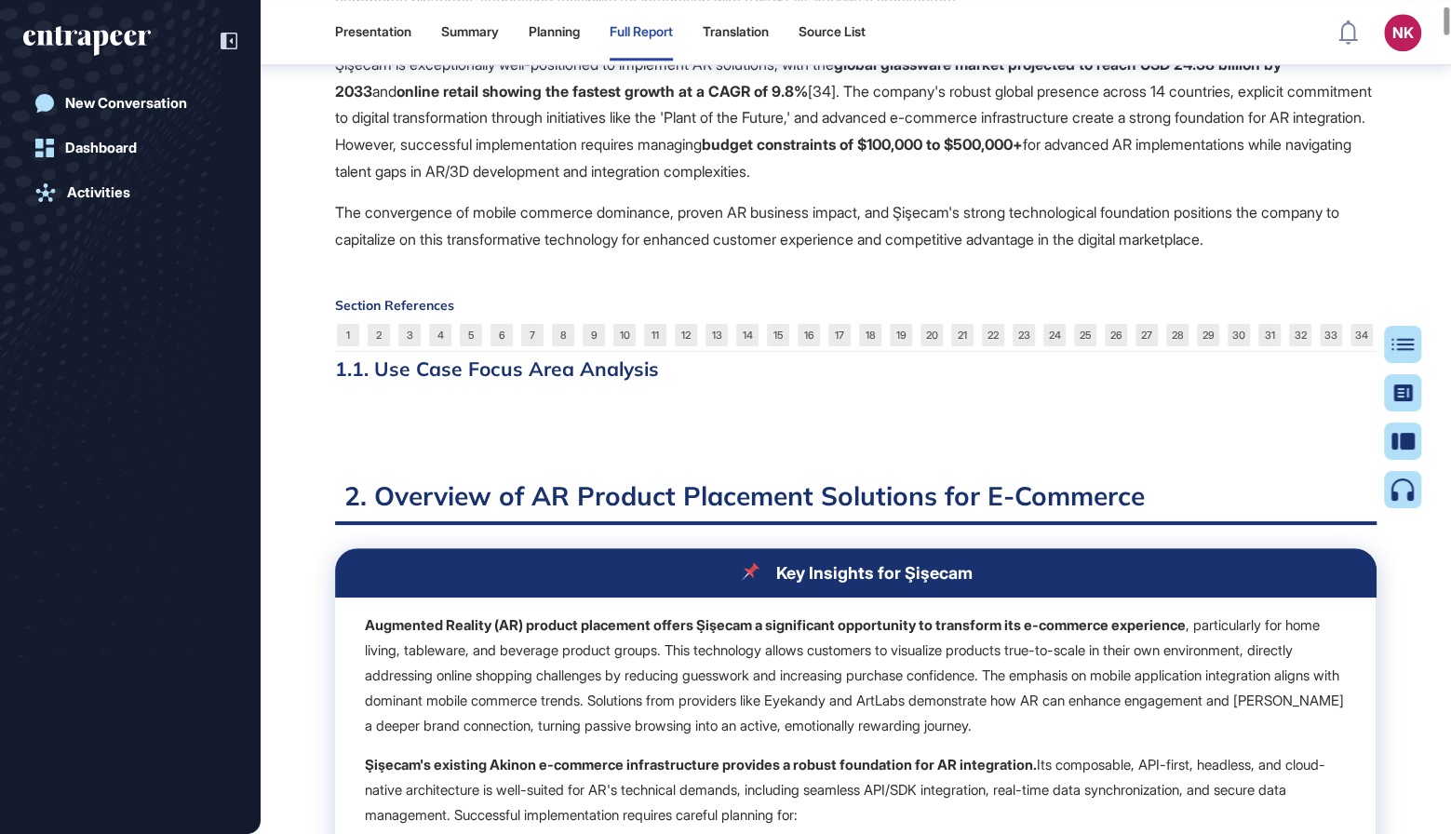
scroll to position [1343, 0]
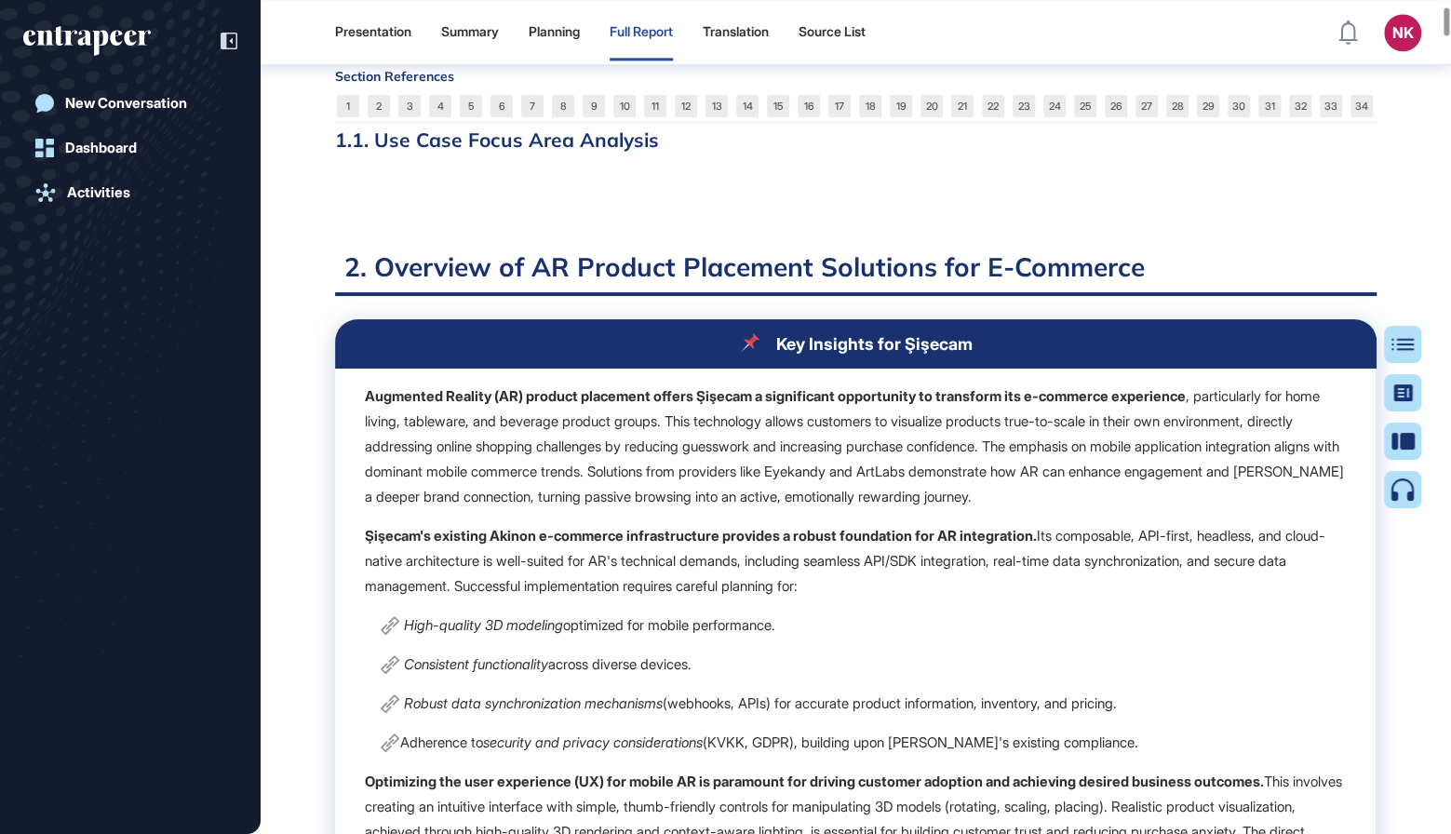
scroll to position [1614, 0]
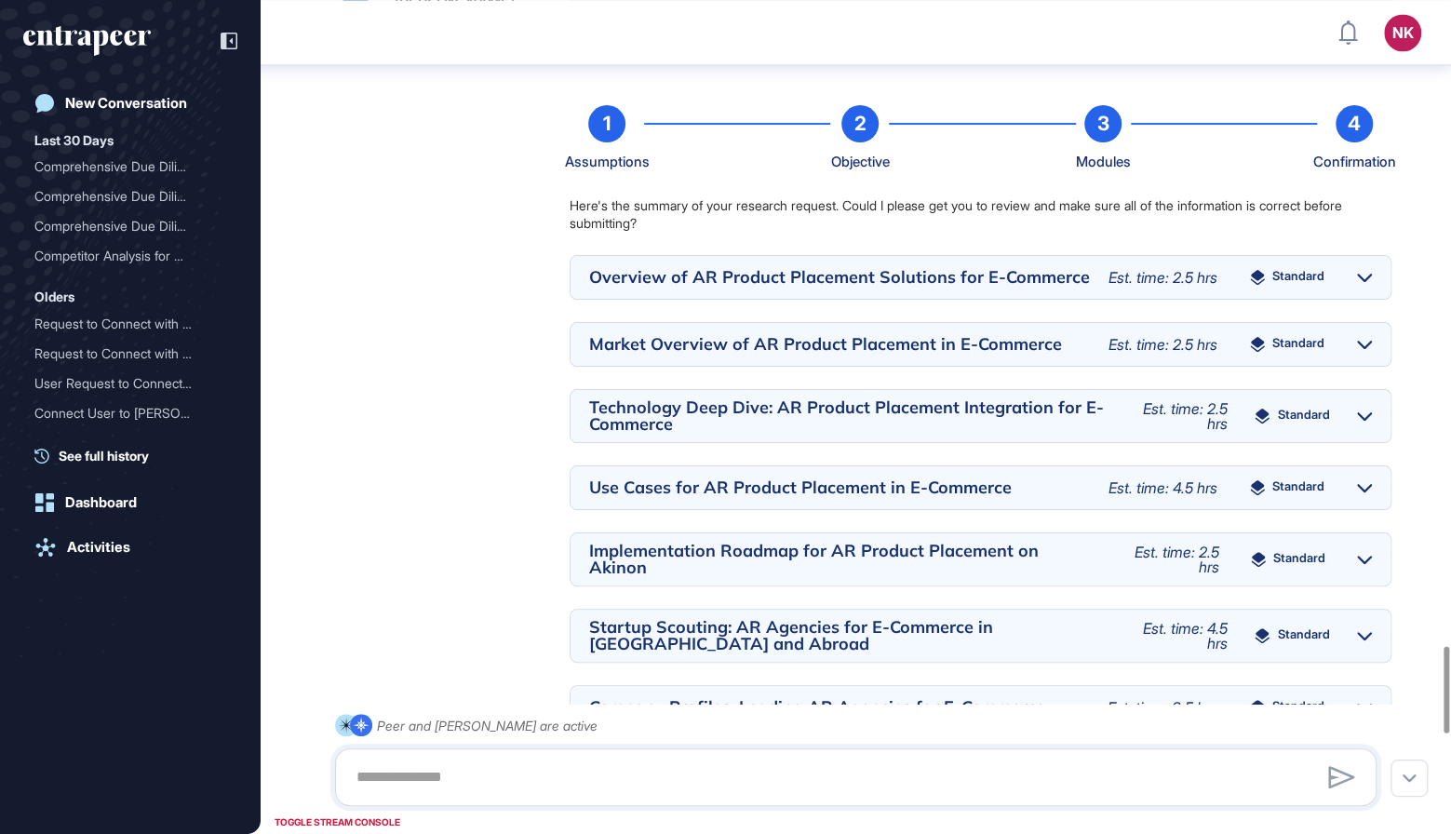
scroll to position [6191, 0]
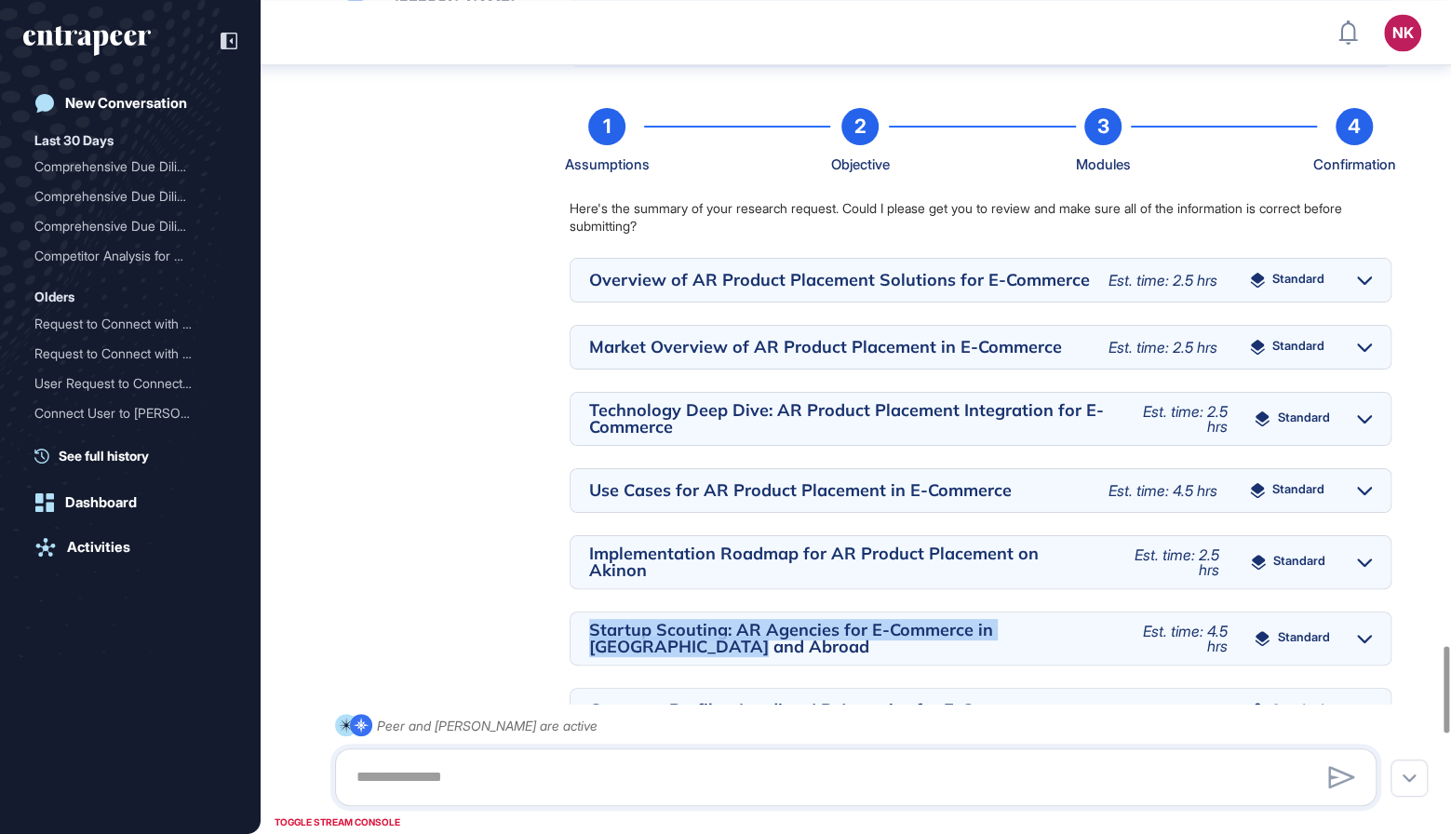
drag, startPoint x: 659, startPoint y: 667, endPoint x: 589, endPoint y: 654, distance: 71.0
click at [589, 654] on div "Startup Scouting: AR Agencies for E-Commerce in [GEOGRAPHIC_DATA] and Abroad" at bounding box center [849, 639] width 521 height 34
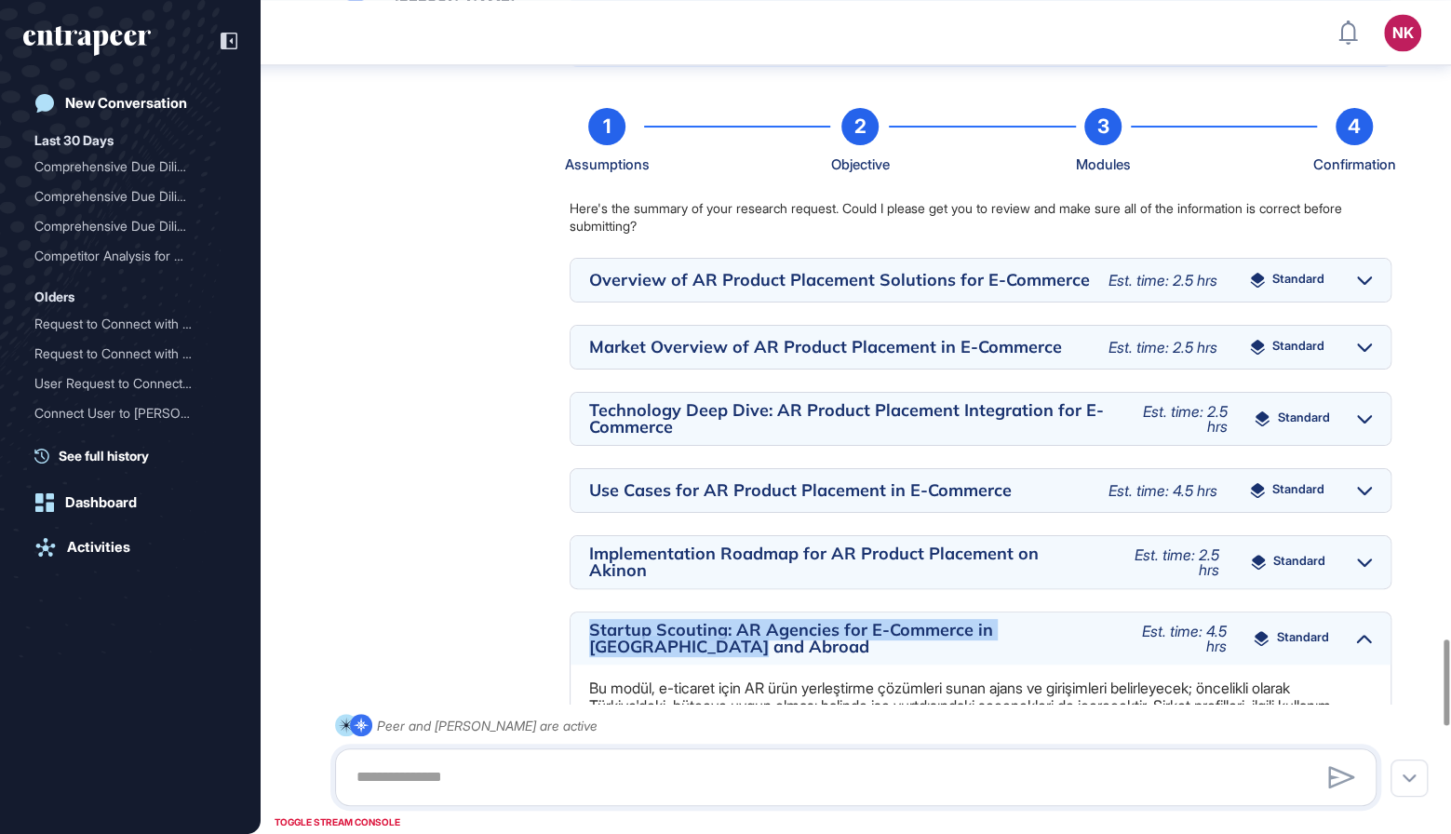
copy div "Startup Scouting: AR Agencies for E-Commerce in [GEOGRAPHIC_DATA] and Abroad"
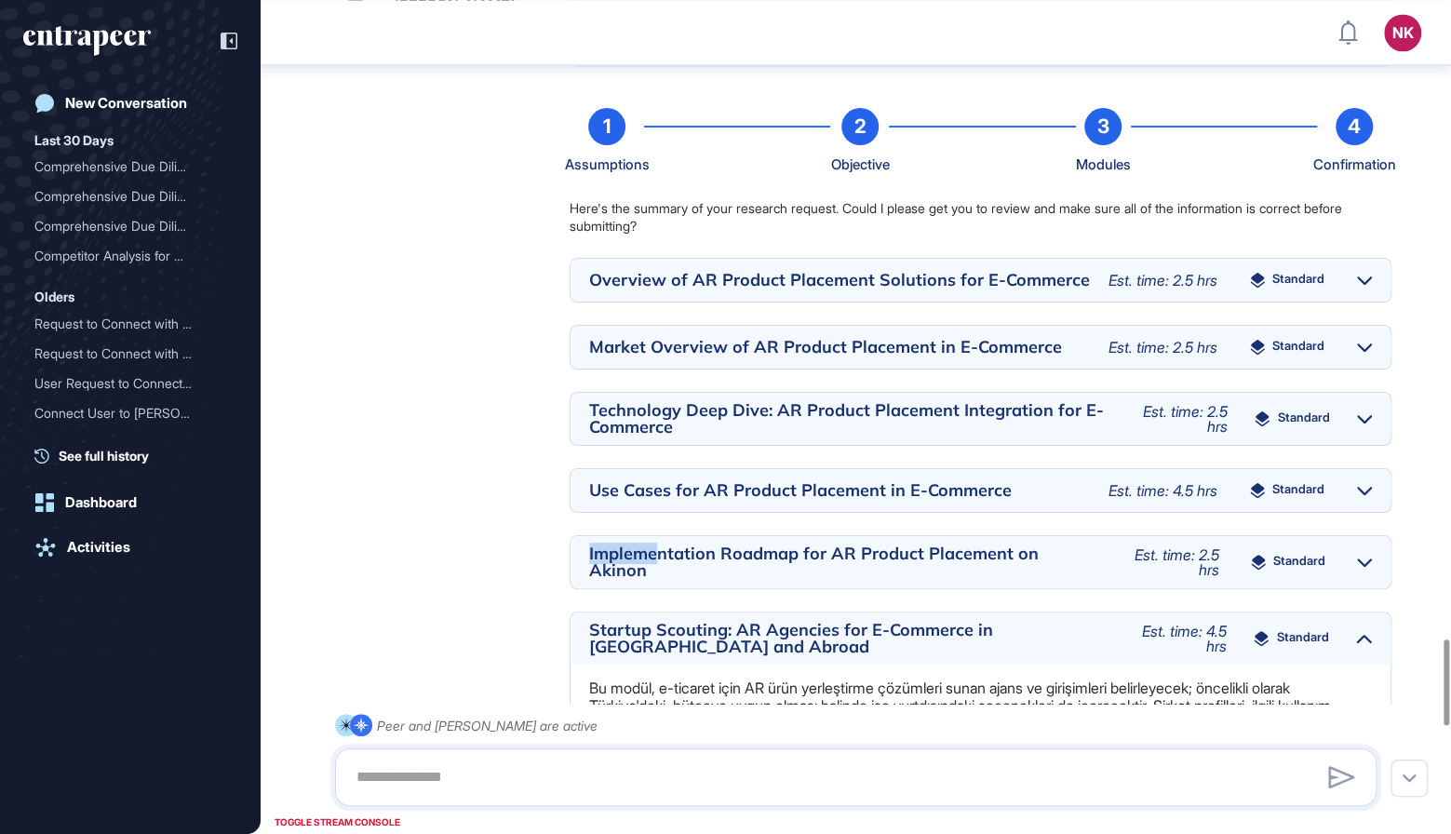
drag, startPoint x: 660, startPoint y: 584, endPoint x: 581, endPoint y: 576, distance: 79.6
click at [581, 576] on div "Implementation Roadmap for AR Product Placement on Akinon Est. time: 2.5 hrs St…" at bounding box center [981, 562] width 820 height 52
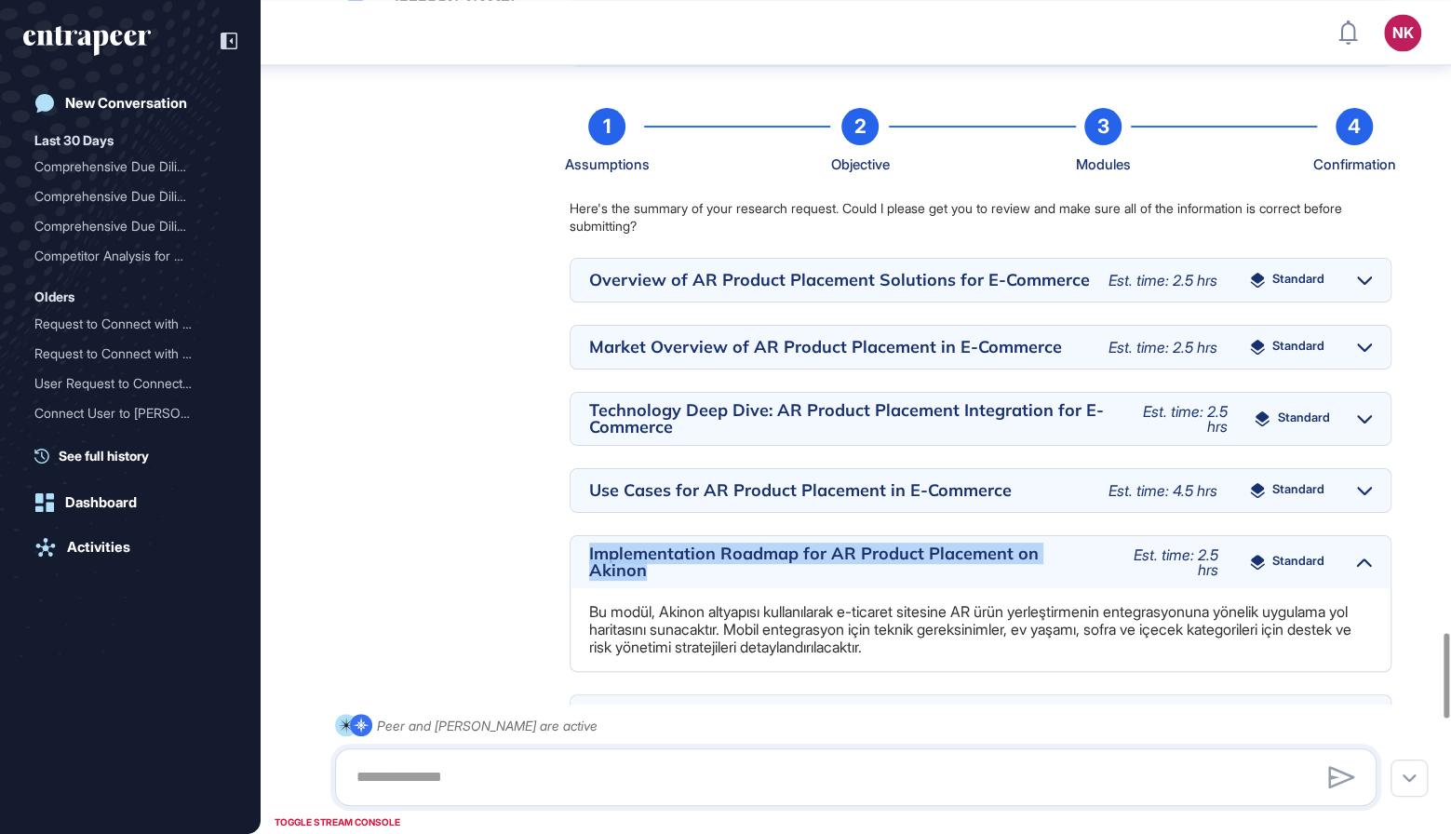
drag, startPoint x: 659, startPoint y: 591, endPoint x: 584, endPoint y: 570, distance: 77.5
click at [584, 570] on div "Implementation Roadmap for AR Product Placement on Akinon Est. time: 2.5 hrs St…" at bounding box center [981, 562] width 820 height 52
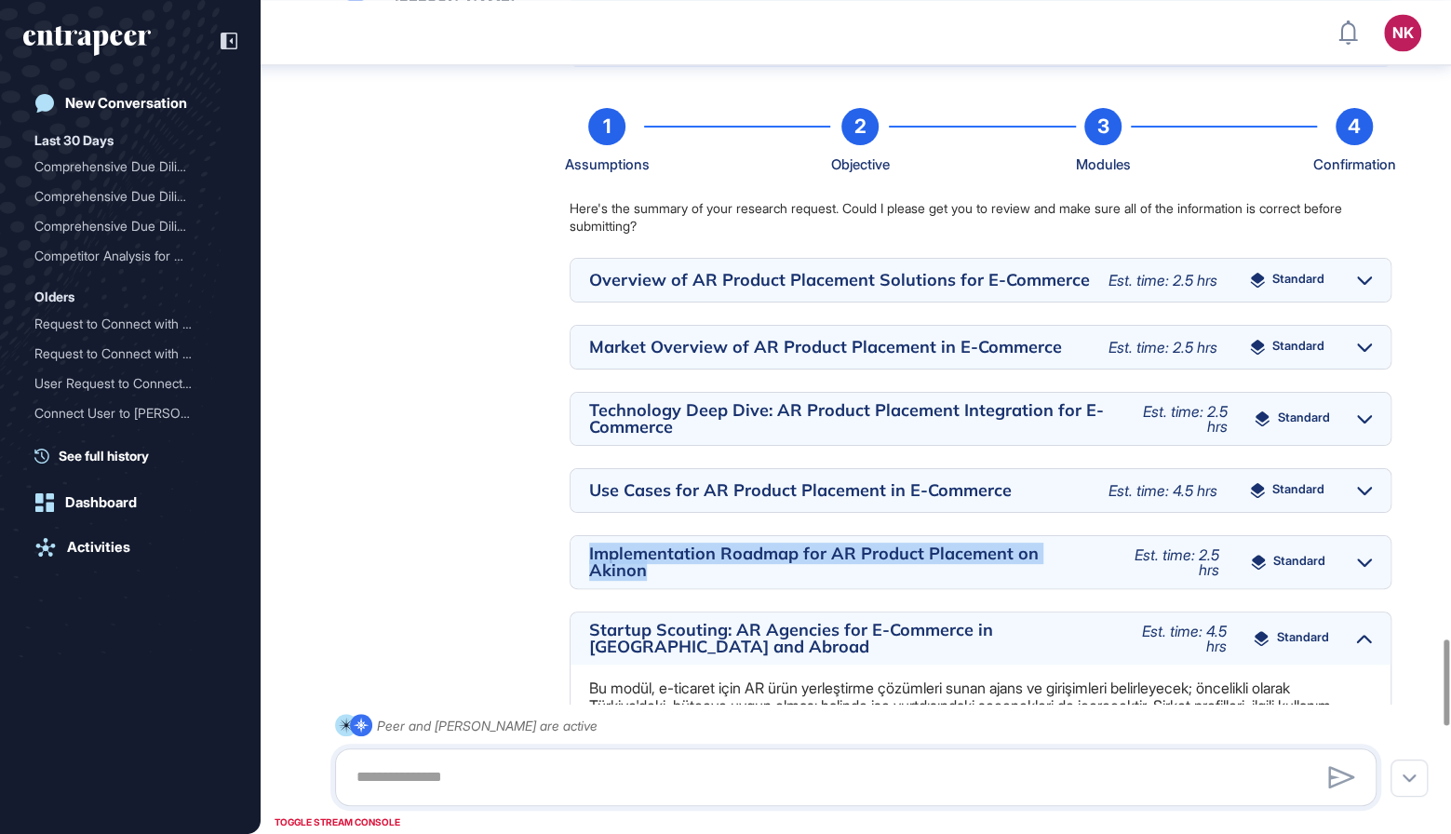
copy div "Implementation Roadmap for AR Product Placement on Akinon"
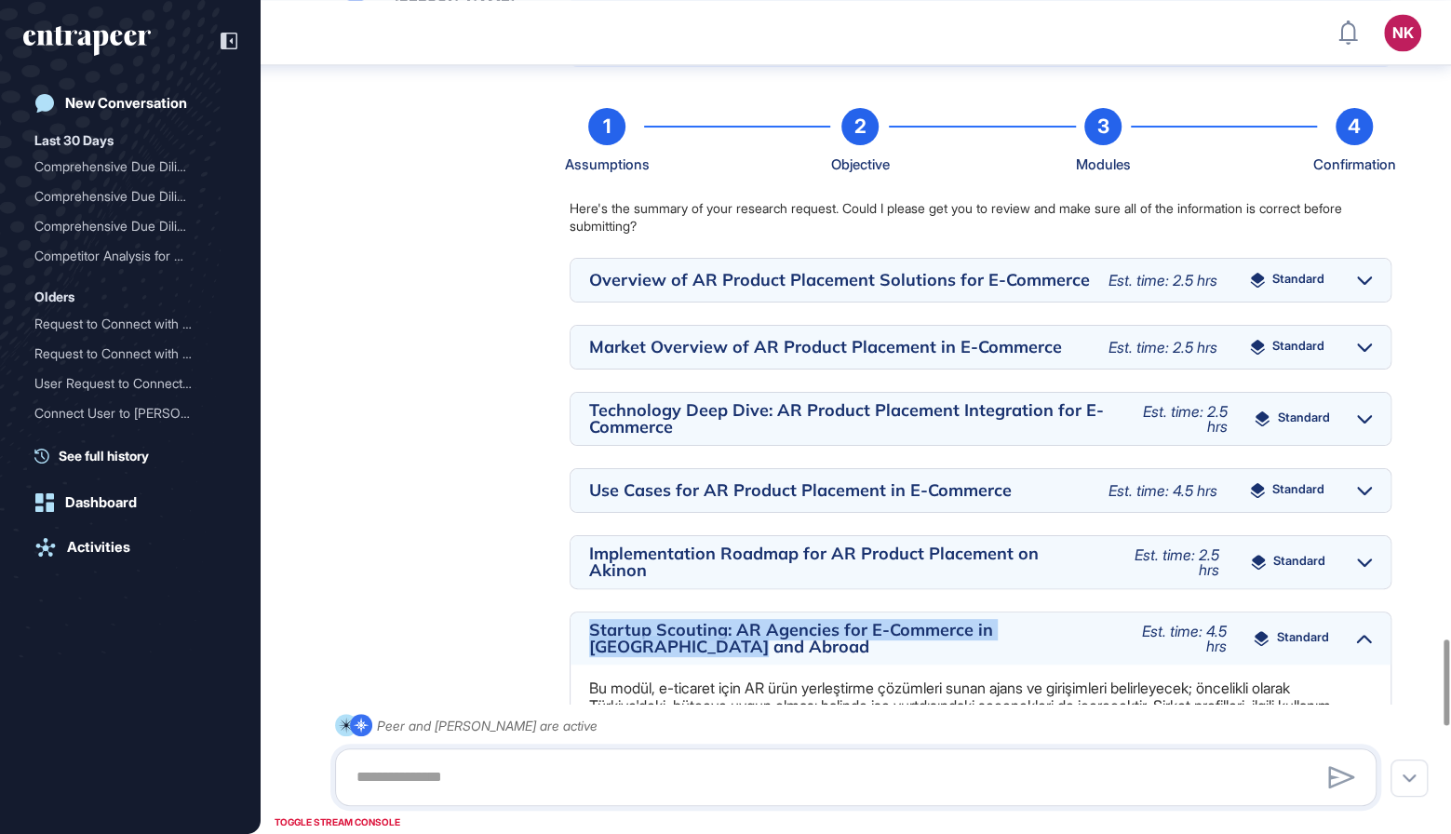
drag, startPoint x: 637, startPoint y: 668, endPoint x: 591, endPoint y: 655, distance: 47.4
click at [591, 655] on div "Startup Scouting: AR Agencies for E-Commerce in [GEOGRAPHIC_DATA] and Abroad" at bounding box center [849, 639] width 520 height 34
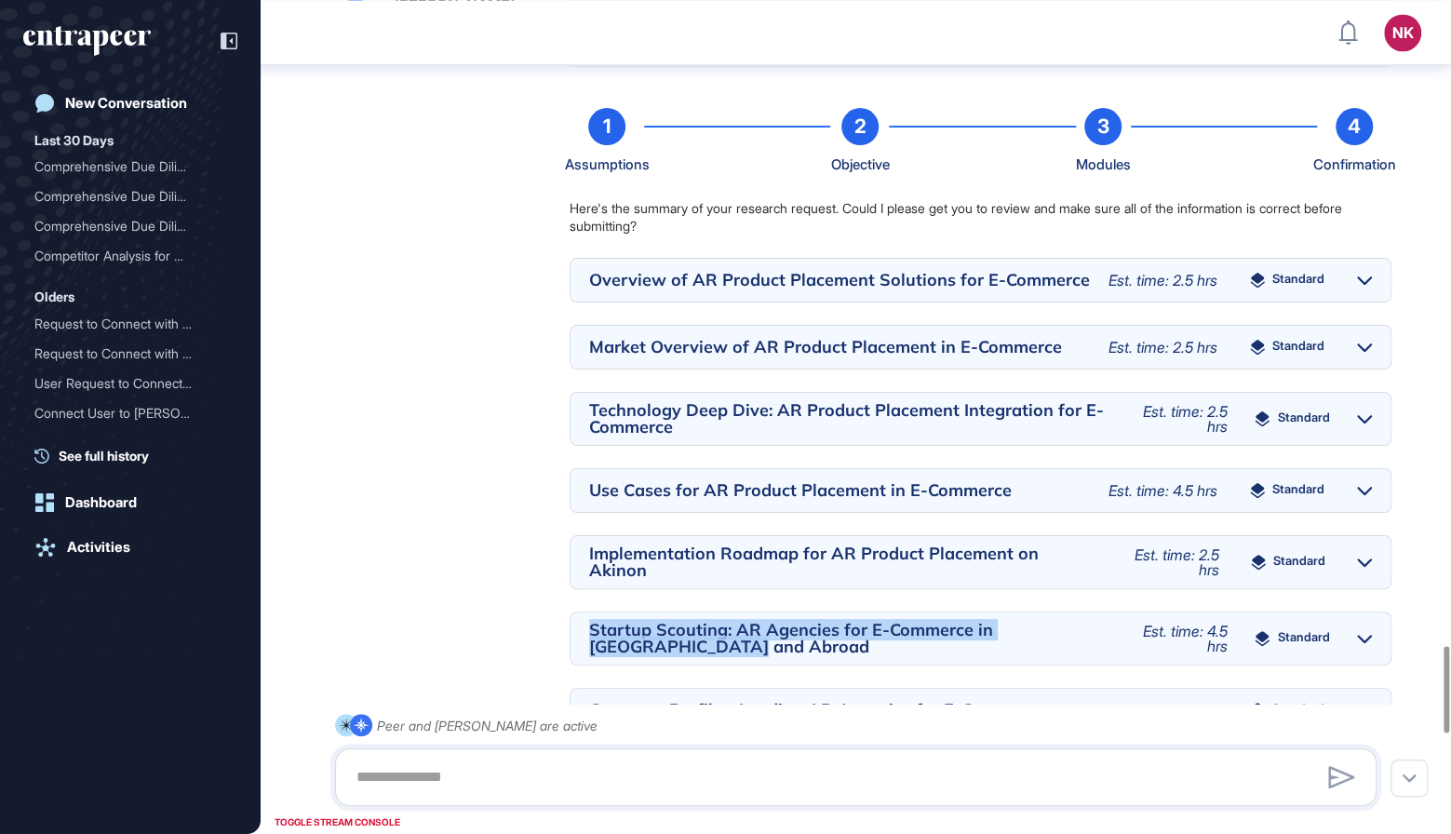
copy div "Startup Scouting: AR Agencies for E-Commerce in [GEOGRAPHIC_DATA] and Abroad"
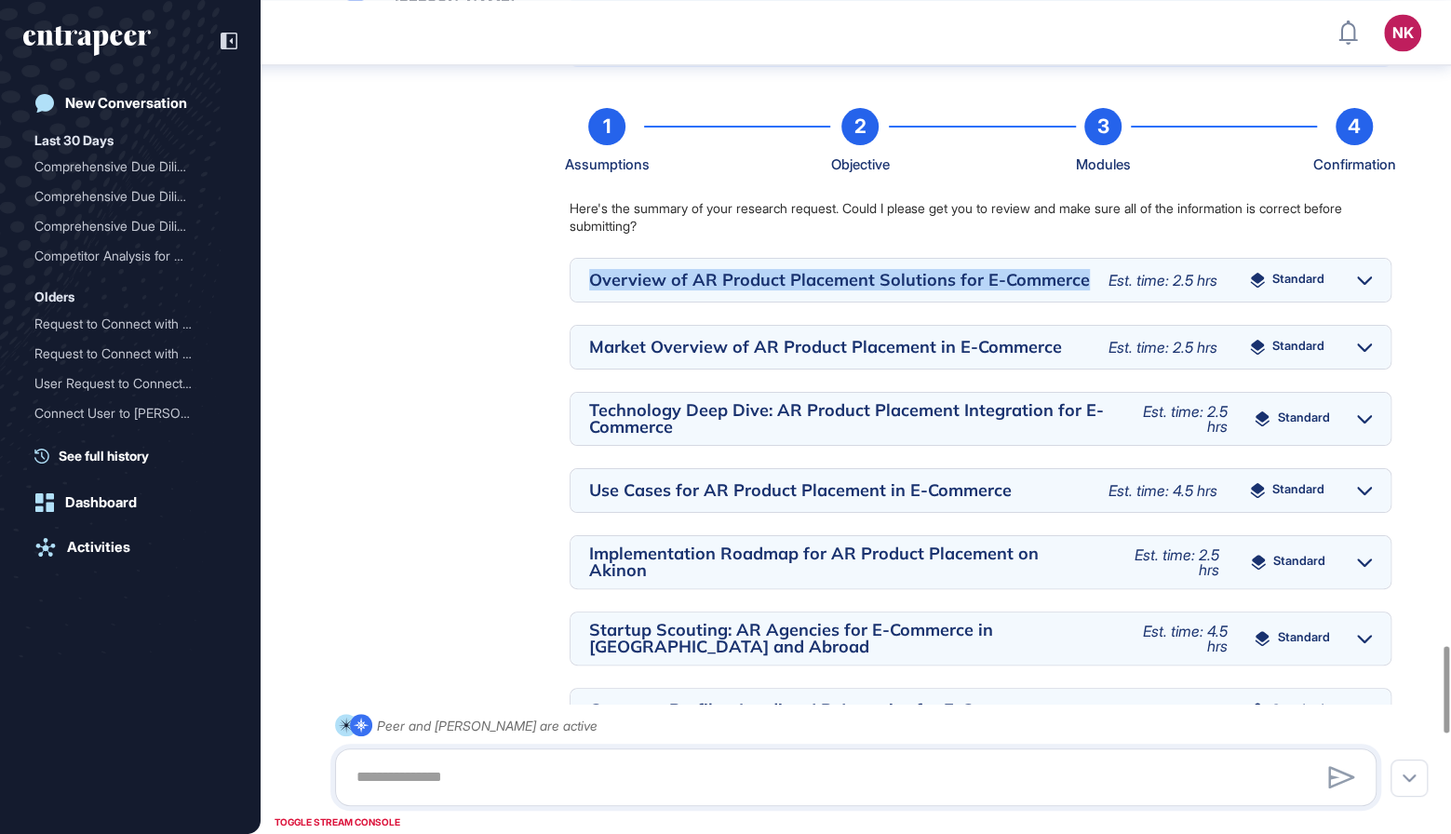
drag, startPoint x: 1088, startPoint y: 308, endPoint x: 586, endPoint y: 301, distance: 501.7
click at [586, 301] on div "Overview of AR Product Placement Solutions for E-Commerce Est. time: 2.5 hrs St…" at bounding box center [981, 280] width 820 height 43
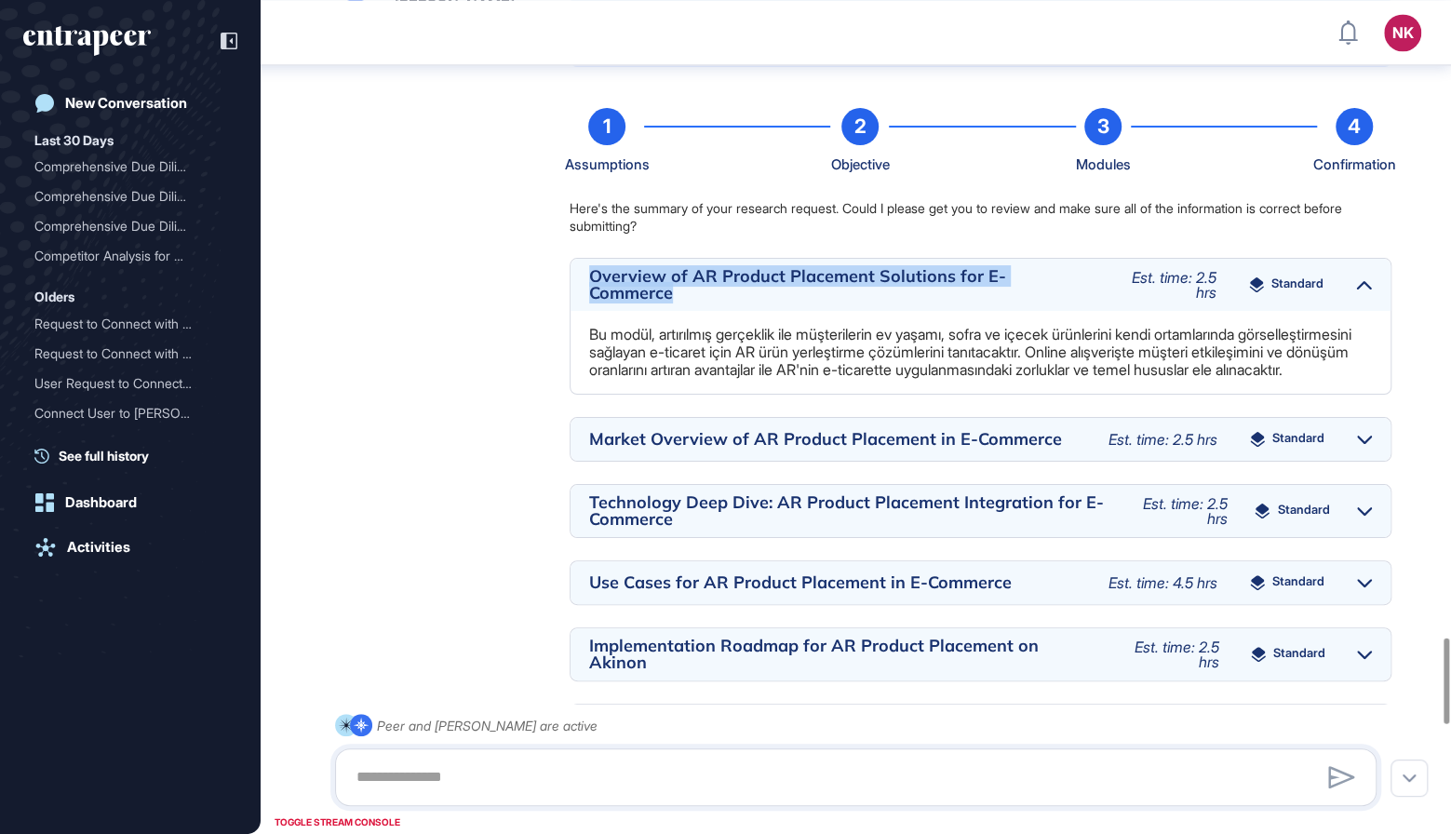
copy div "Overview of AR Product Placement Solutions for E-Commerce"
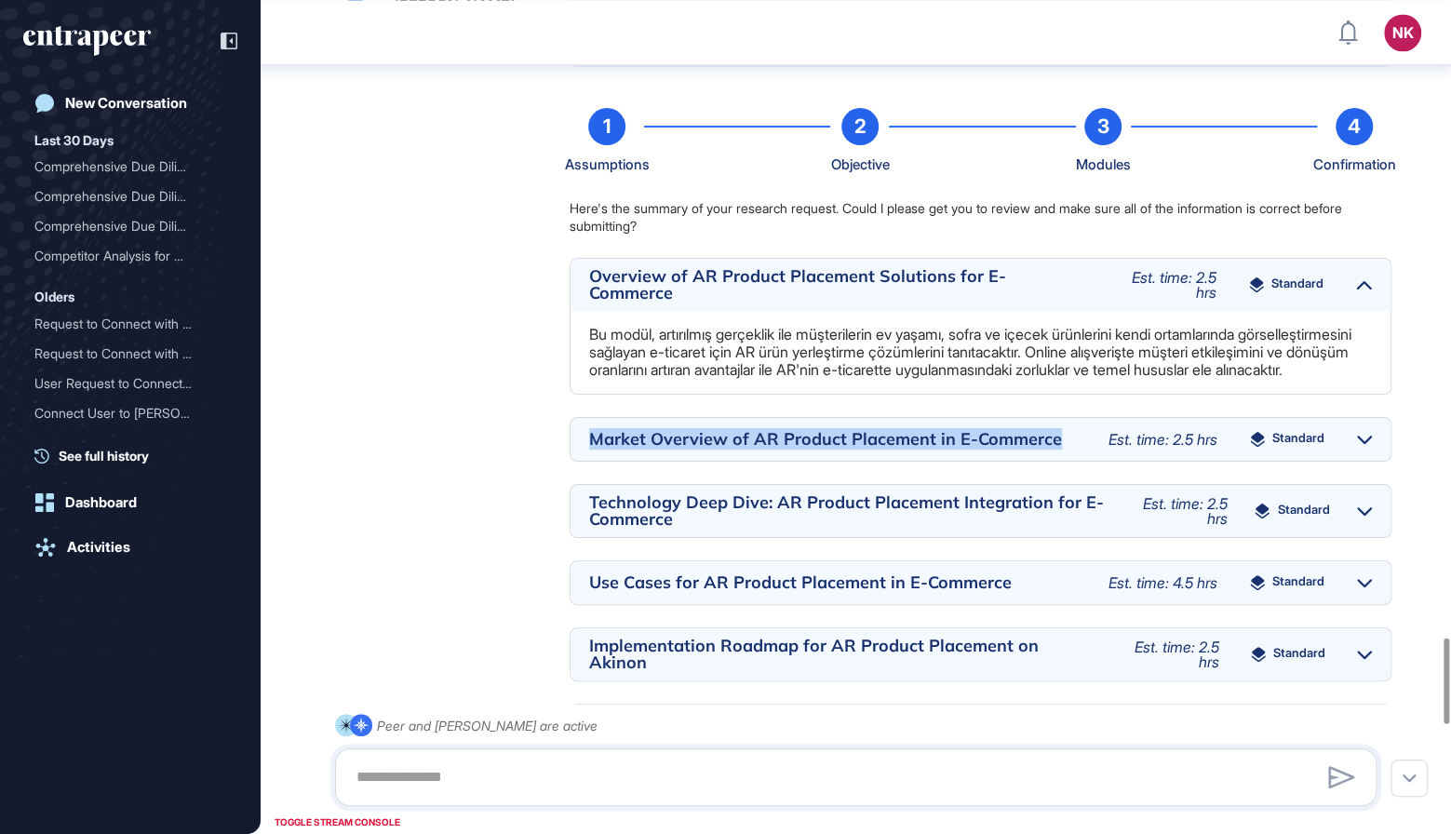
drag, startPoint x: 1068, startPoint y: 472, endPoint x: 585, endPoint y: 470, distance: 482.1
click at [585, 461] on div "Market Overview of AR Product Placement in E-Commerce Est. time: 2.5 hrs Standa…" at bounding box center [981, 439] width 820 height 43
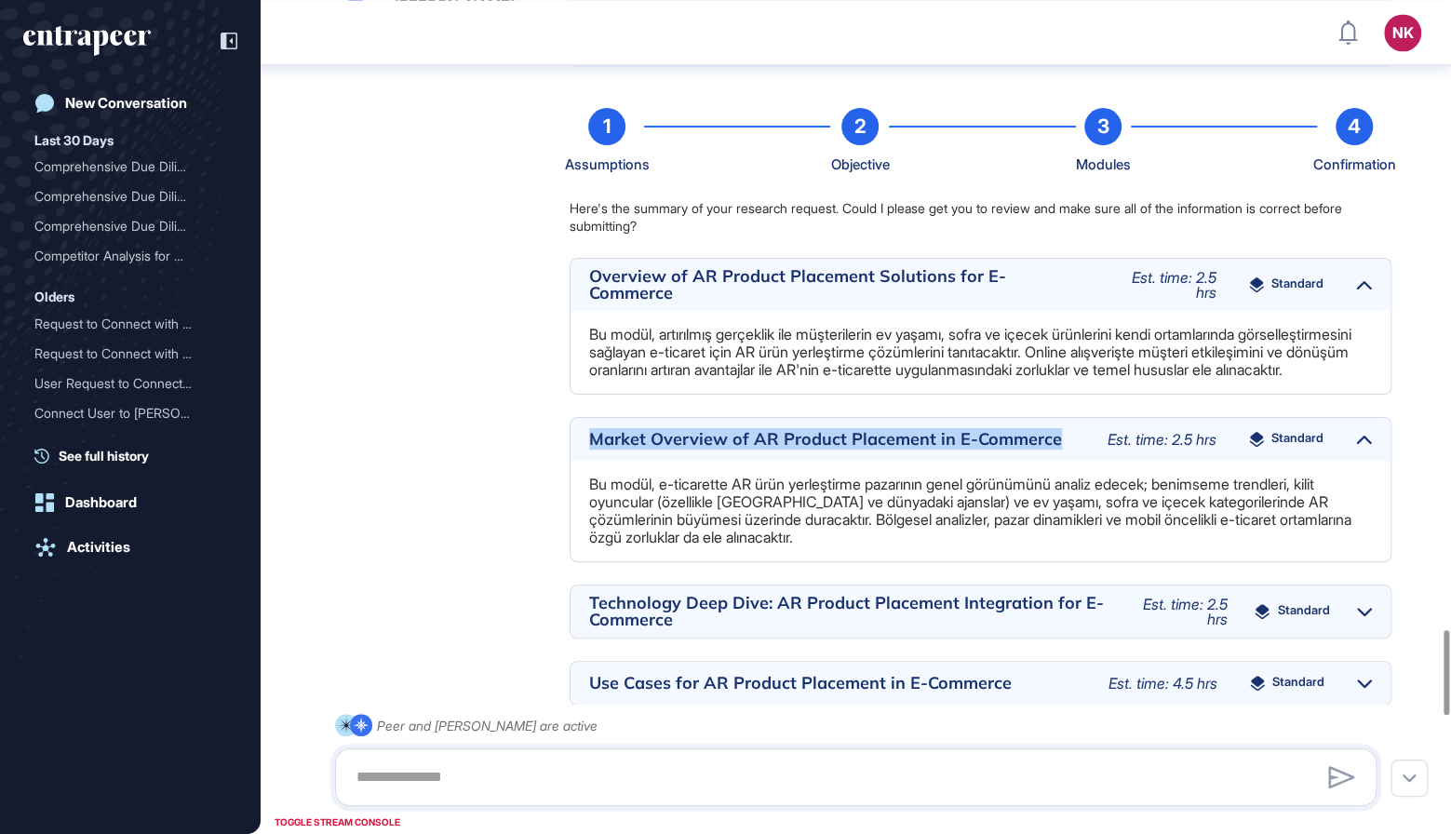
copy div "Market Overview of AR Product Placement in E-Commerce"
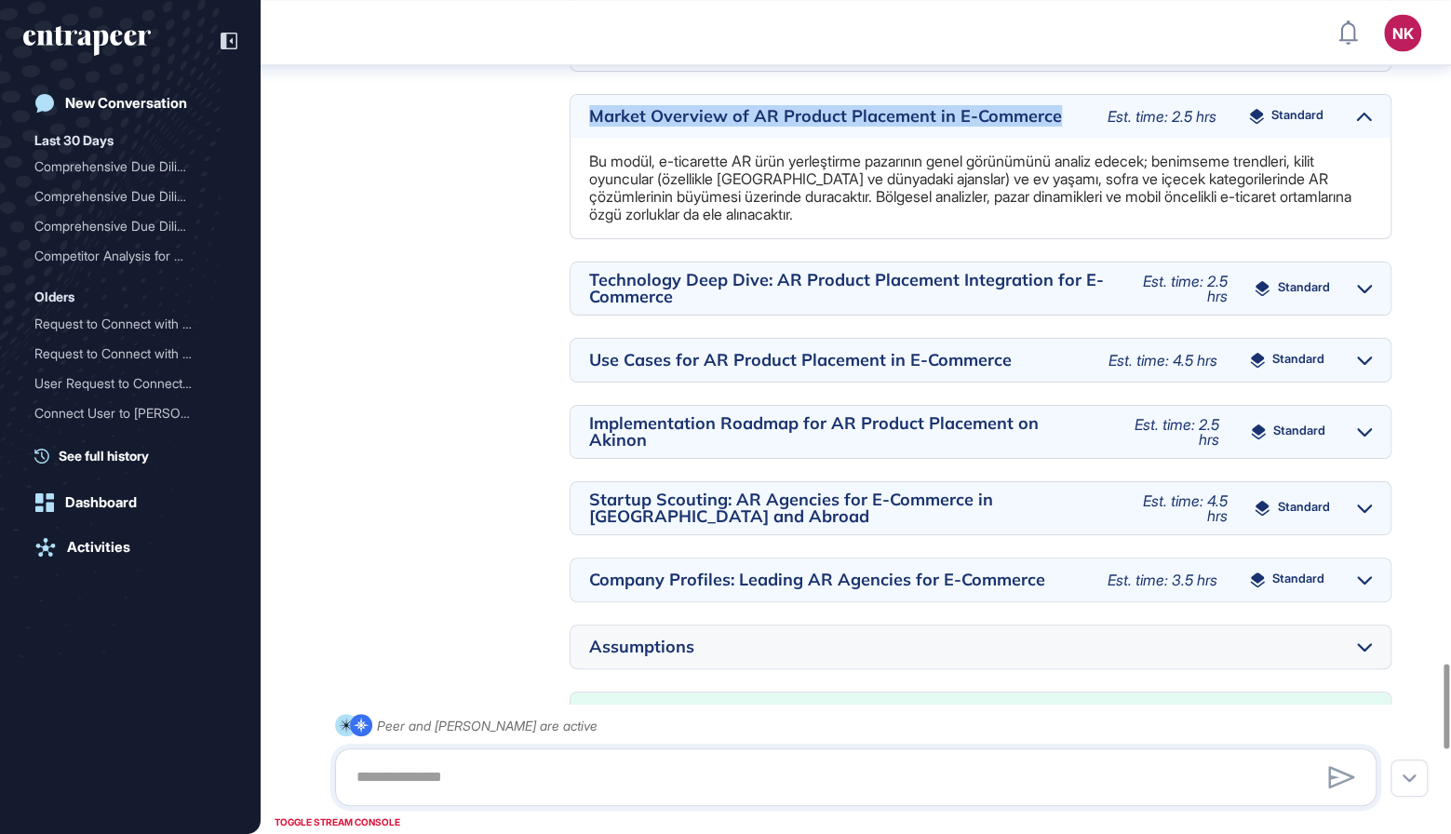
scroll to position [6524, 0]
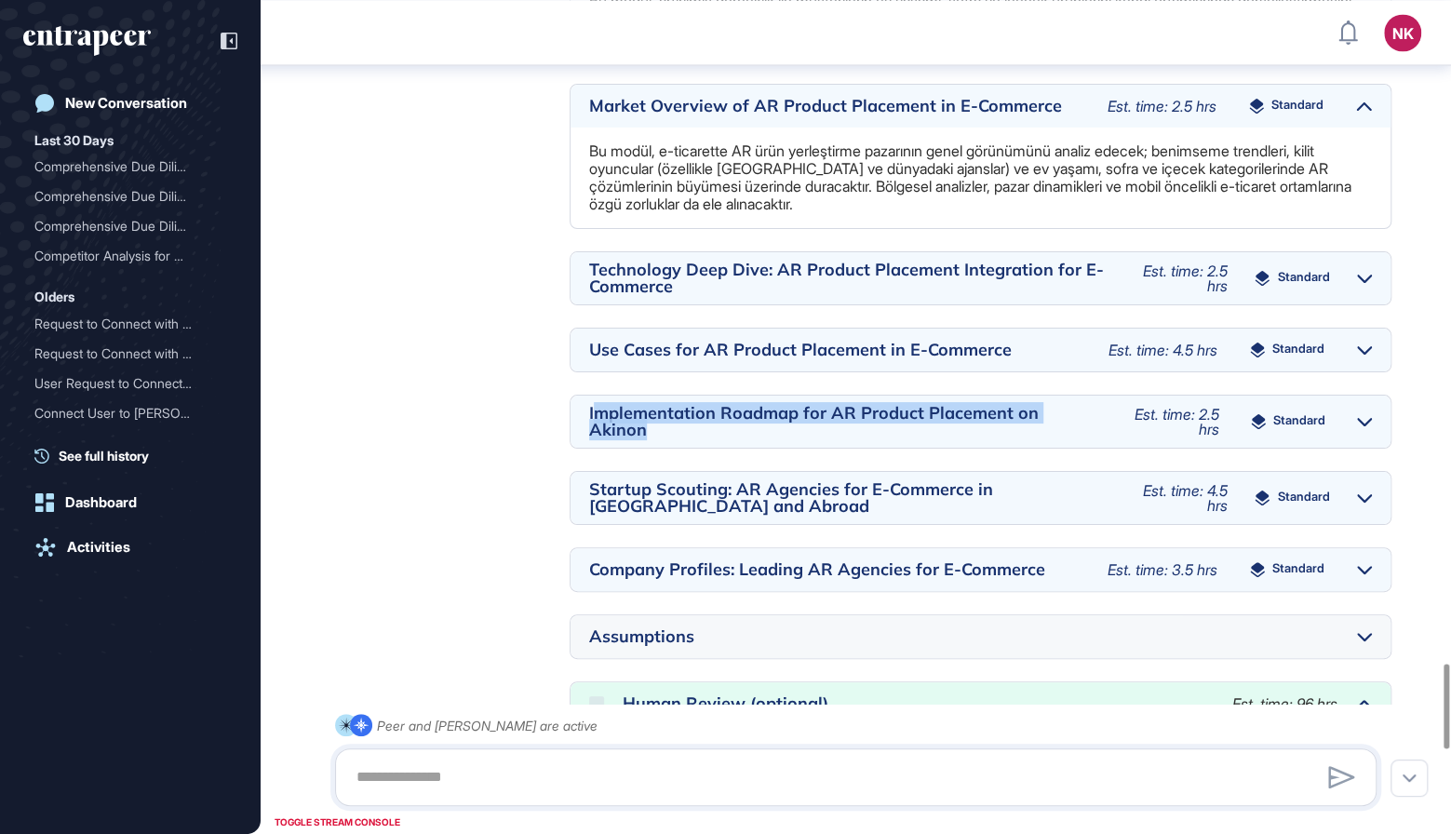
drag, startPoint x: 664, startPoint y: 463, endPoint x: 591, endPoint y: 441, distance: 75.7
click at [591, 438] on div "Implementation Roadmap for AR Product Placement on Akinon" at bounding box center [841, 422] width 504 height 34
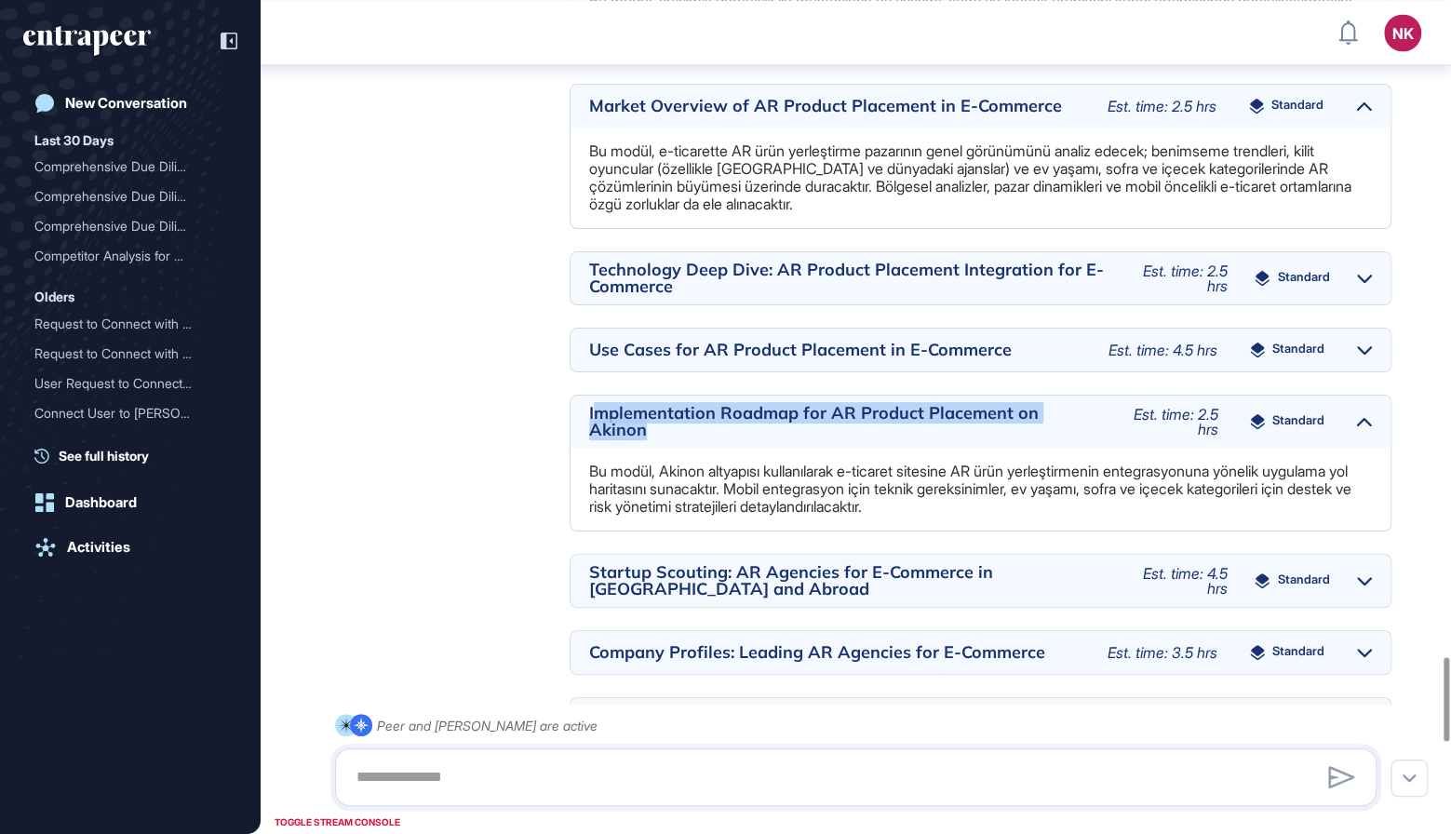
copy div "mplementation Roadmap for AR Product Placement on Akinon"
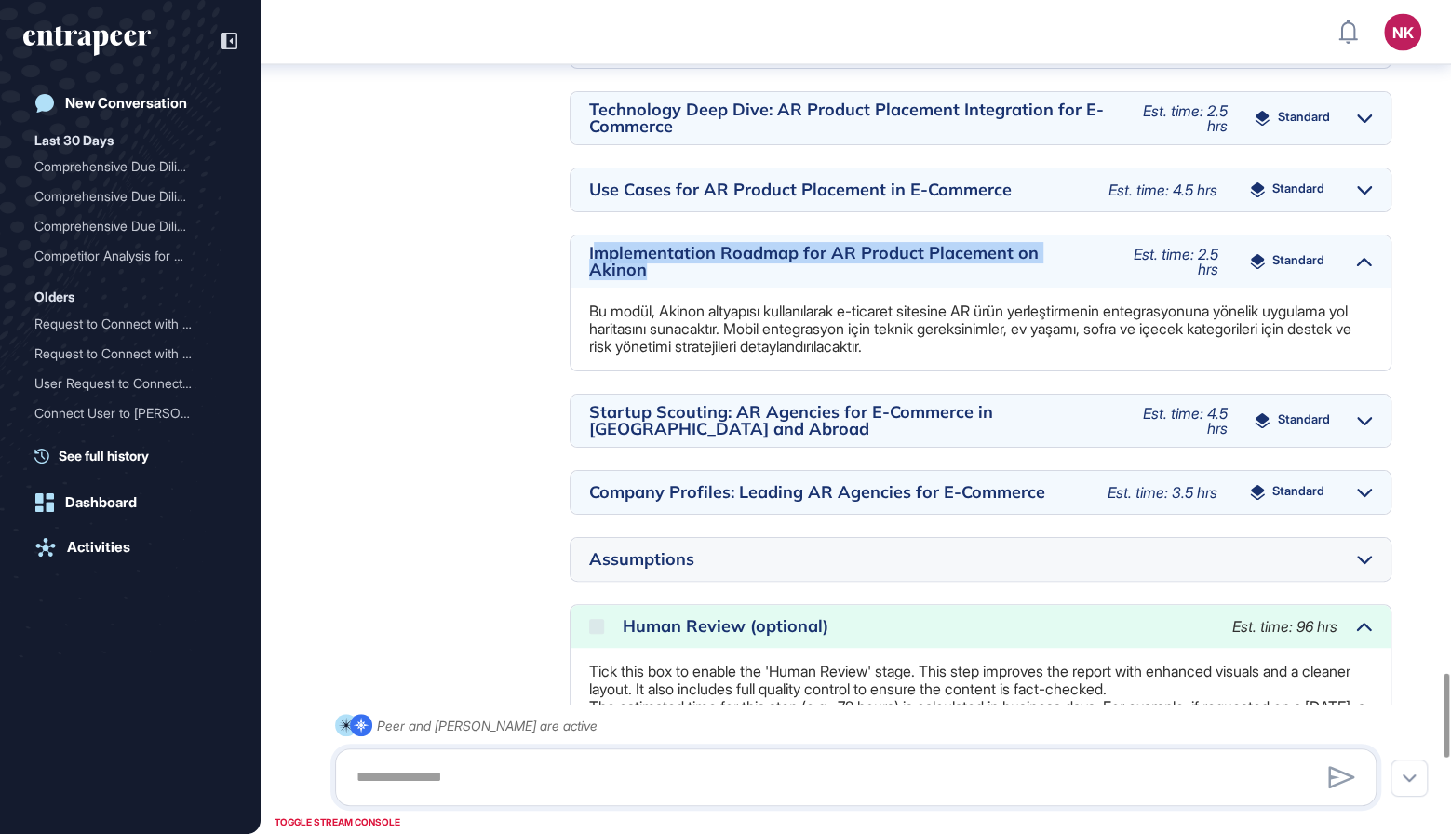
scroll to position [6686, 0]
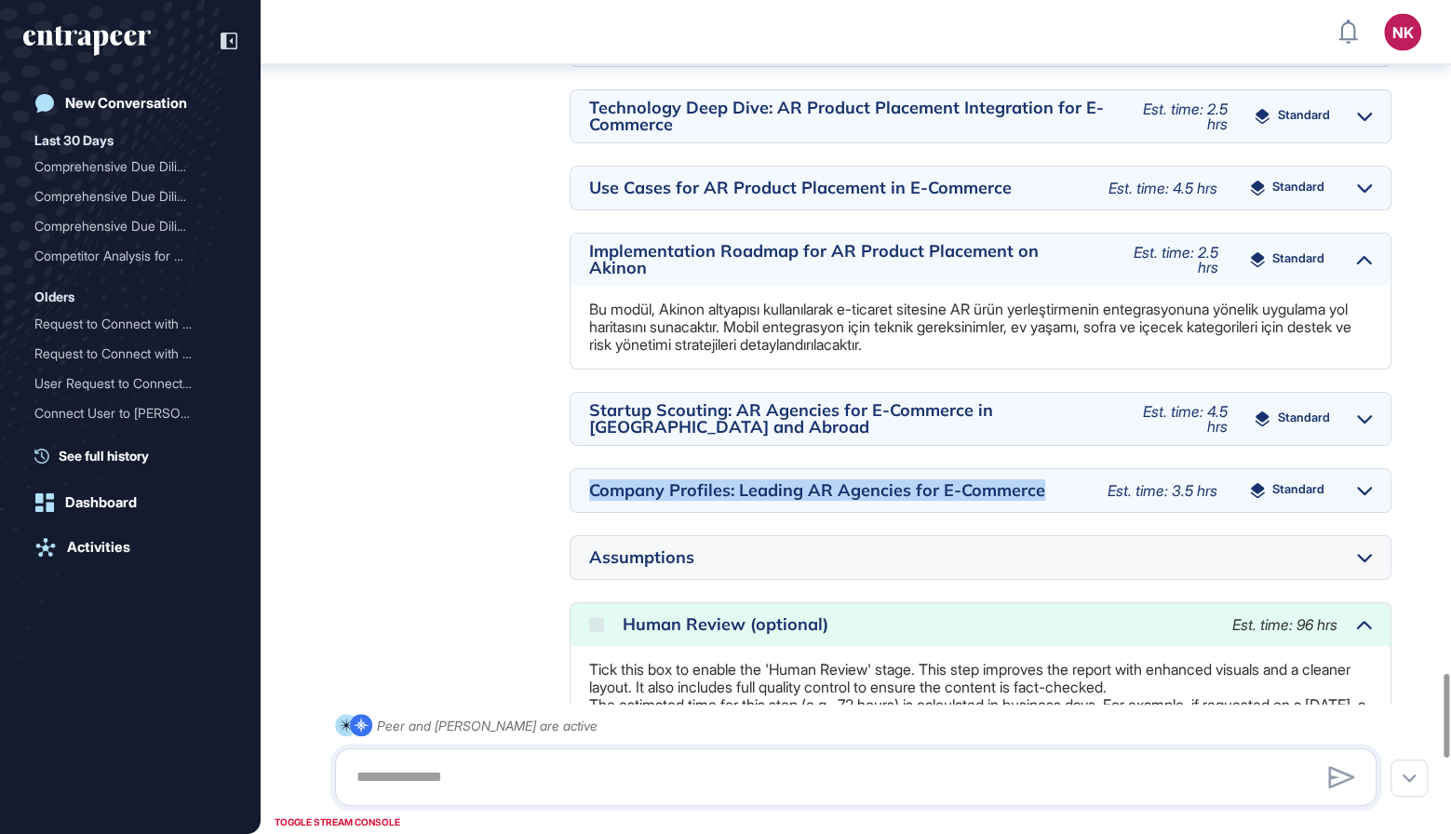
drag, startPoint x: 1046, startPoint y: 516, endPoint x: 583, endPoint y: 523, distance: 463.5
click at [583, 512] on div "Company Profiles: Leading AR Agencies for E-Commerce Est. time: 3.5 hrs Standard" at bounding box center [981, 490] width 820 height 43
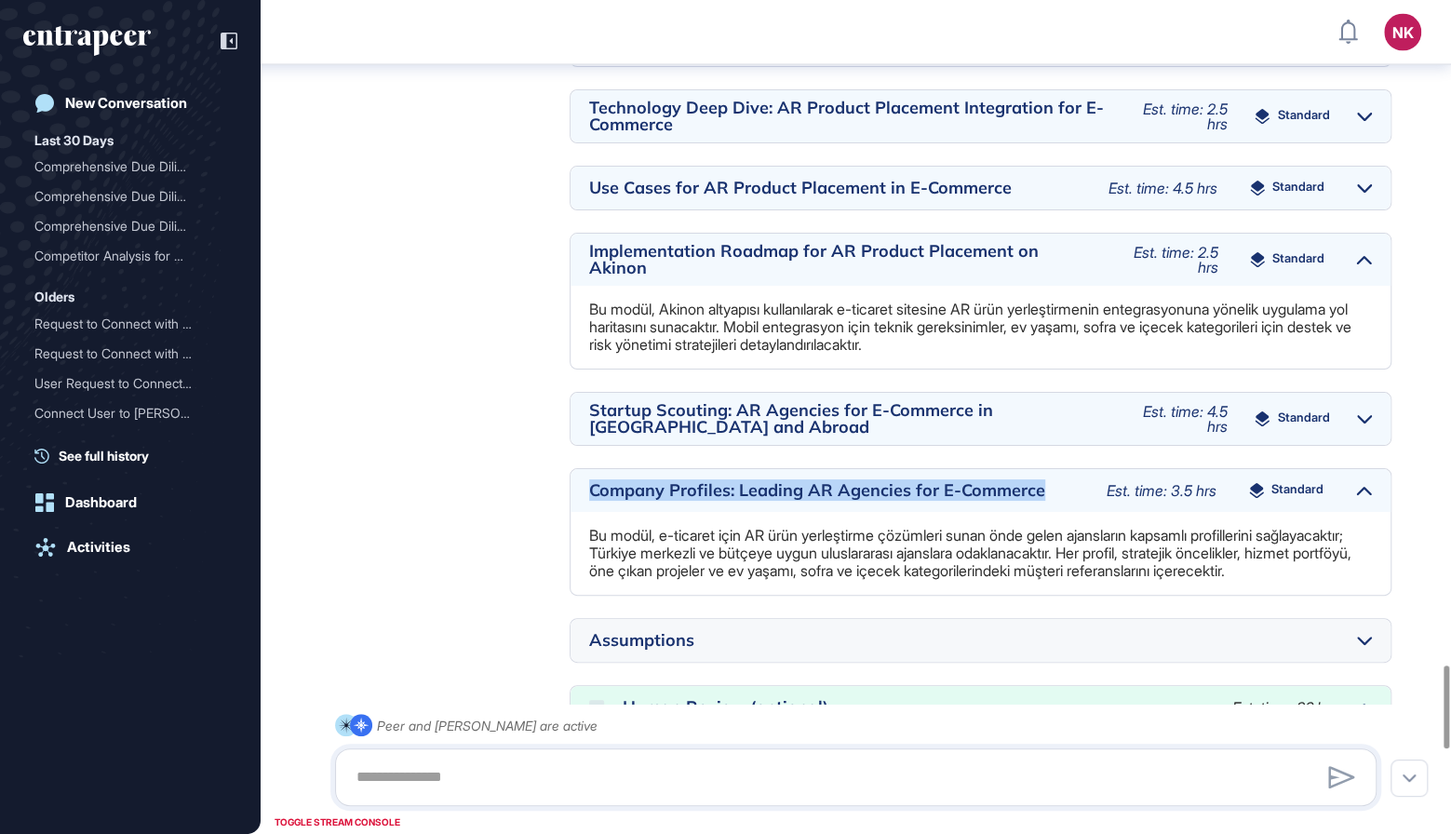
copy div "Company Profiles: Leading AR Agencies for E-Commerce"
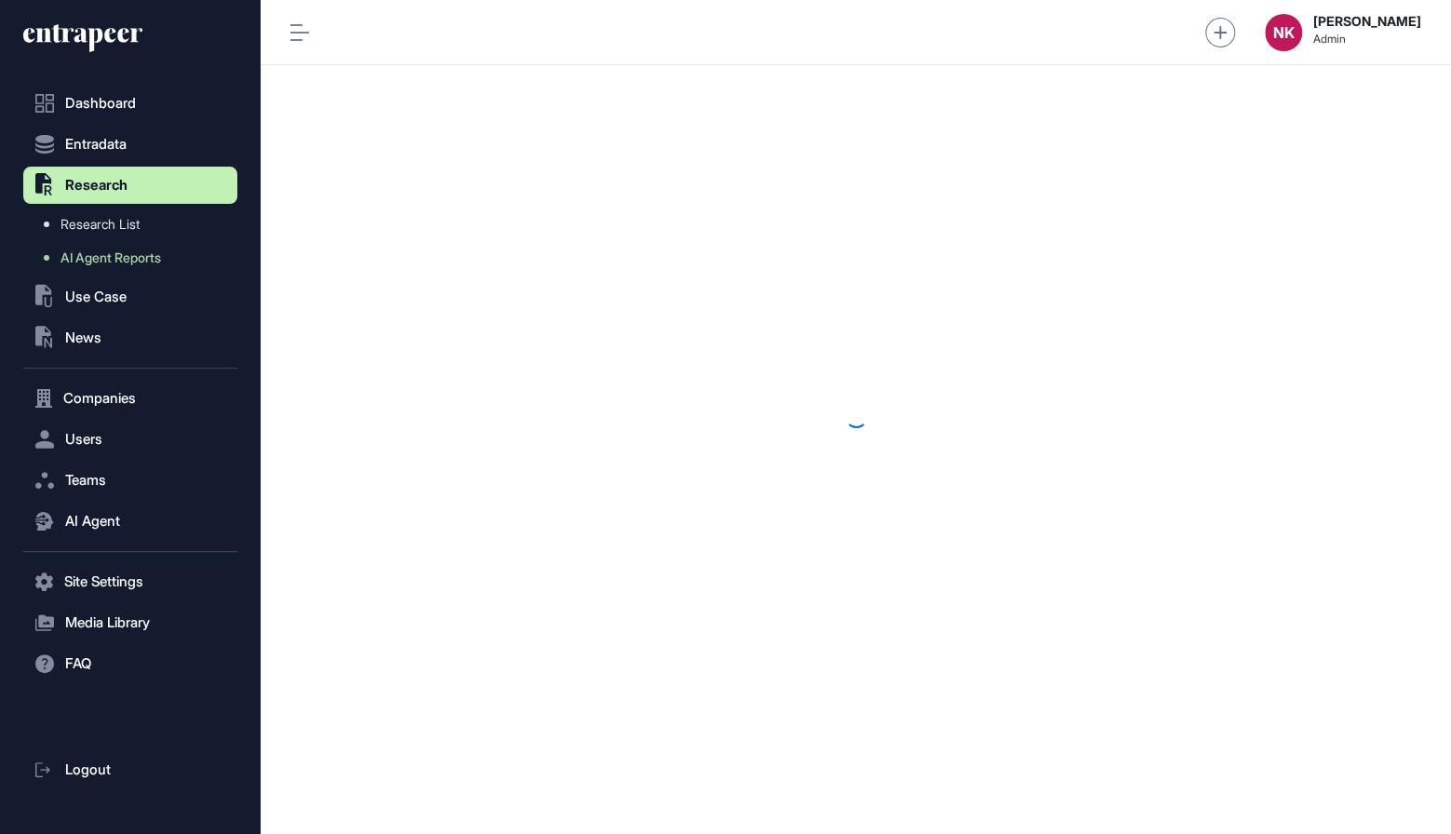
scroll to position [1, 1]
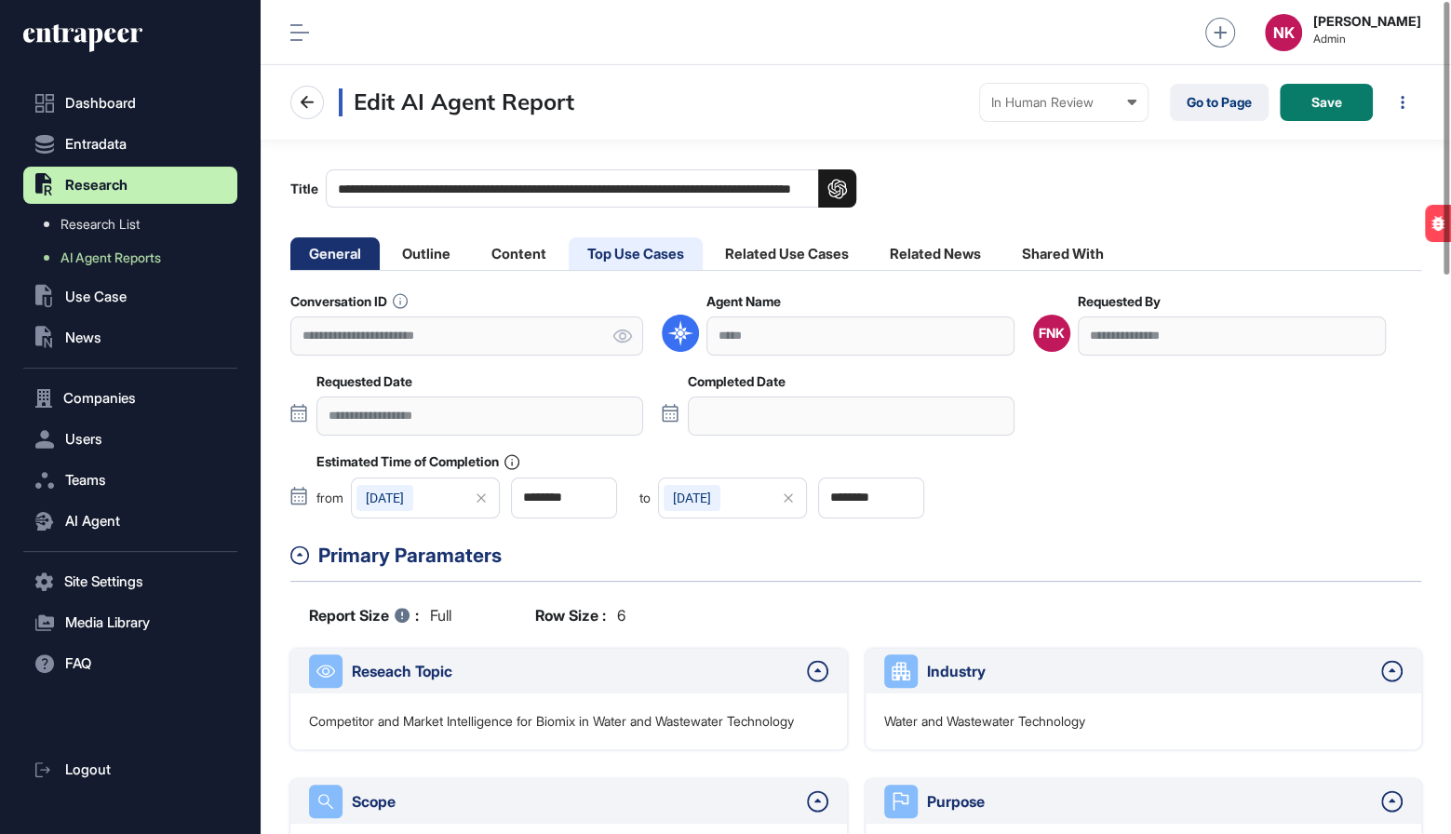
click at [616, 253] on li "Top Use Cases" at bounding box center [636, 253] width 134 height 33
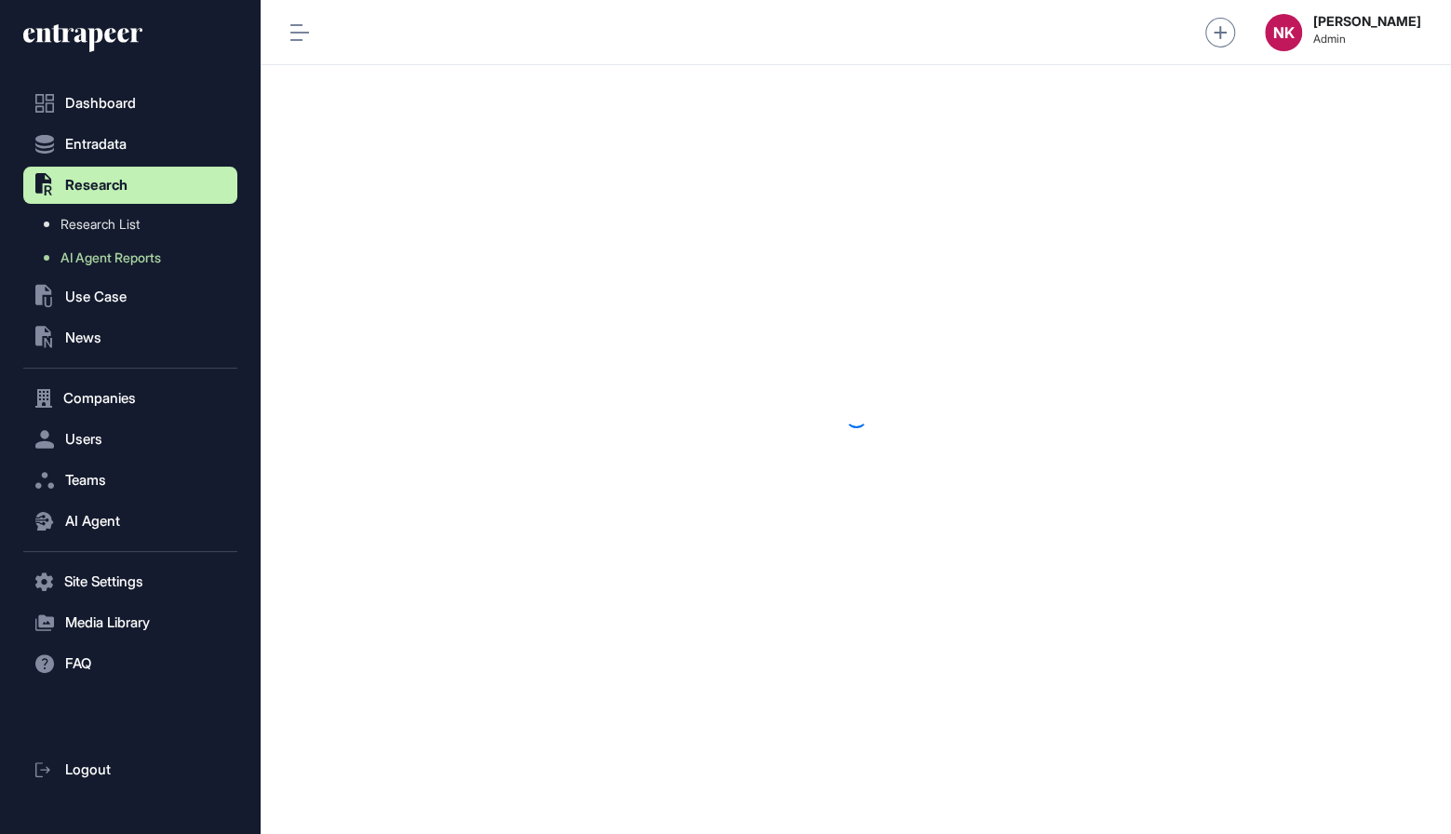
scroll to position [1, 1]
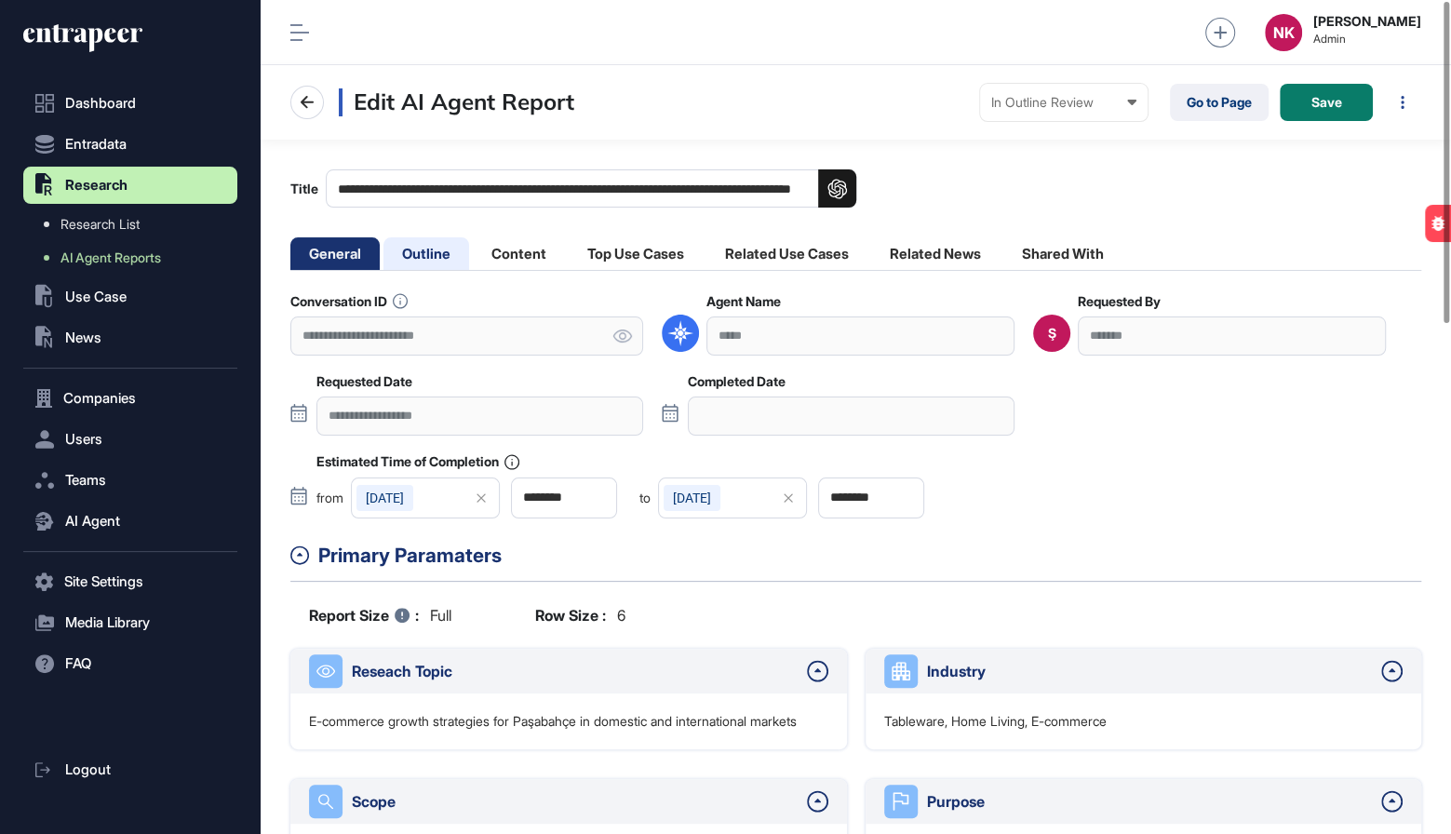
click at [448, 248] on li "Outline" at bounding box center [426, 253] width 86 height 33
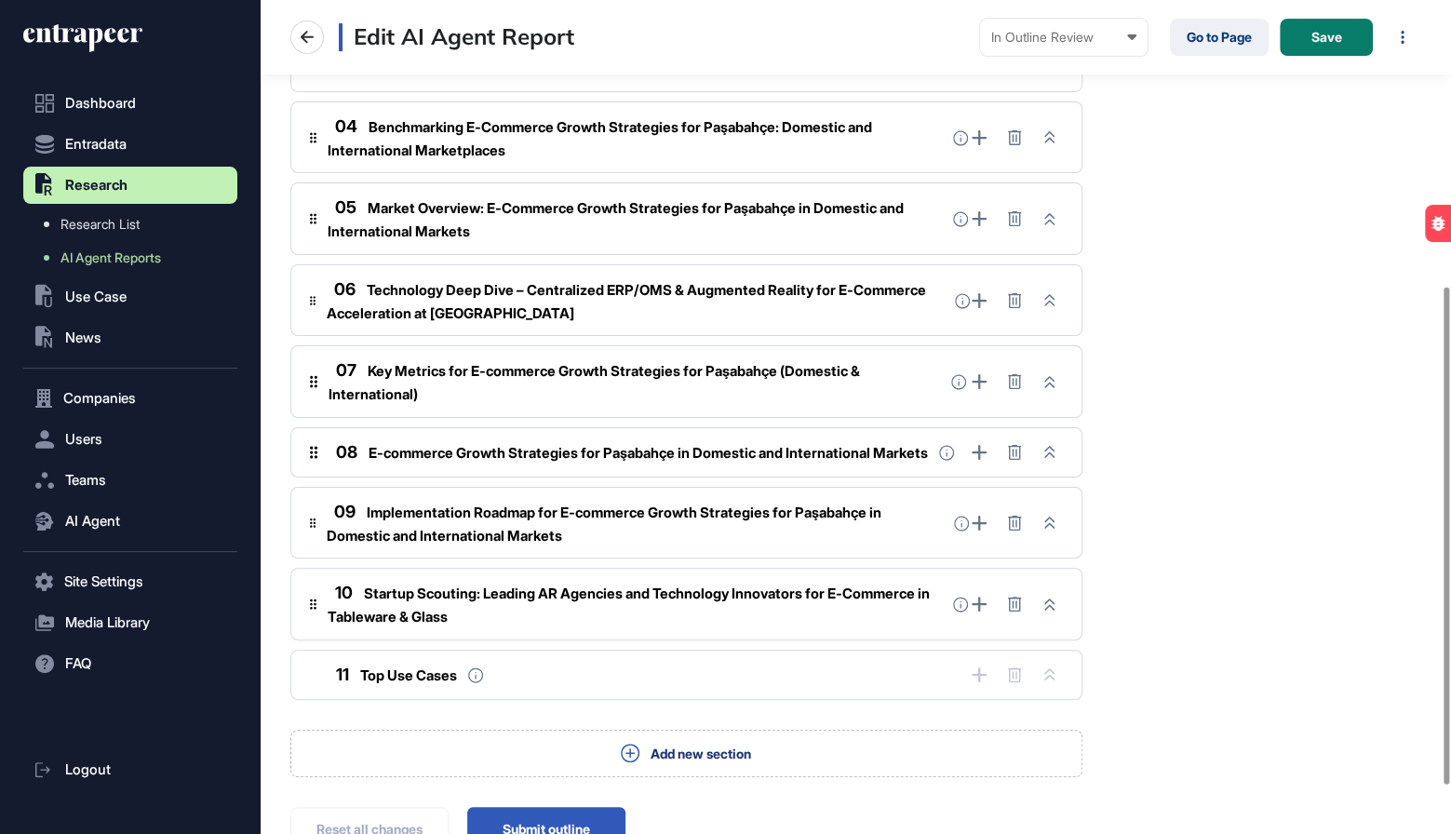
scroll to position [478, 0]
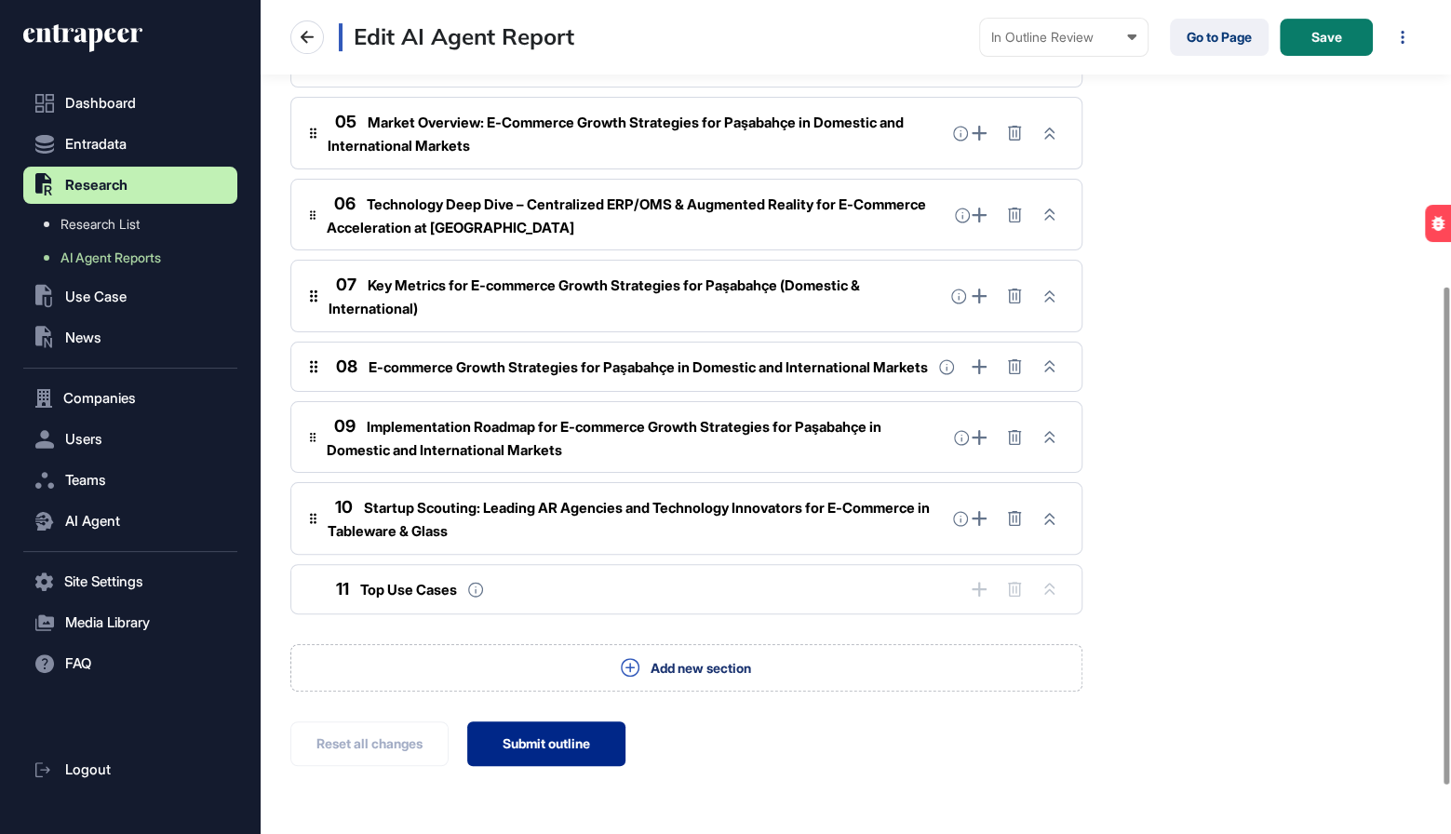
click at [530, 759] on button "Submit outline" at bounding box center [546, 743] width 158 height 45
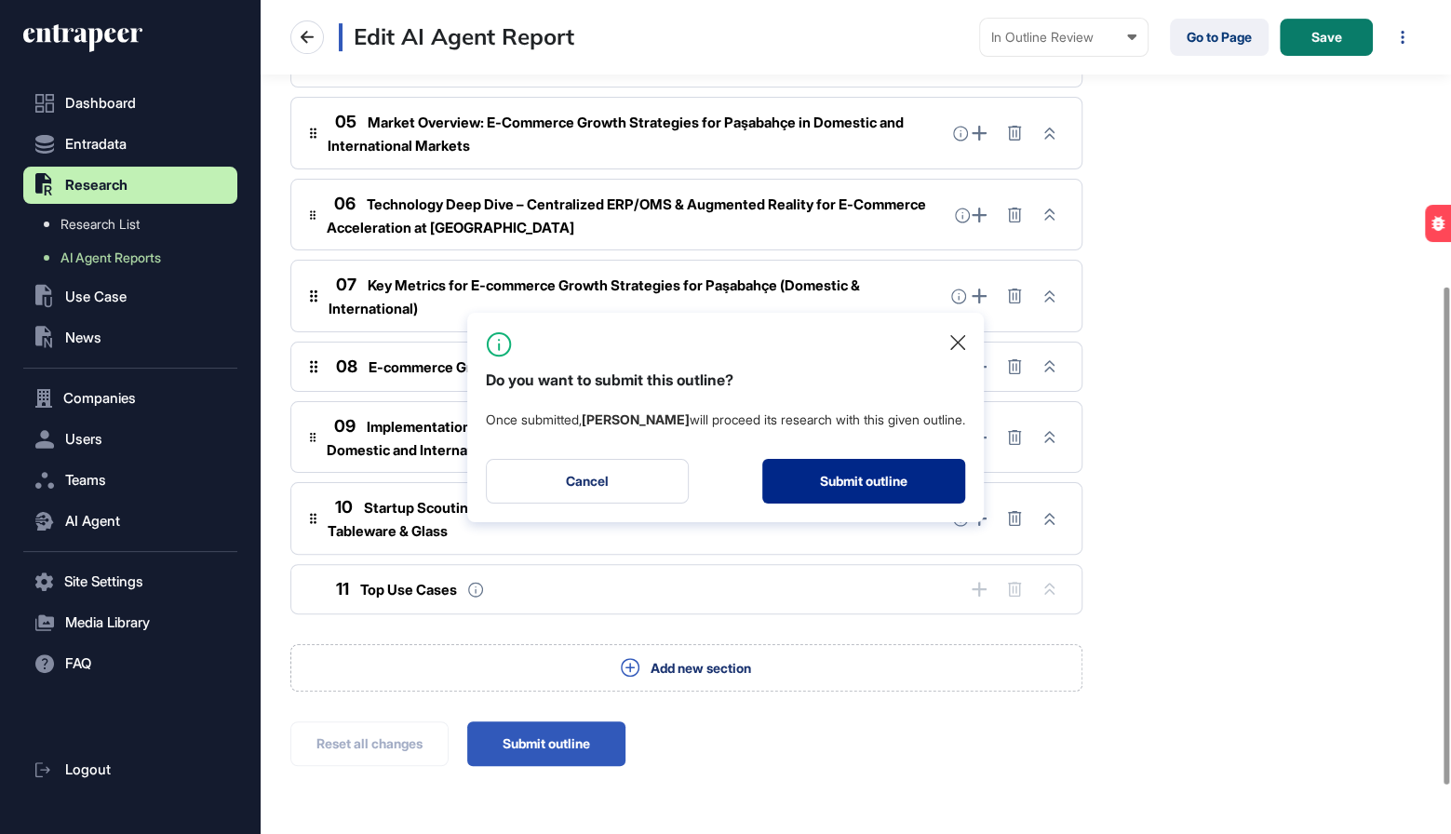
click at [810, 484] on button "Submit outline" at bounding box center [863, 481] width 203 height 45
